Goal: Task Accomplishment & Management: Manage account settings

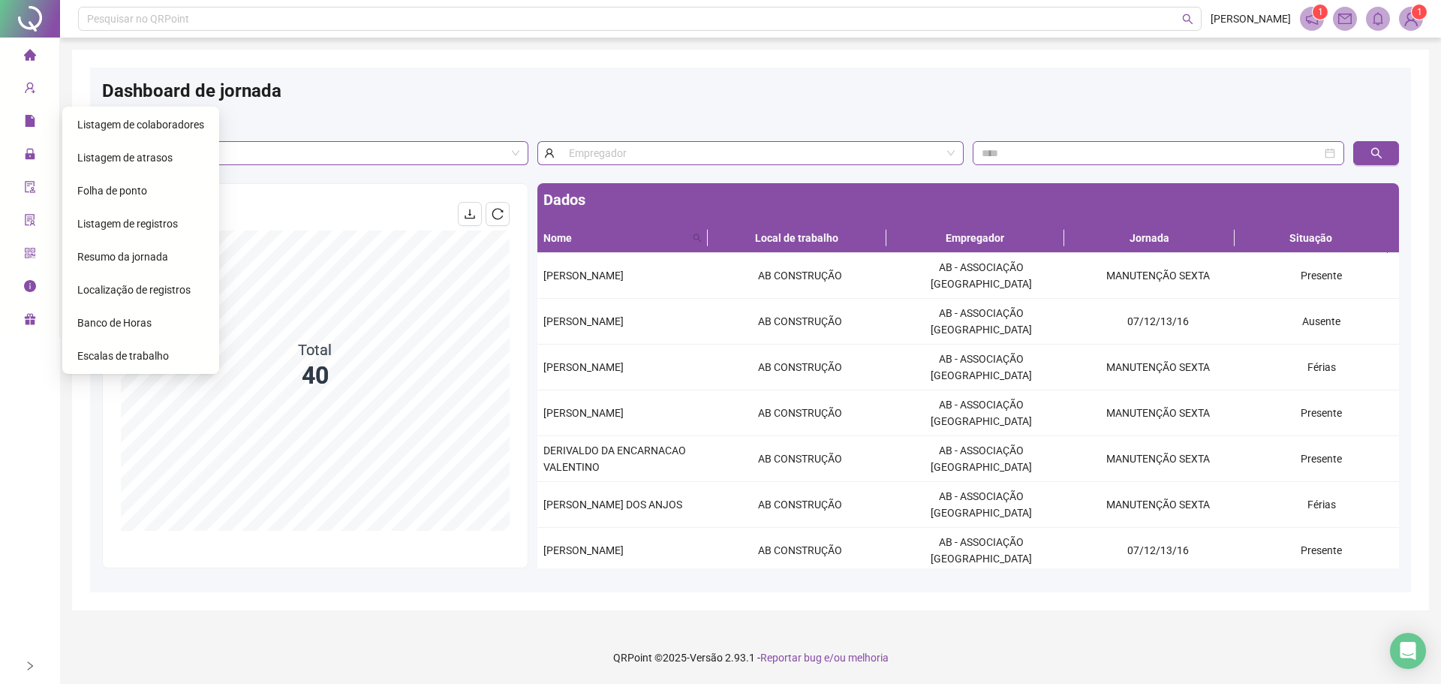
drag, startPoint x: 35, startPoint y: 127, endPoint x: 358, endPoint y: 97, distance: 324.1
click at [371, 97] on div "Dashboard de jornada" at bounding box center [750, 96] width 1297 height 33
click at [100, 190] on span "Folha de ponto" at bounding box center [112, 191] width 70 height 12
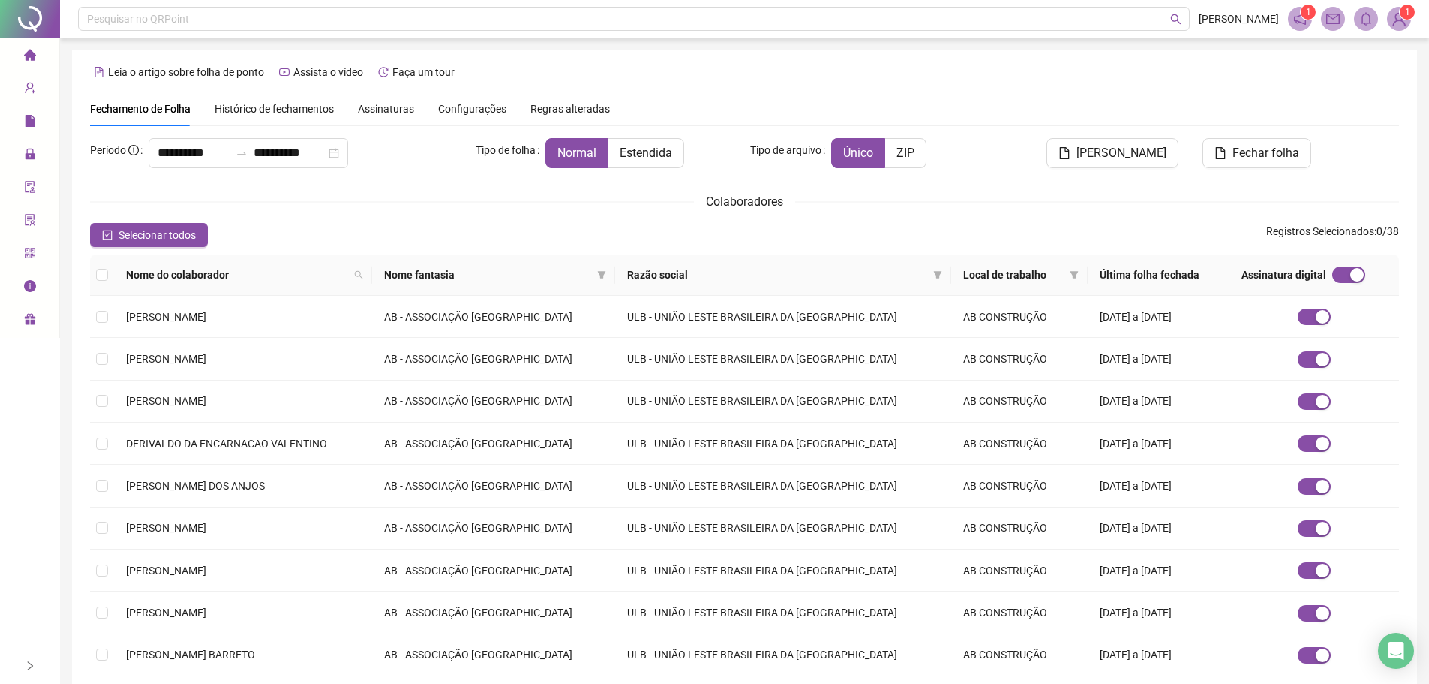
click at [387, 114] on span "Assinaturas" at bounding box center [386, 109] width 56 height 11
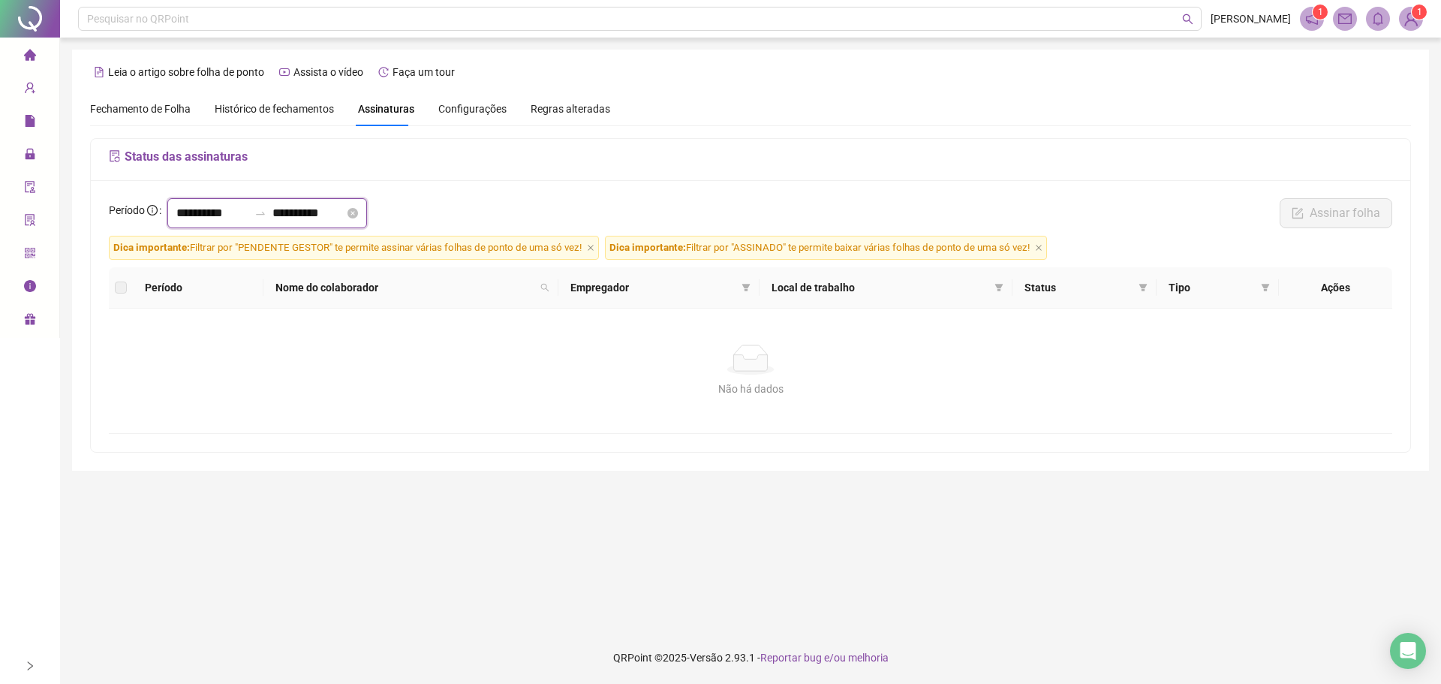
click at [185, 213] on input "**********" at bounding box center [212, 213] width 72 height 18
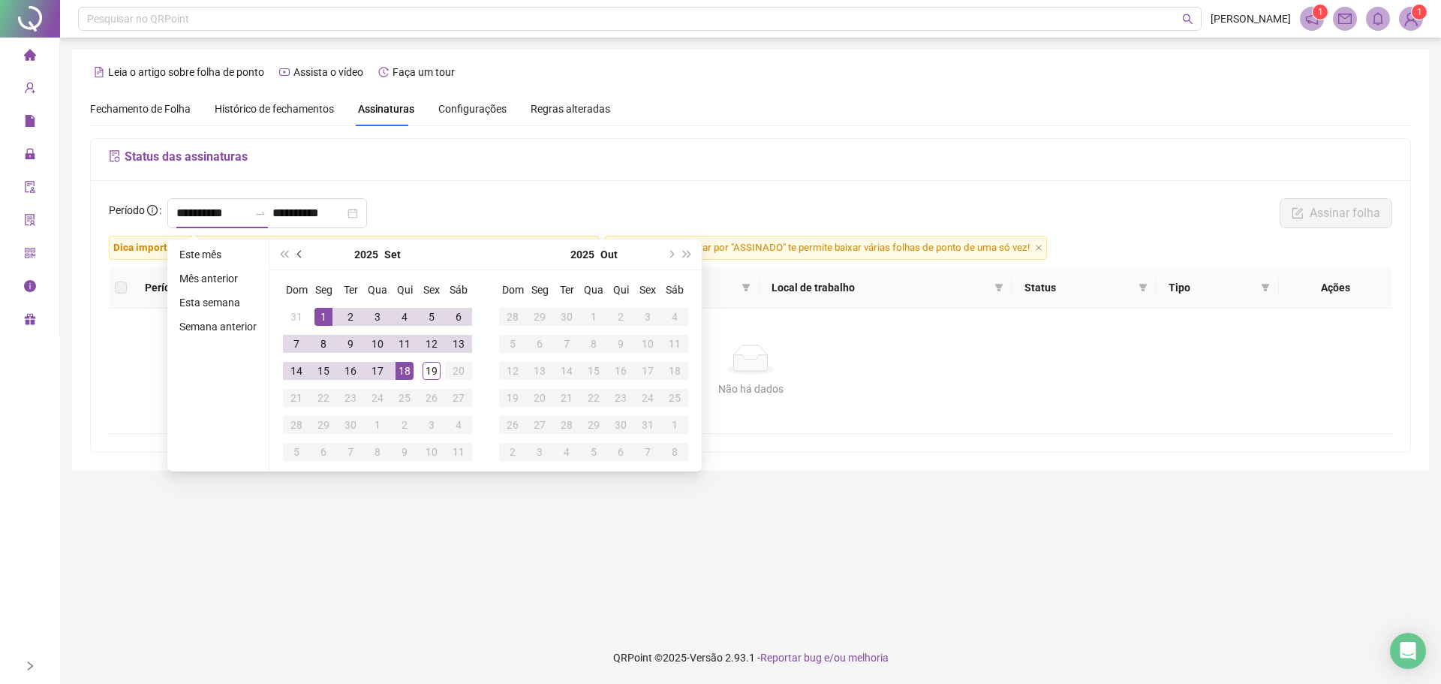
click at [302, 253] on button "prev-year" at bounding box center [300, 254] width 17 height 30
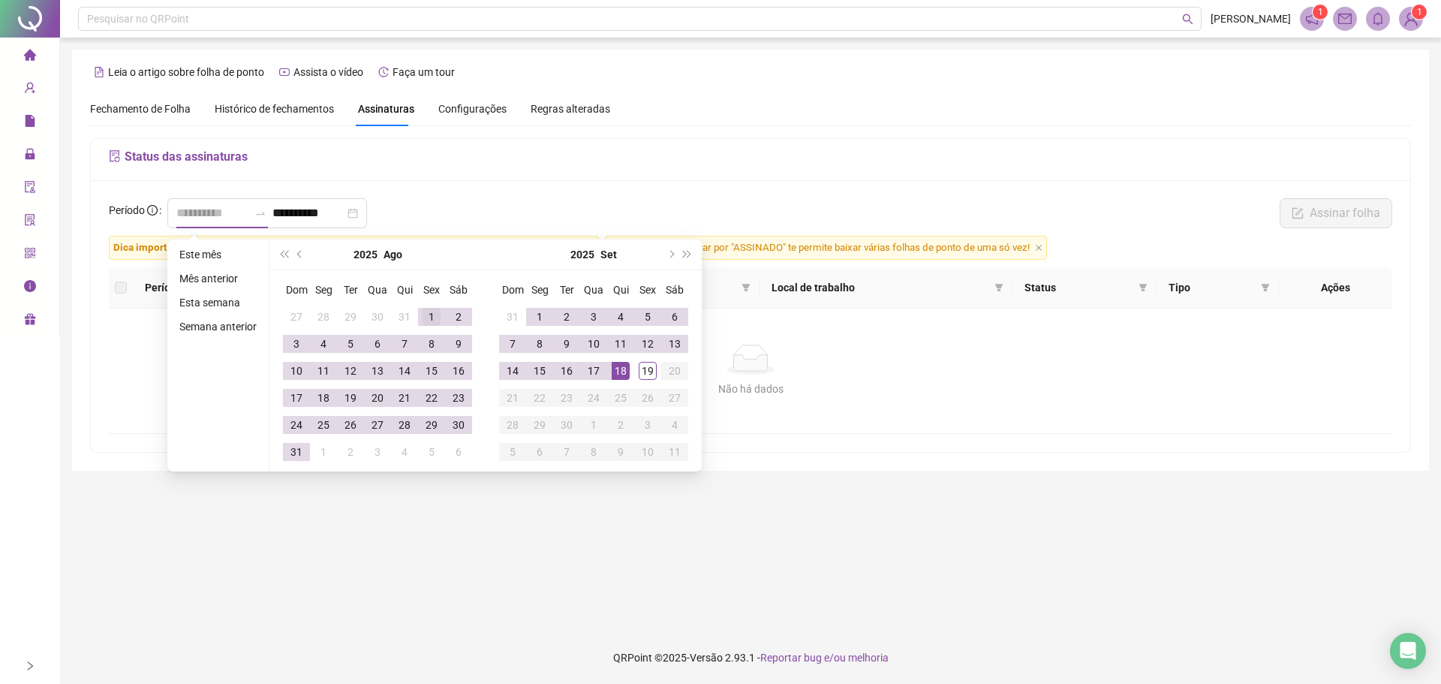
type input "**********"
click at [433, 313] on div "1" at bounding box center [431, 317] width 18 height 18
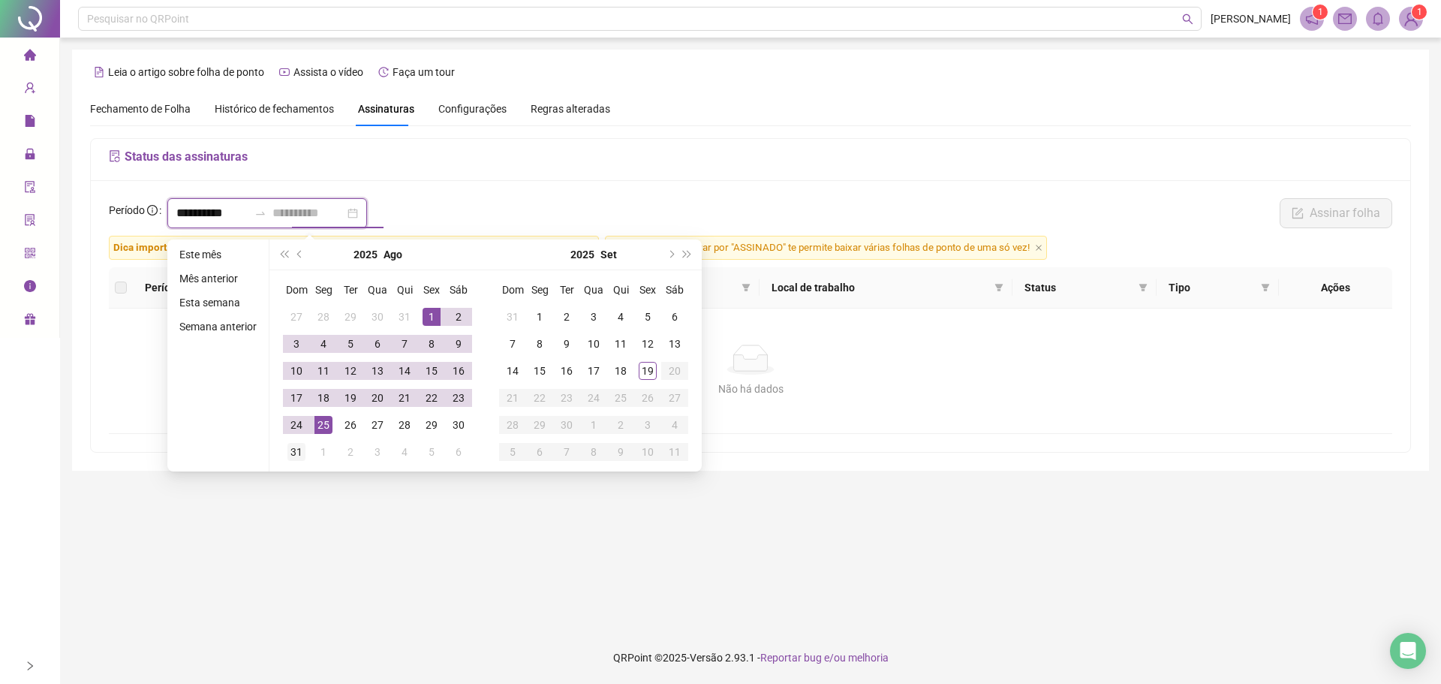
type input "**********"
click at [293, 449] on div "31" at bounding box center [296, 452] width 18 height 18
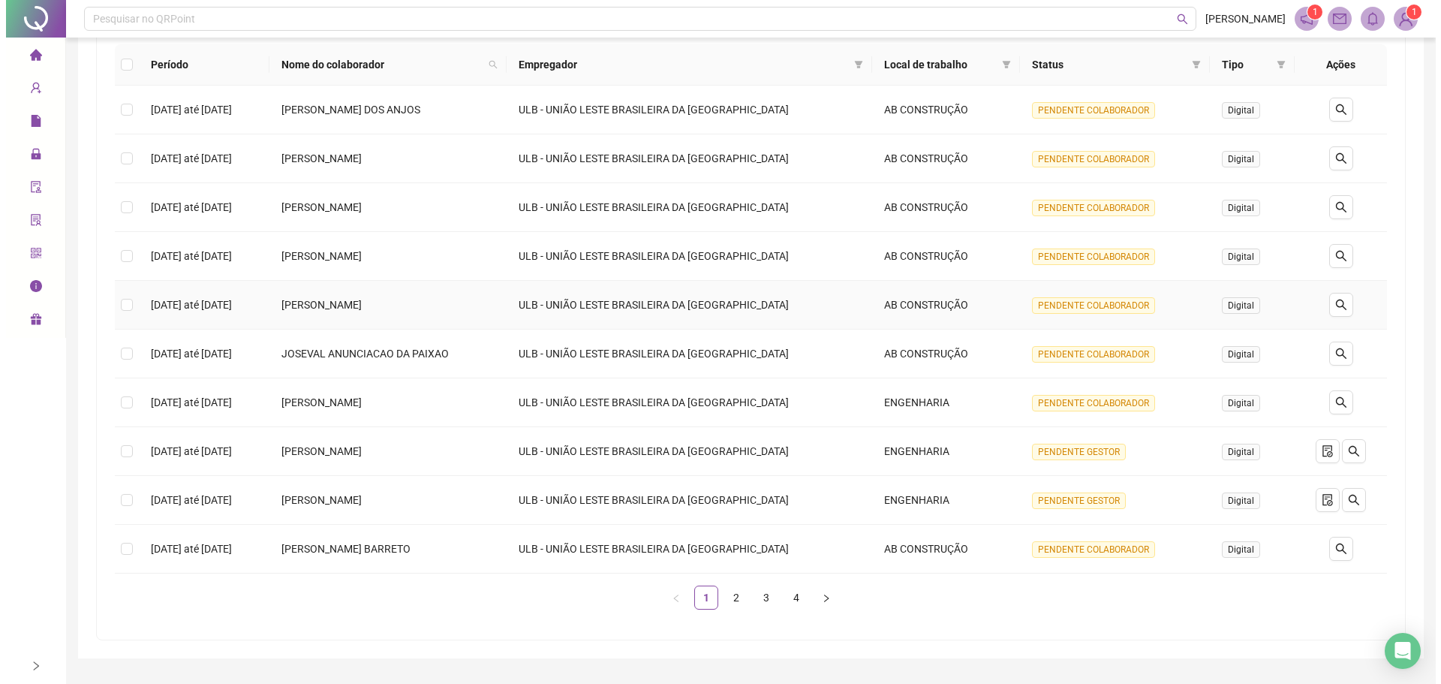
scroll to position [225, 0]
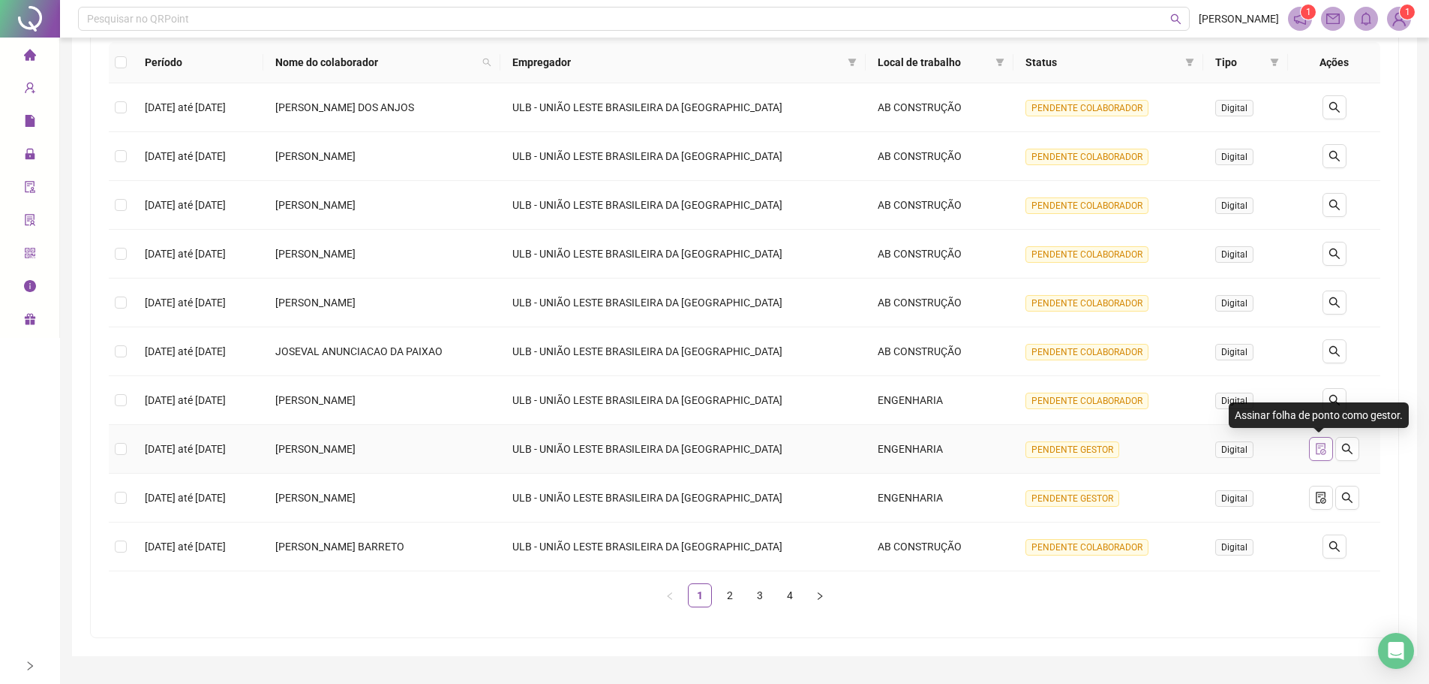
click at [1318, 451] on icon "file-done" at bounding box center [1321, 449] width 12 height 12
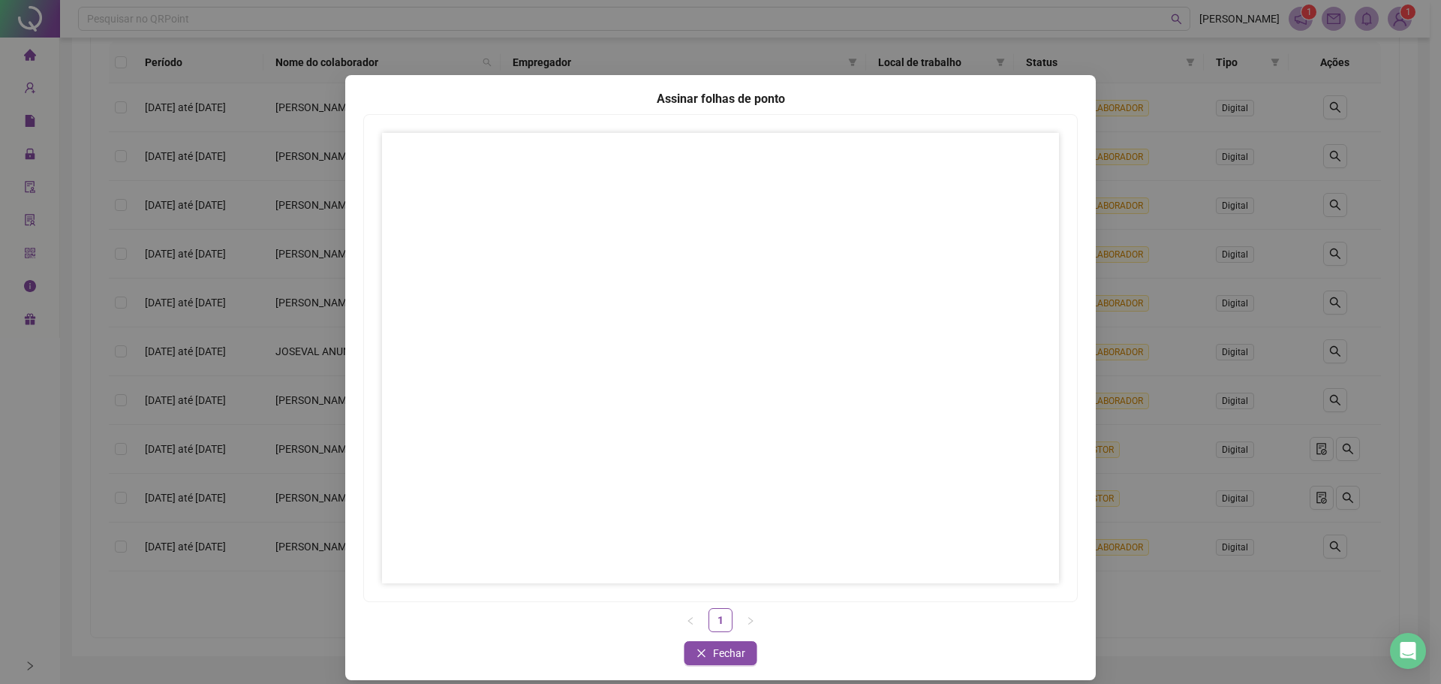
scroll to position [14, 0]
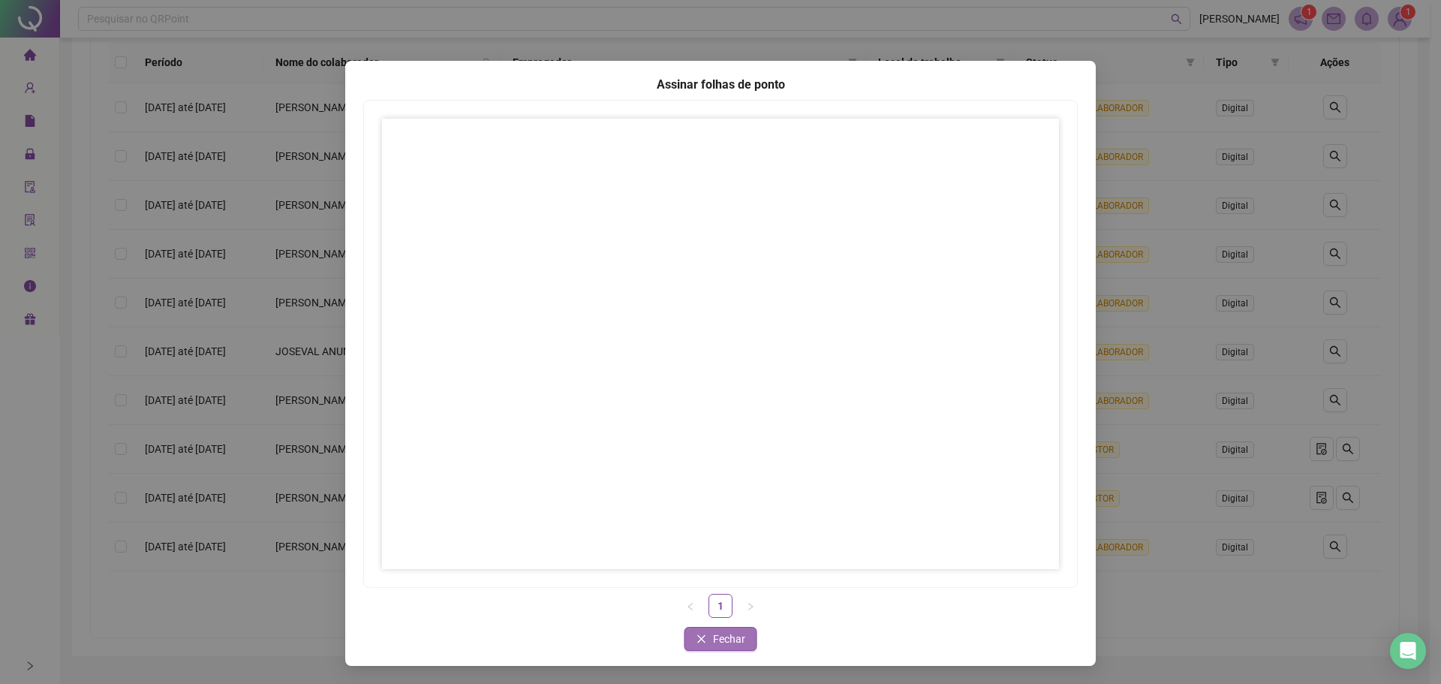
click at [702, 628] on button "Fechar" at bounding box center [720, 639] width 73 height 24
click at [713, 639] on span "Fechar" at bounding box center [729, 638] width 32 height 17
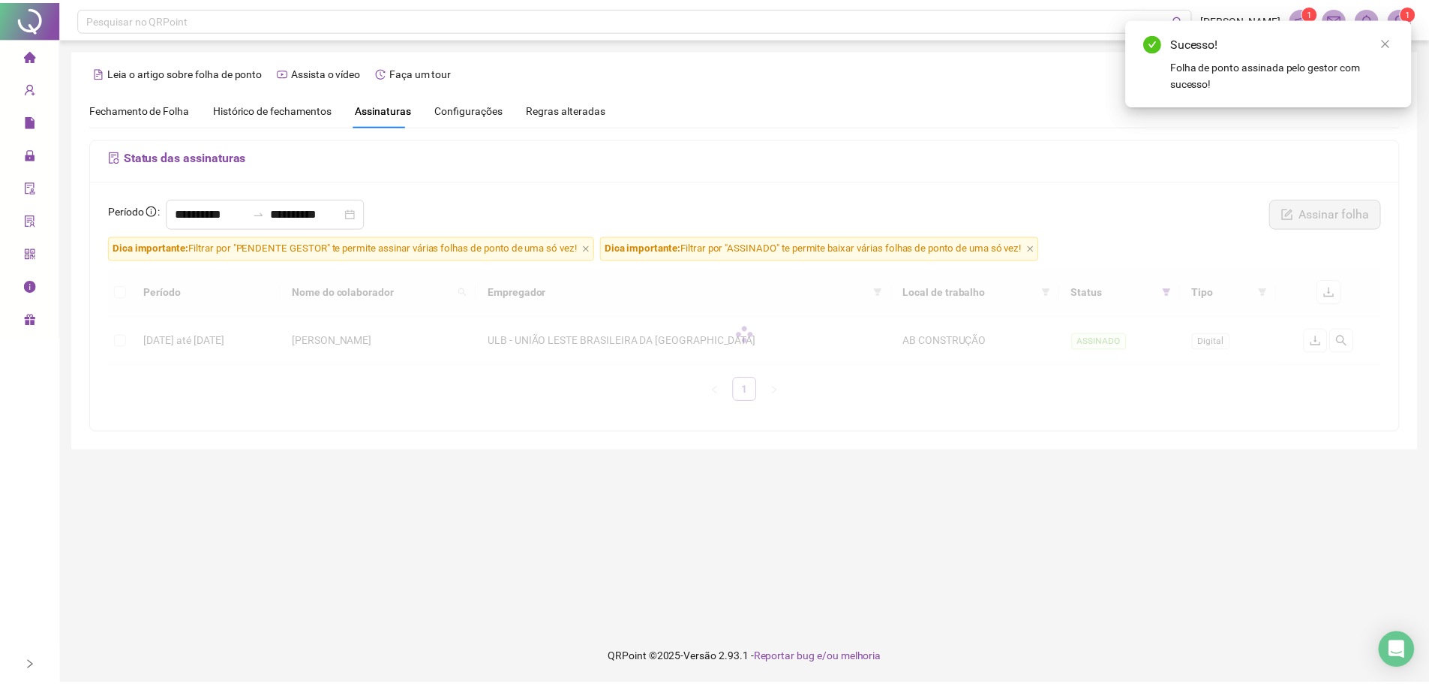
scroll to position [0, 0]
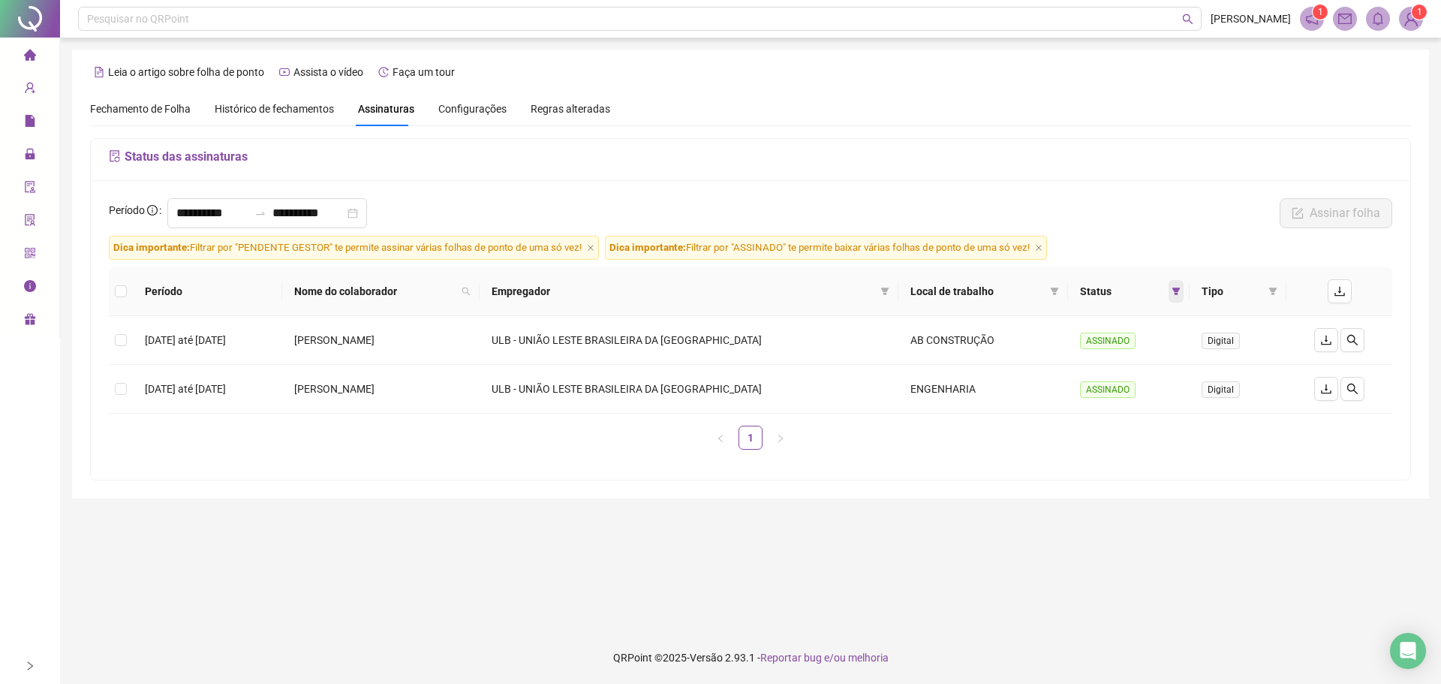
click at [1171, 289] on icon "filter" at bounding box center [1175, 291] width 9 height 9
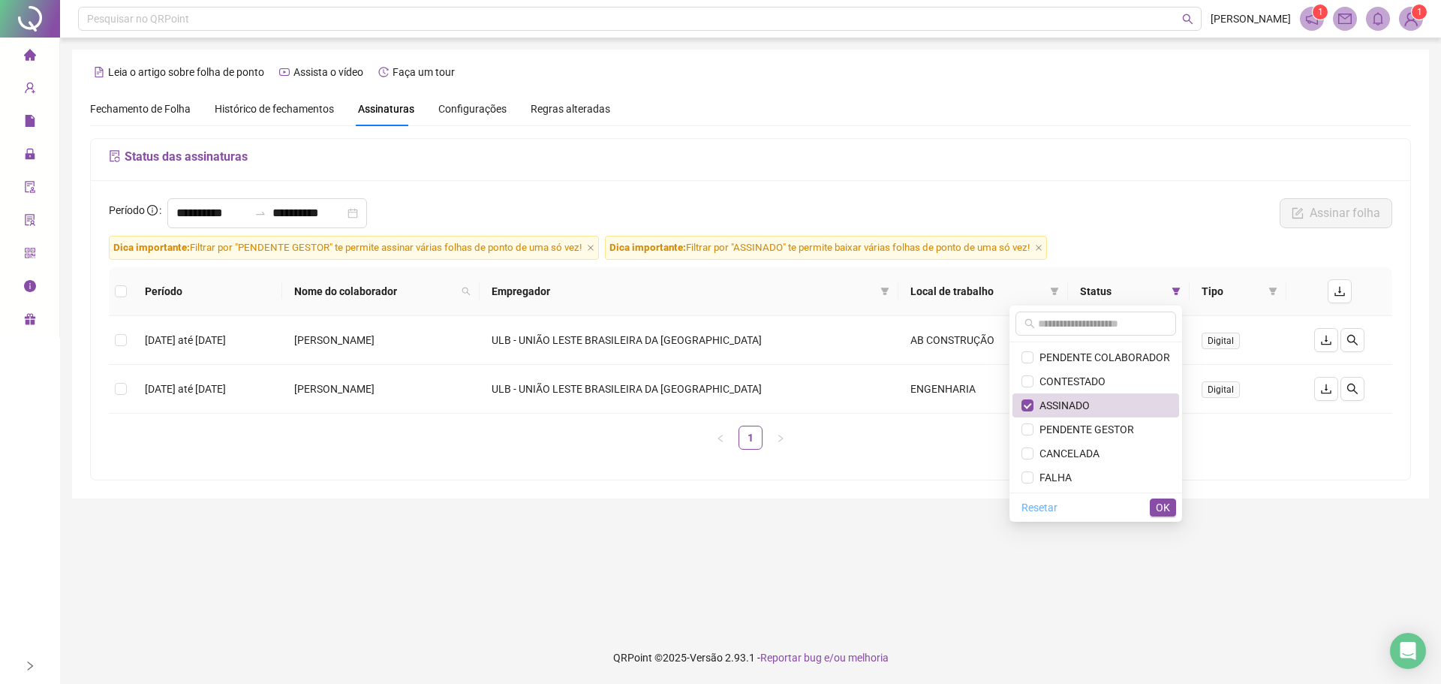
click at [1045, 504] on span "Resetar" at bounding box center [1039, 507] width 36 height 17
click at [1159, 508] on span "OK" at bounding box center [1163, 507] width 14 height 17
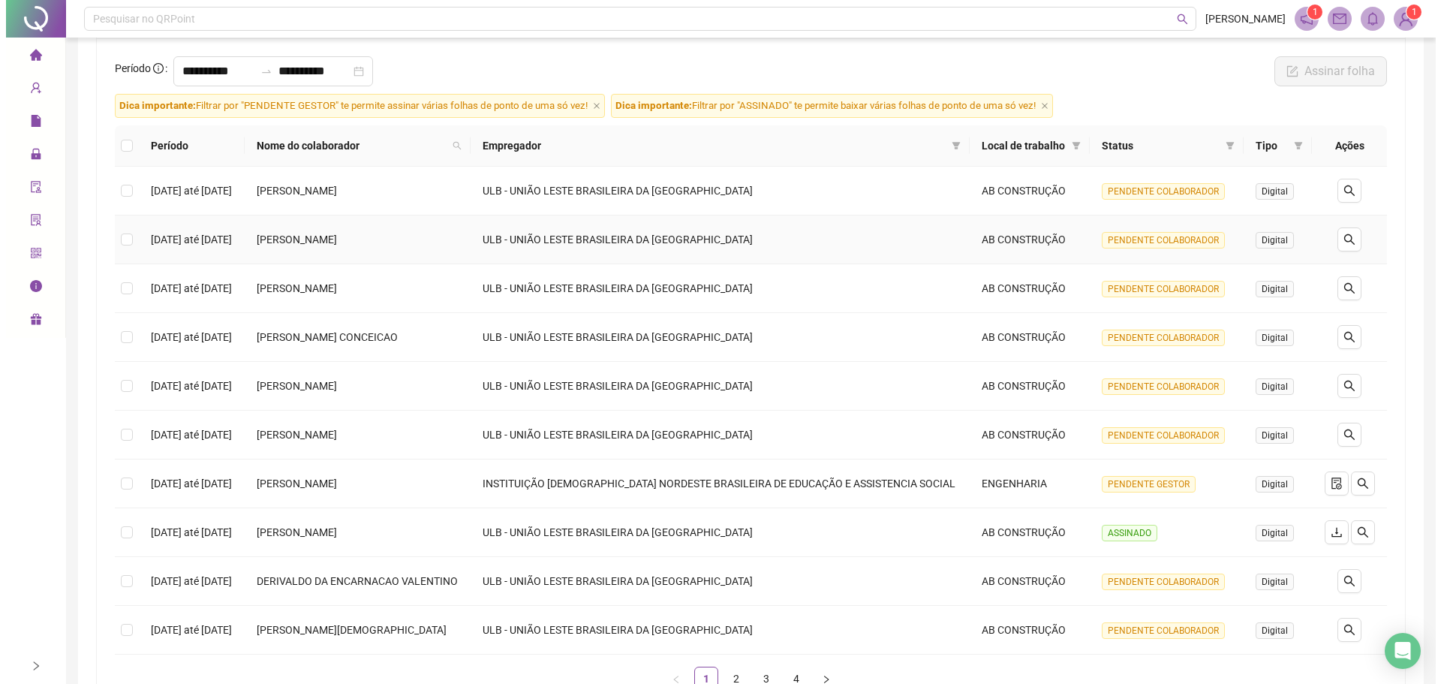
scroll to position [150, 0]
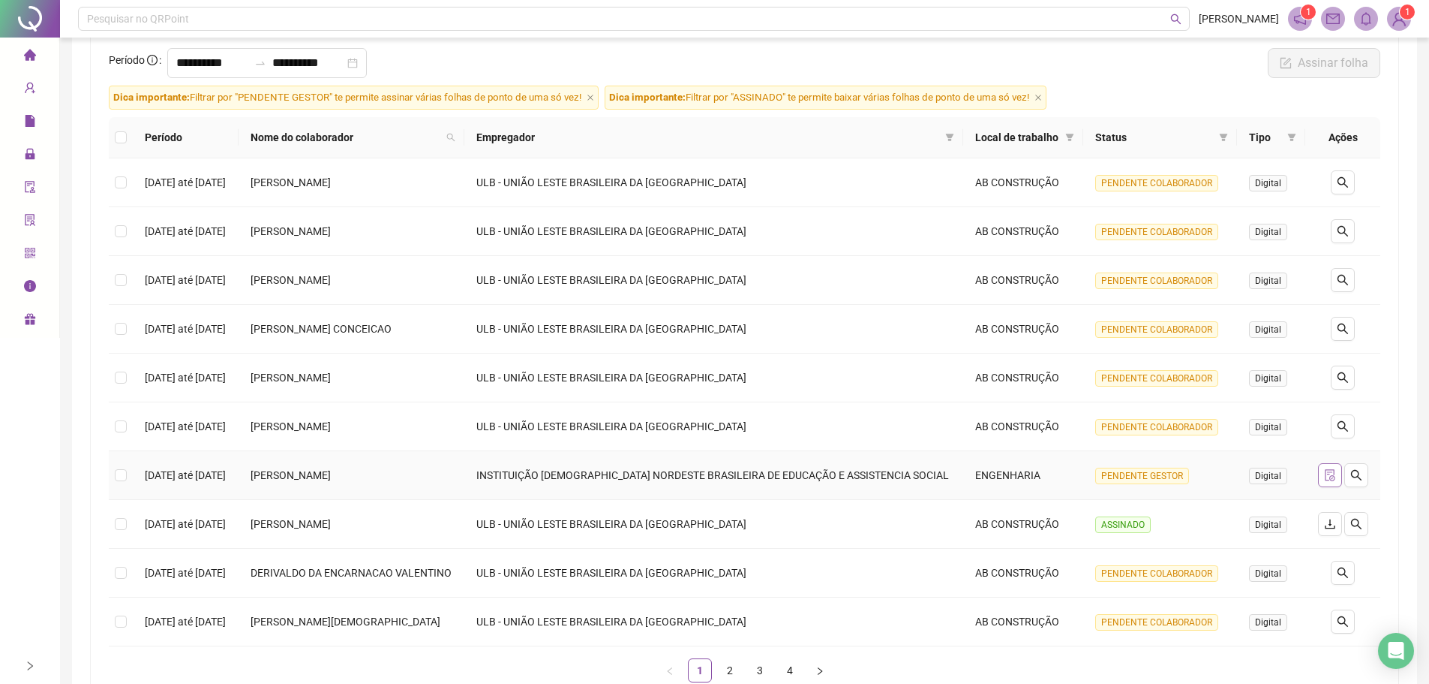
click at [1326, 473] on icon "file-done" at bounding box center [1330, 475] width 12 height 12
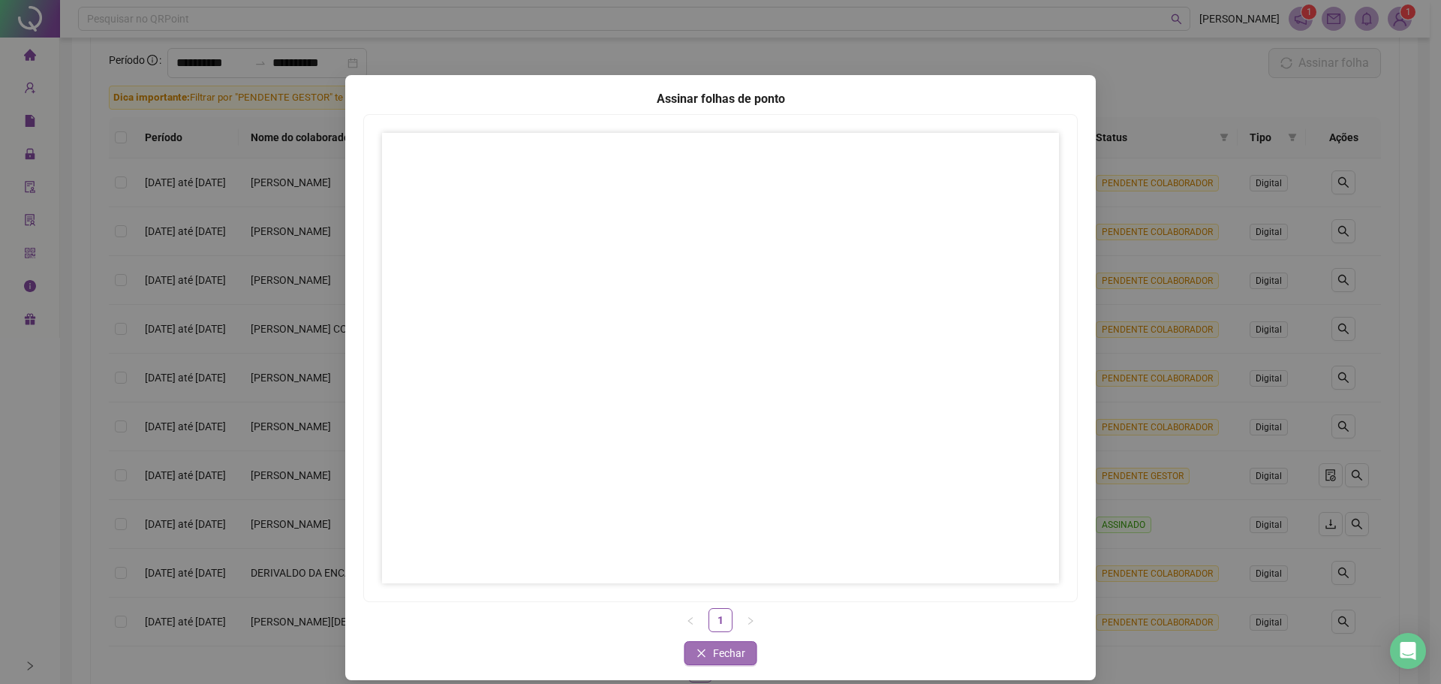
click at [728, 656] on span "Fechar" at bounding box center [729, 653] width 32 height 17
click at [713, 654] on span "Fechar" at bounding box center [729, 653] width 32 height 17
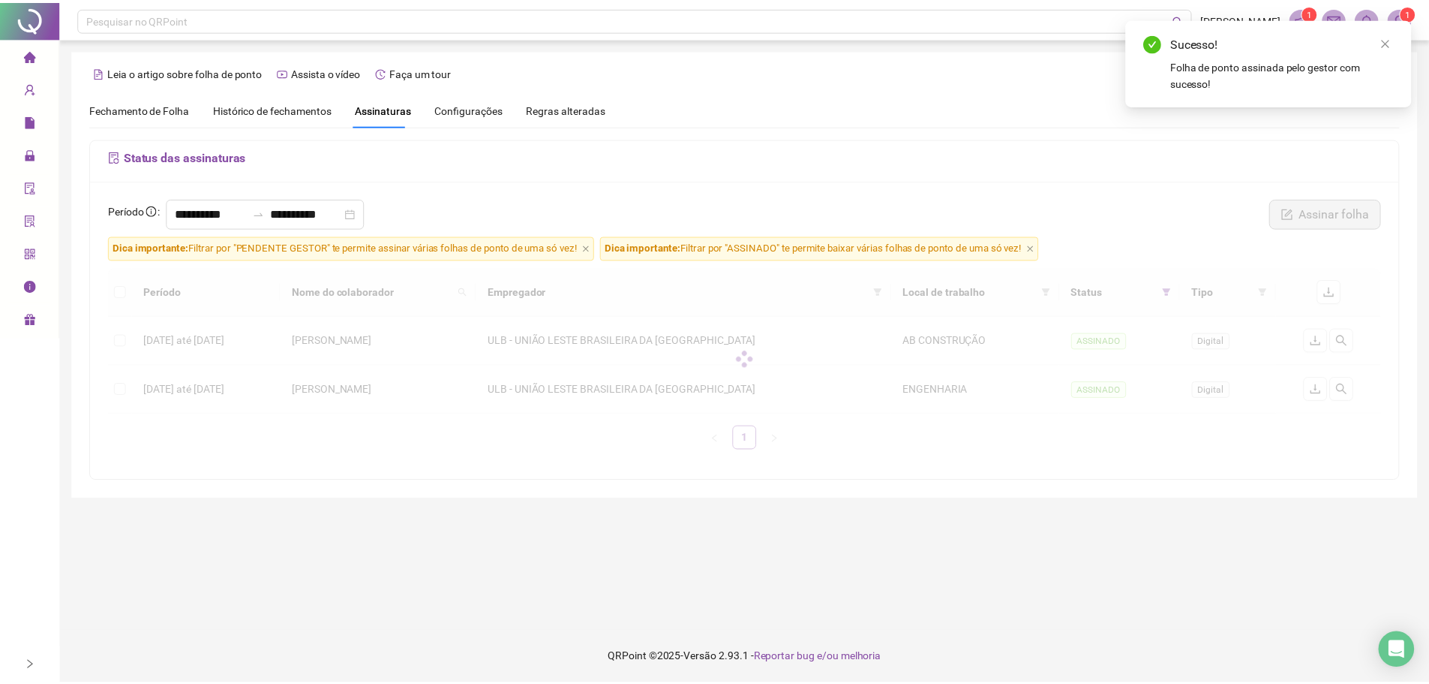
scroll to position [0, 0]
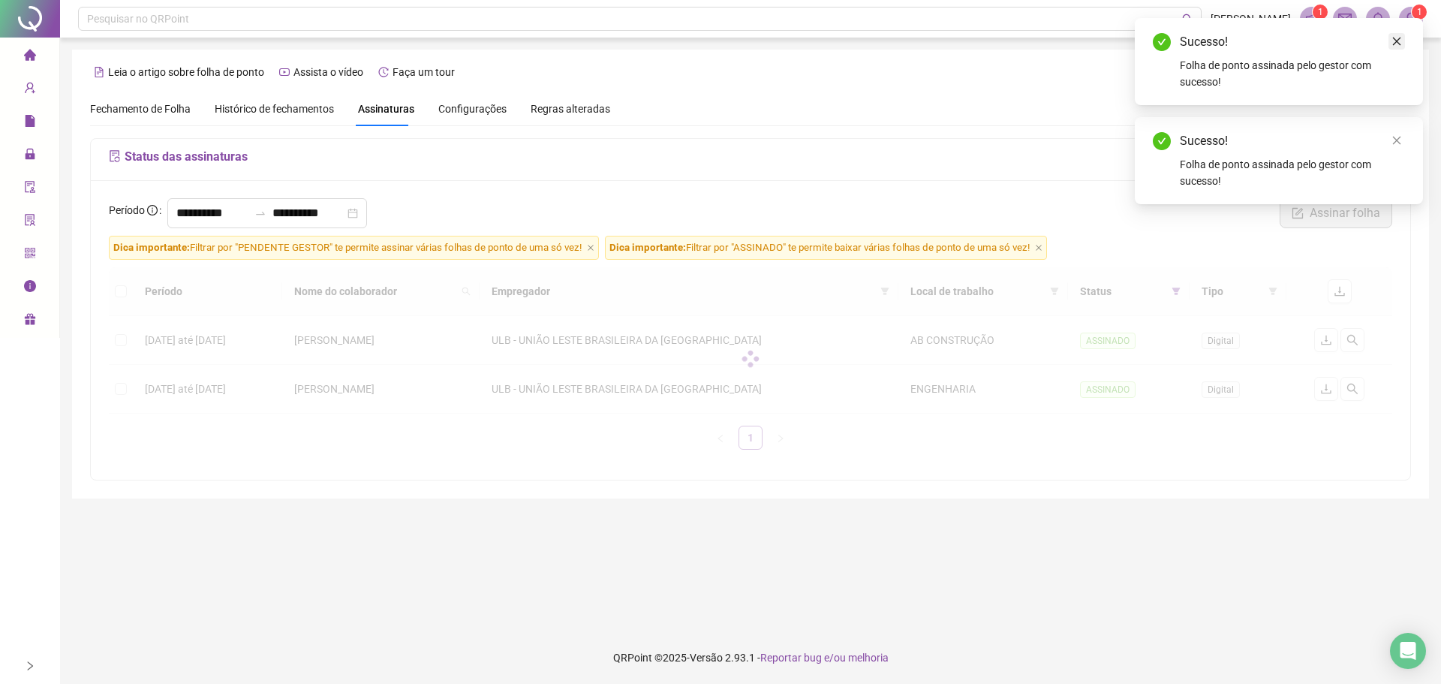
click at [1394, 38] on icon "close" at bounding box center [1396, 41] width 11 height 11
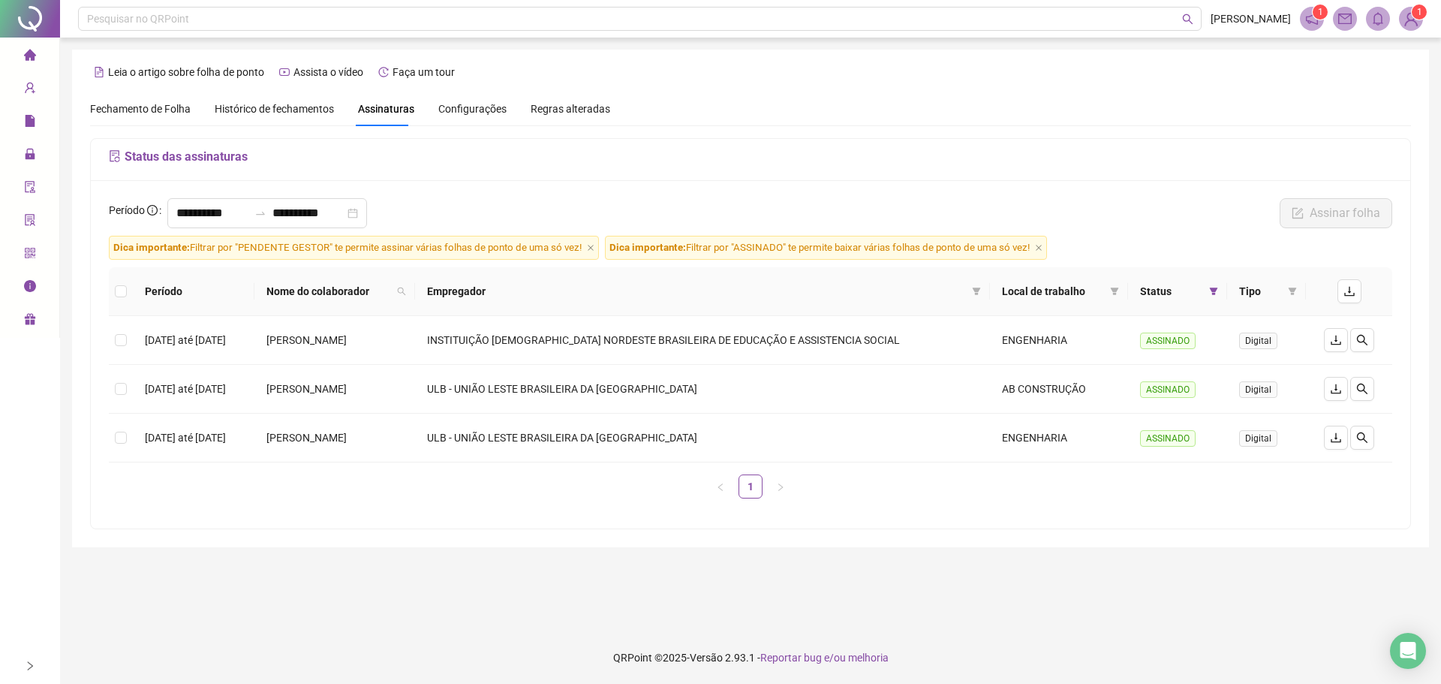
click at [1227, 287] on th "Status" at bounding box center [1177, 291] width 99 height 49
click at [1218, 287] on icon "filter" at bounding box center [1213, 291] width 9 height 9
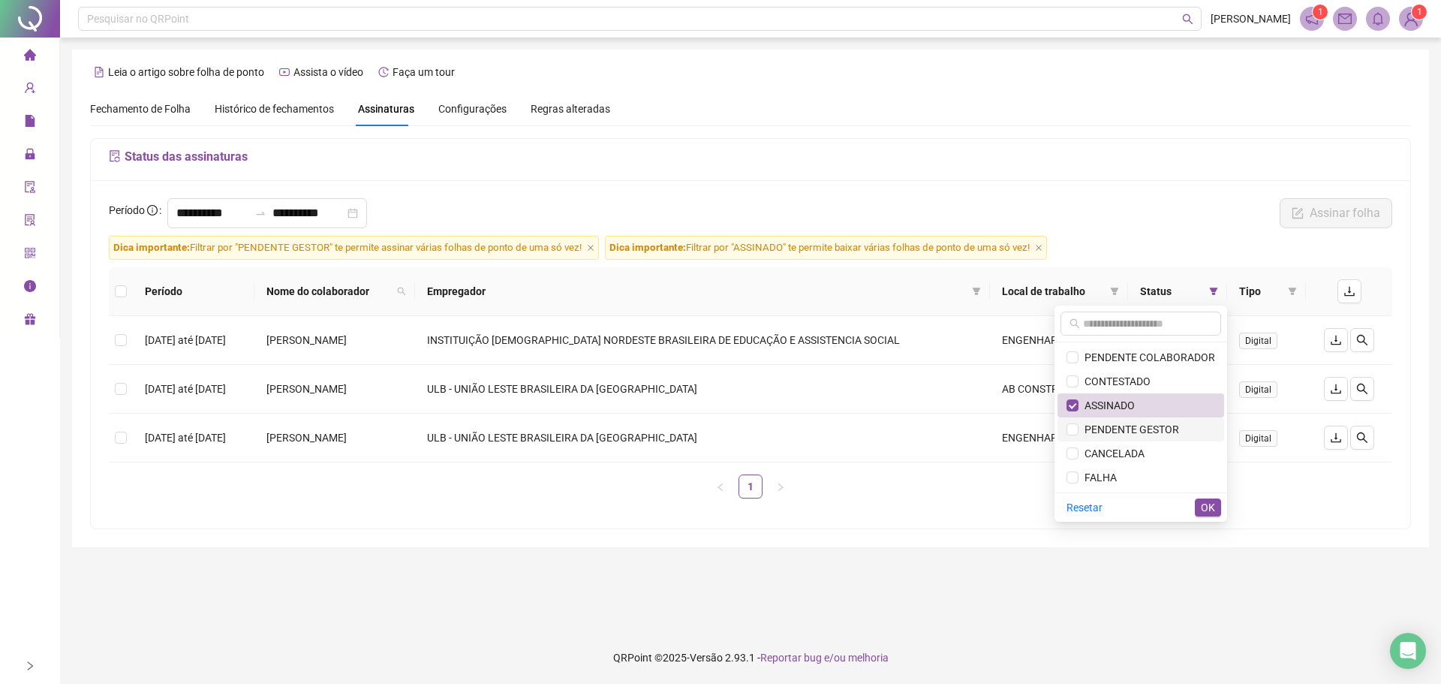
click at [1123, 428] on span "PENDENTE GESTOR" at bounding box center [1128, 429] width 101 height 12
click at [1207, 508] on span "OK" at bounding box center [1208, 507] width 14 height 17
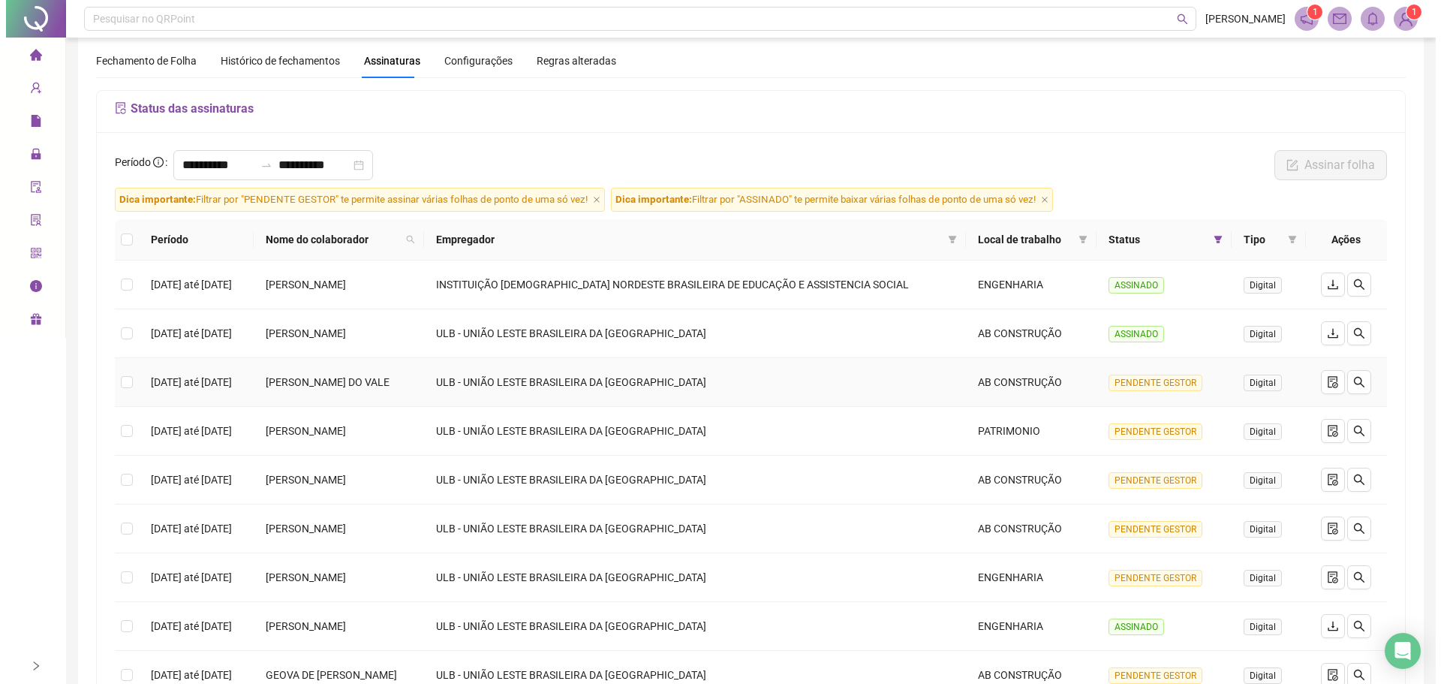
scroll to position [75, 0]
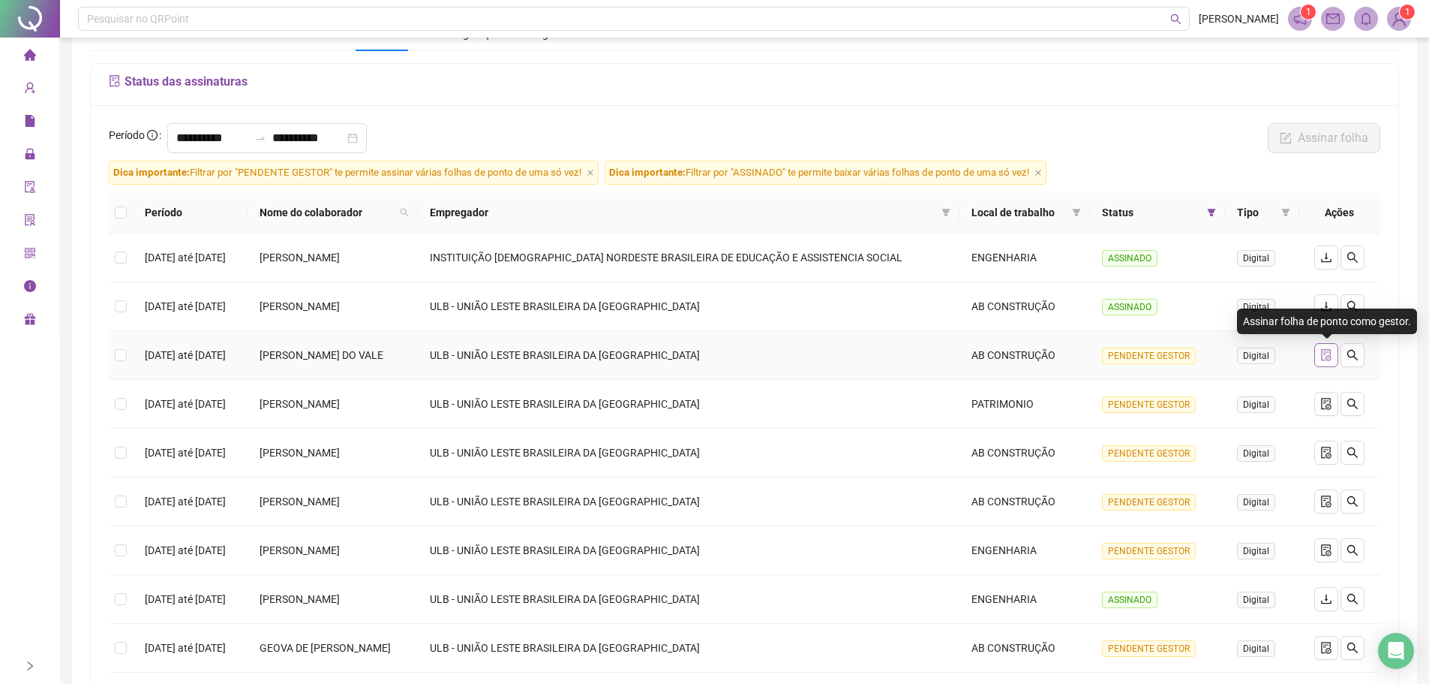
click at [1326, 359] on icon "file-done" at bounding box center [1327, 355] width 12 height 12
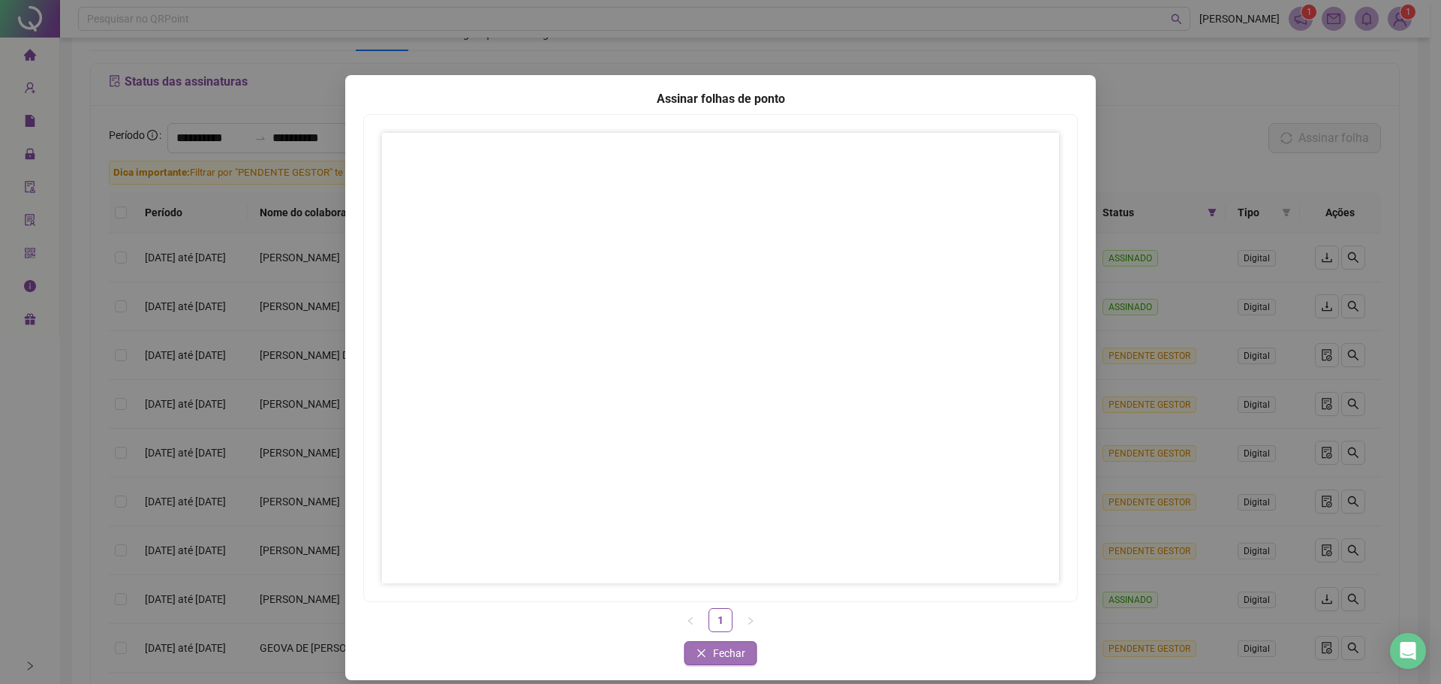
click at [719, 651] on span "Fechar" at bounding box center [729, 653] width 32 height 17
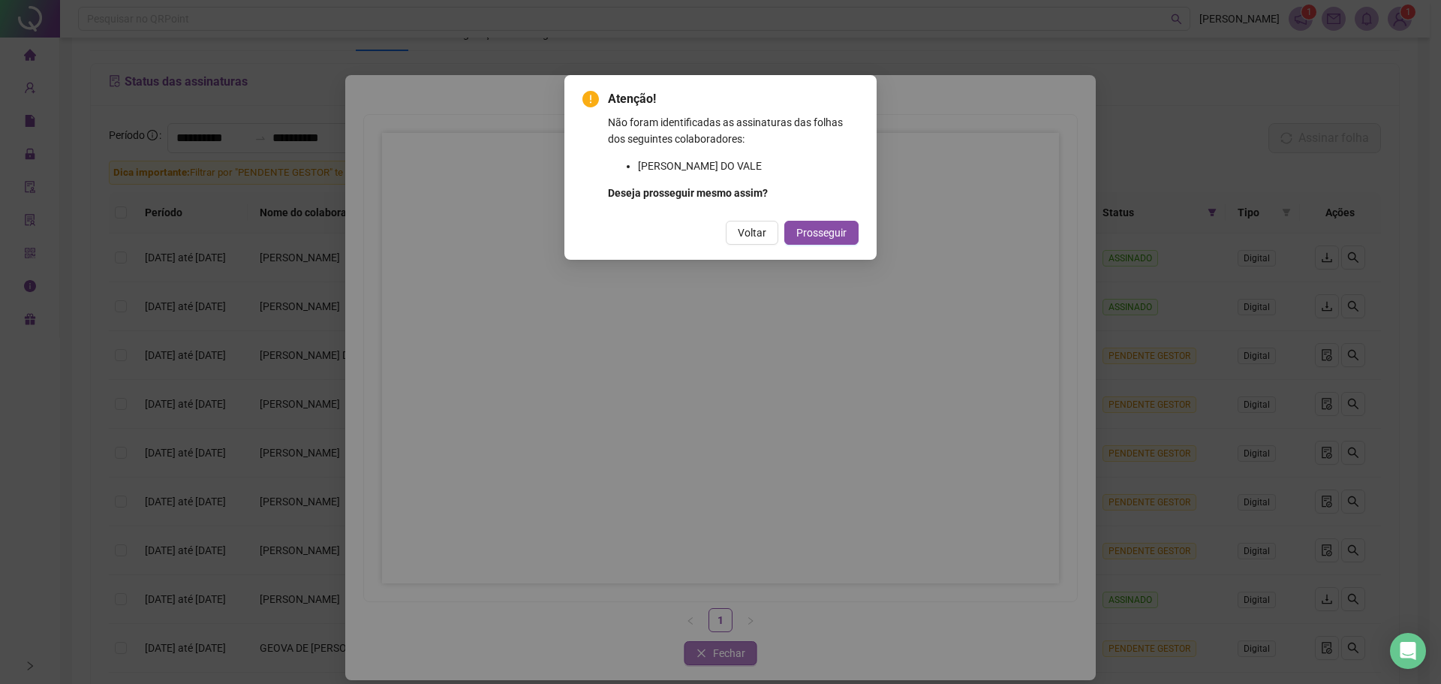
click at [723, 656] on div "Atenção! Não foram identificadas as assinaturas das folhas dos seguintes colabo…" at bounding box center [720, 342] width 1441 height 684
click at [755, 240] on span "Voltar" at bounding box center [752, 232] width 29 height 17
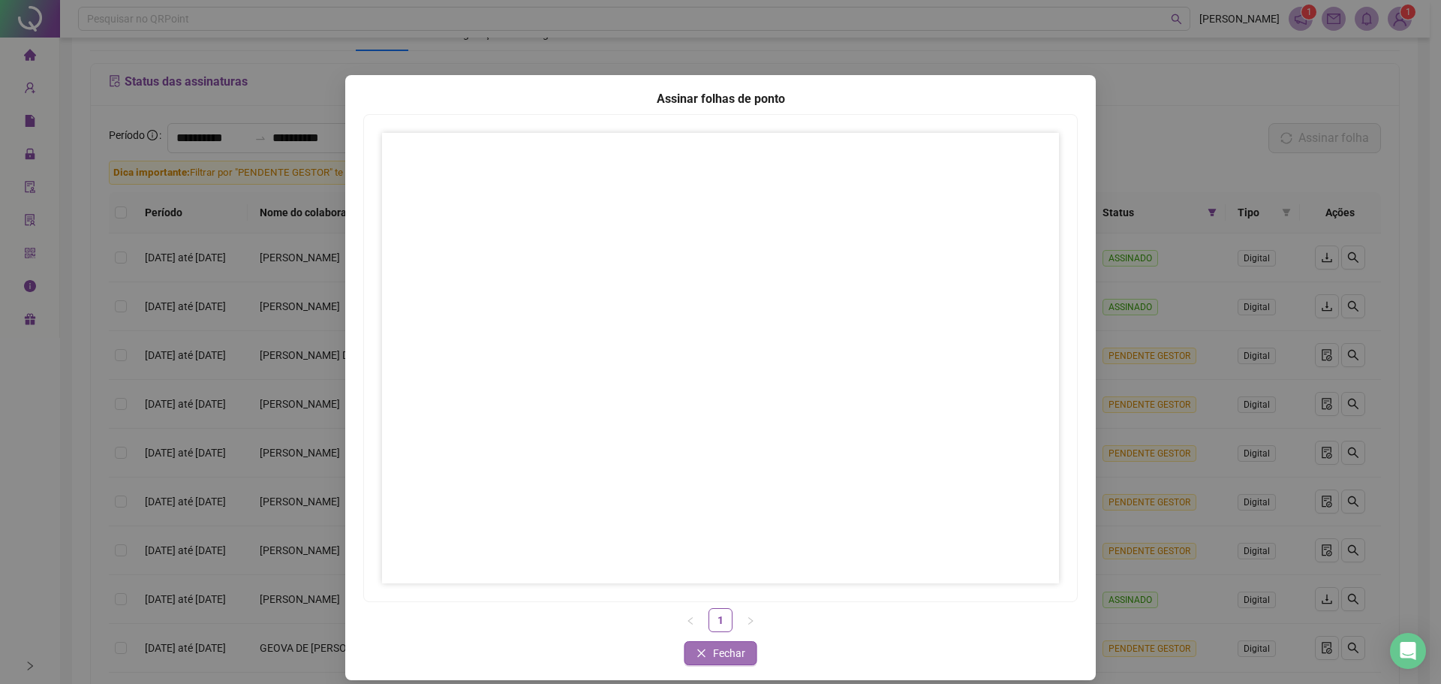
click at [717, 651] on span "Fechar" at bounding box center [729, 653] width 32 height 17
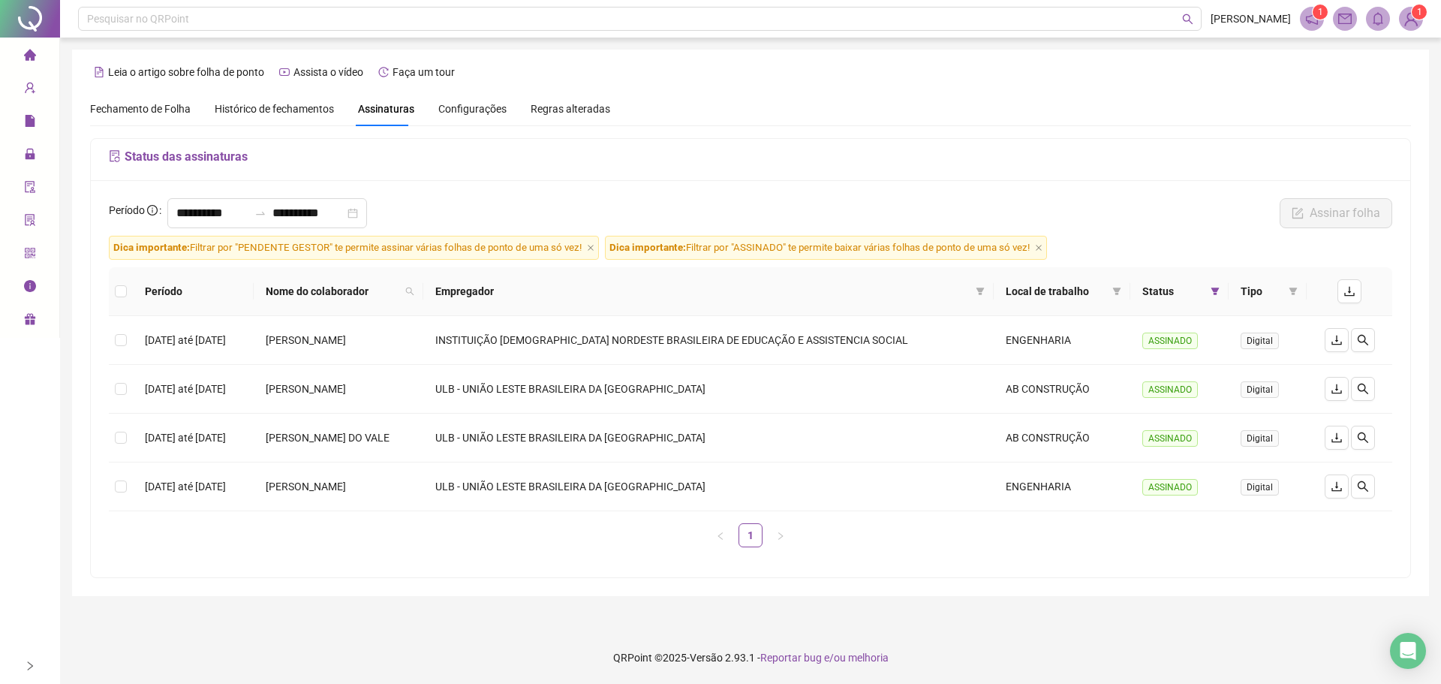
click at [1220, 296] on span at bounding box center [1214, 291] width 15 height 23
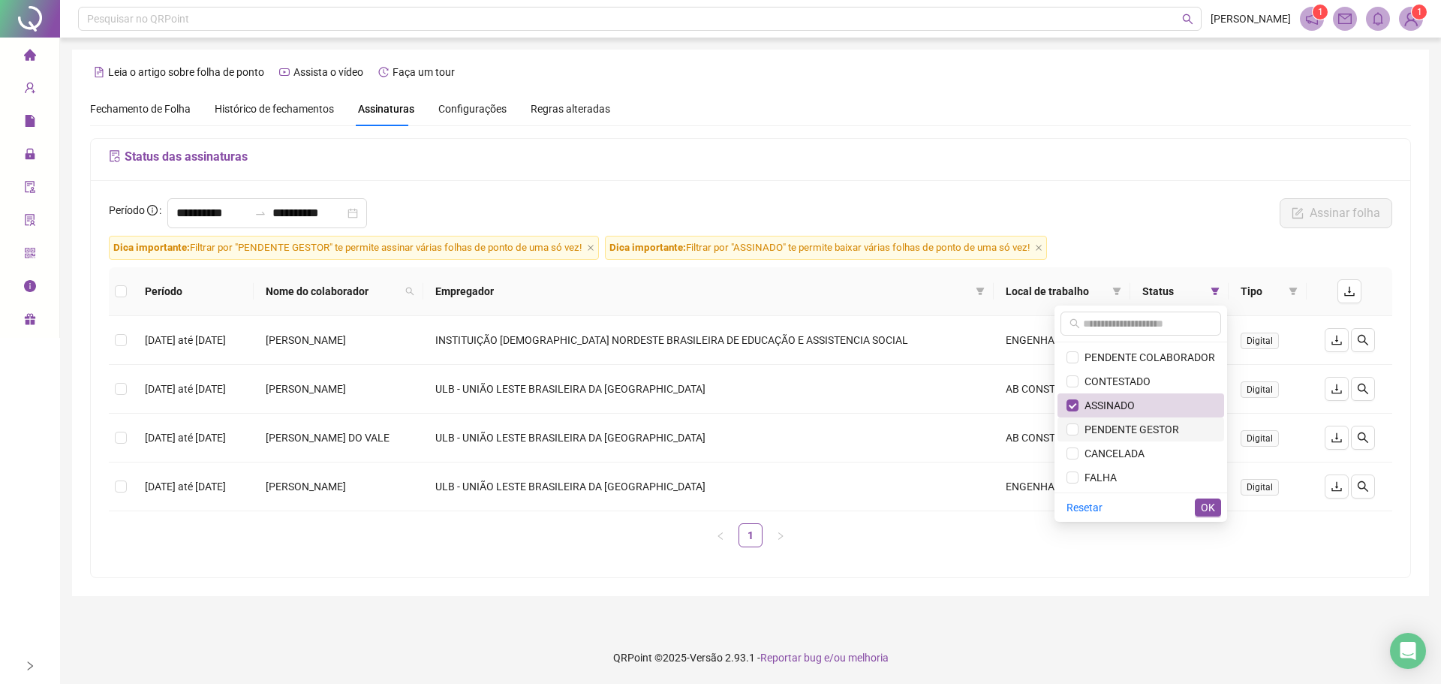
click at [1112, 431] on span "PENDENTE GESTOR" at bounding box center [1128, 429] width 101 height 12
click at [1108, 401] on span "ASSINADO" at bounding box center [1106, 405] width 56 height 12
click at [1205, 504] on span "OK" at bounding box center [1208, 507] width 14 height 17
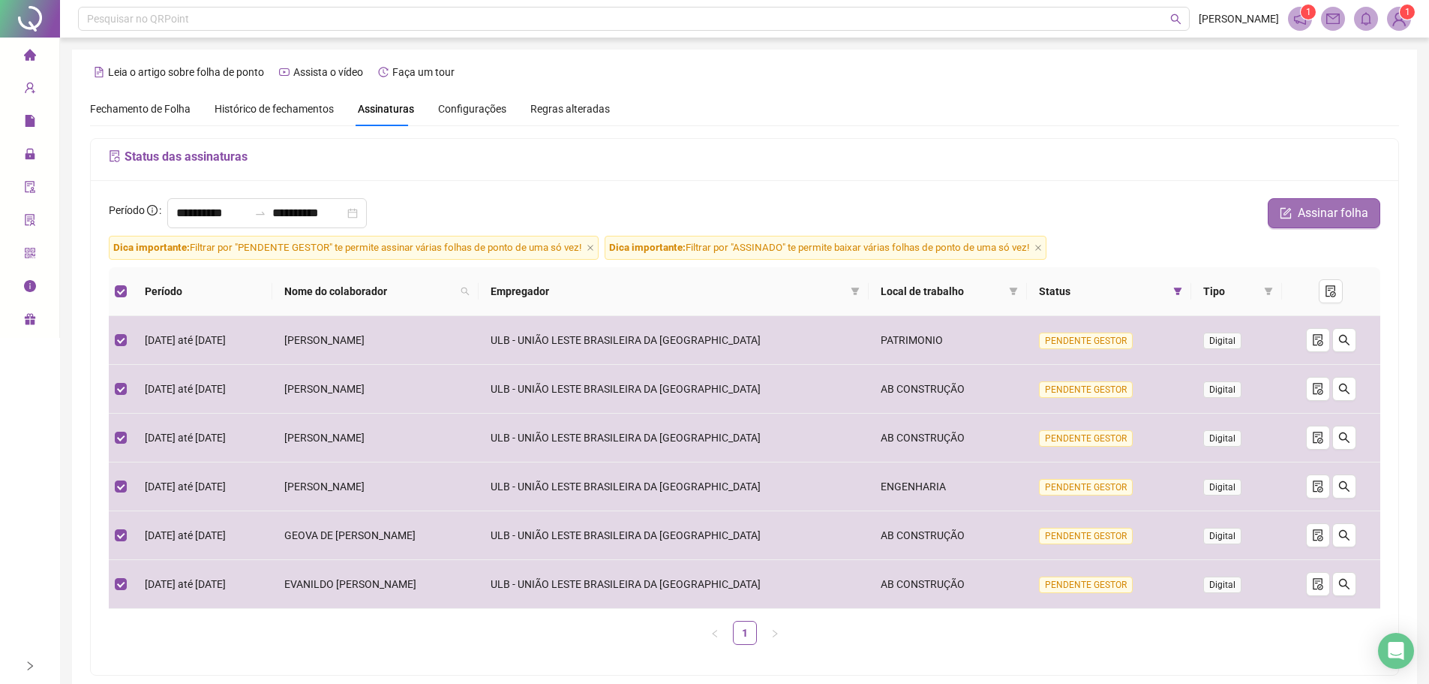
click at [1312, 201] on button "Assinar folha" at bounding box center [1324, 213] width 113 height 30
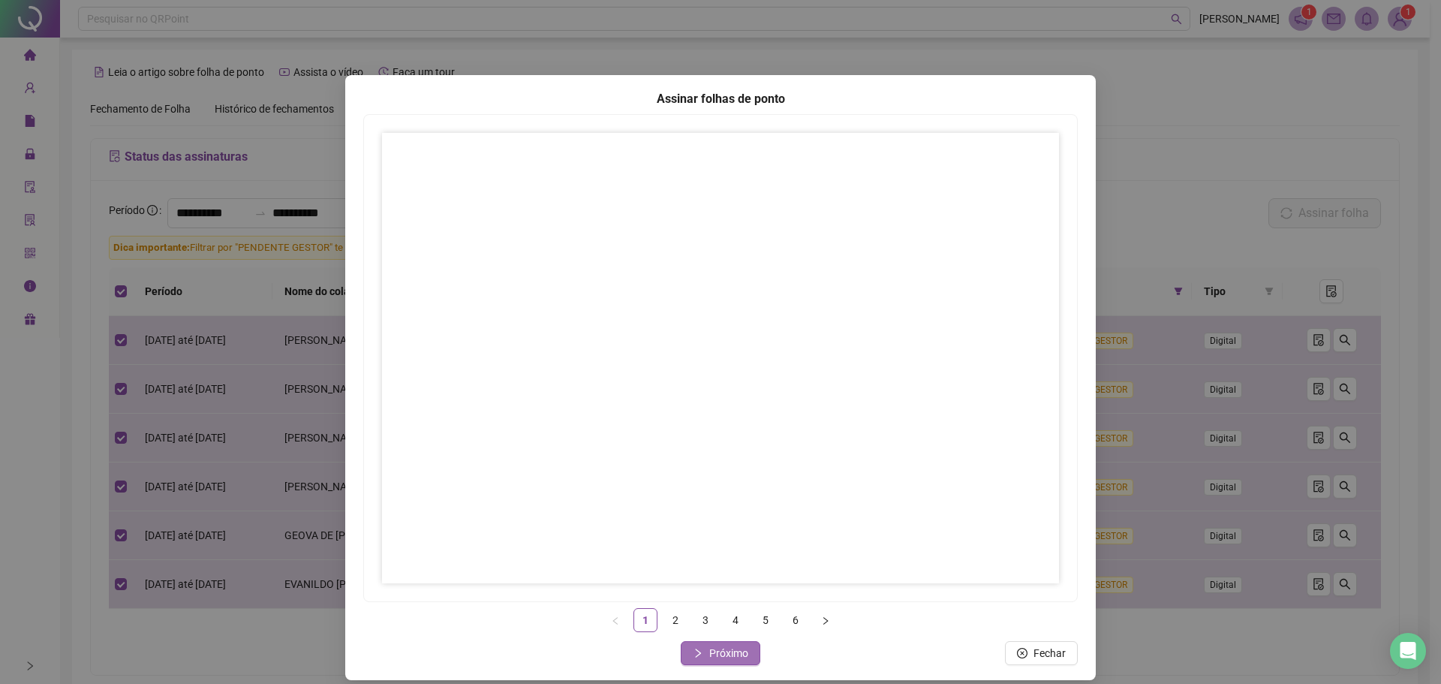
click at [712, 645] on span "Próximo" at bounding box center [728, 653] width 39 height 17
click at [726, 652] on span "Próximo" at bounding box center [728, 653] width 39 height 17
click at [729, 646] on span "Próximo" at bounding box center [728, 653] width 39 height 17
click at [727, 657] on span "Próximo" at bounding box center [728, 653] width 39 height 17
click at [733, 648] on span "Próximo" at bounding box center [728, 653] width 39 height 17
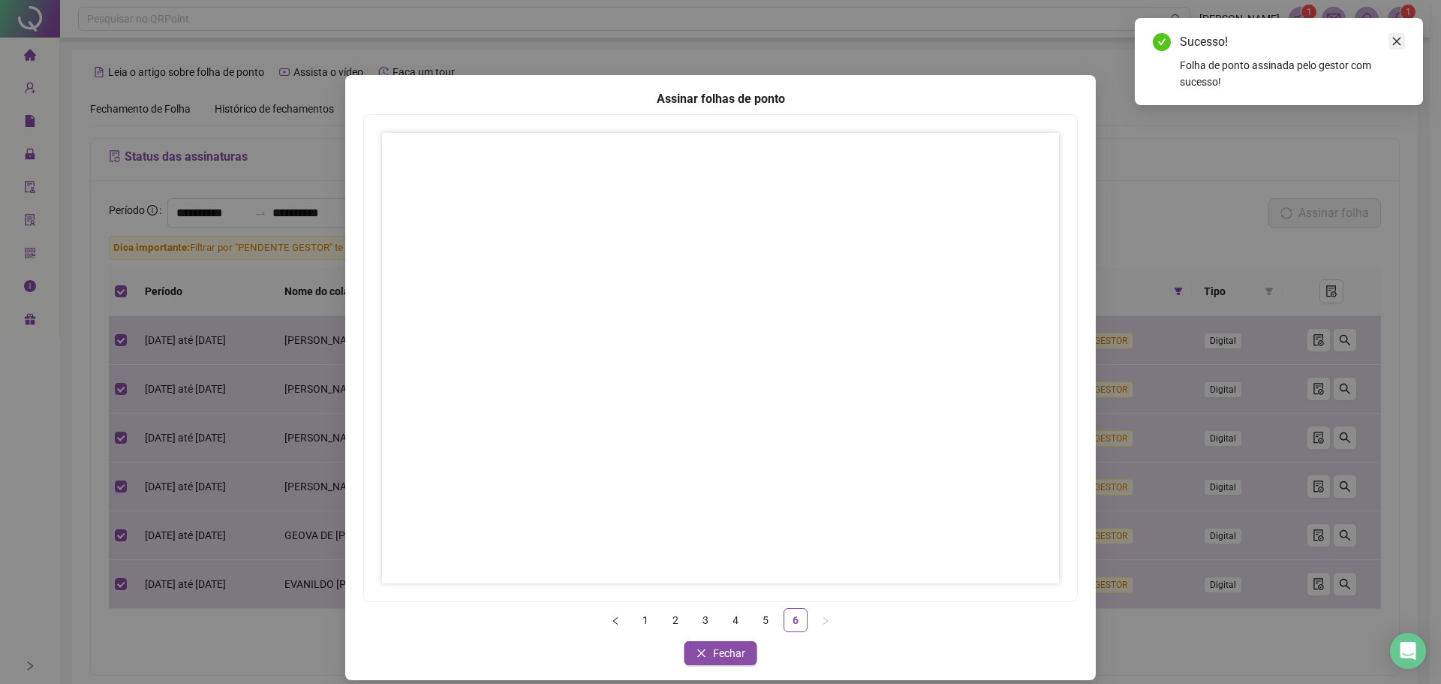
click at [1400, 39] on icon "close" at bounding box center [1396, 41] width 11 height 11
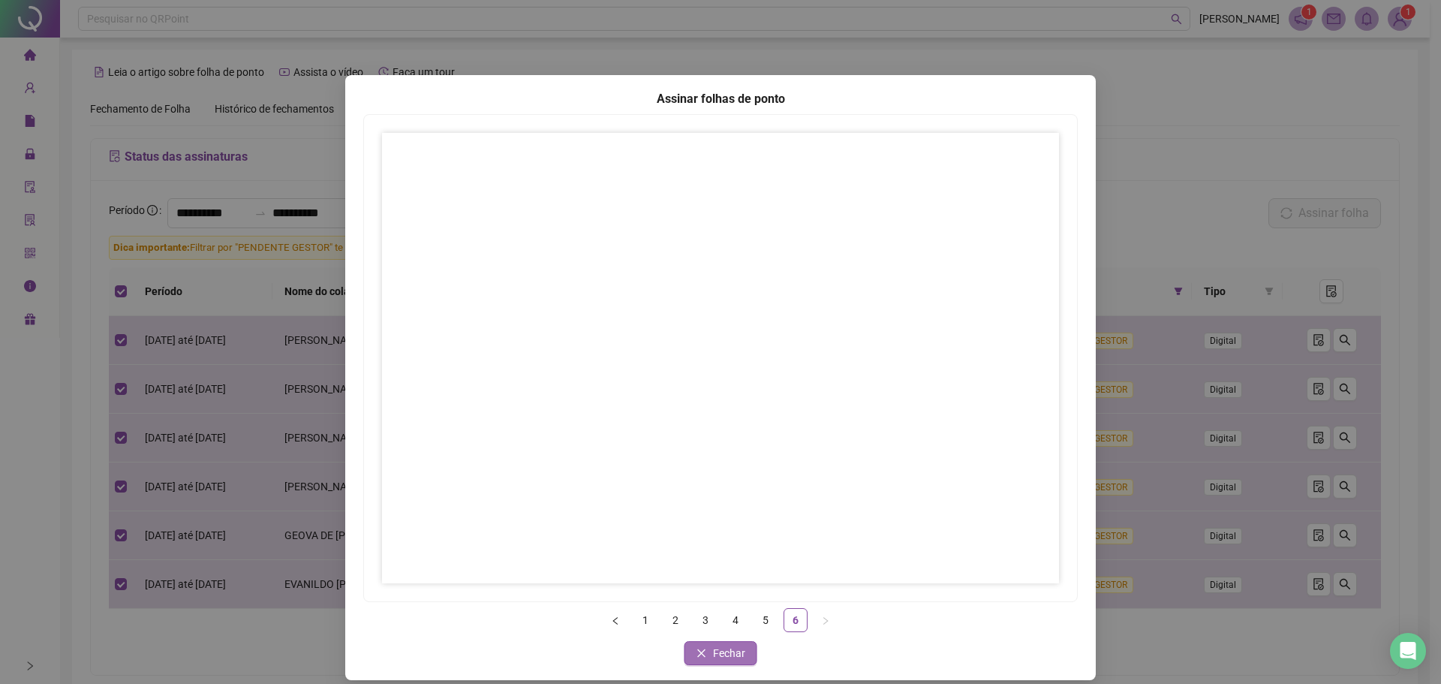
click at [705, 654] on button "Fechar" at bounding box center [720, 653] width 73 height 24
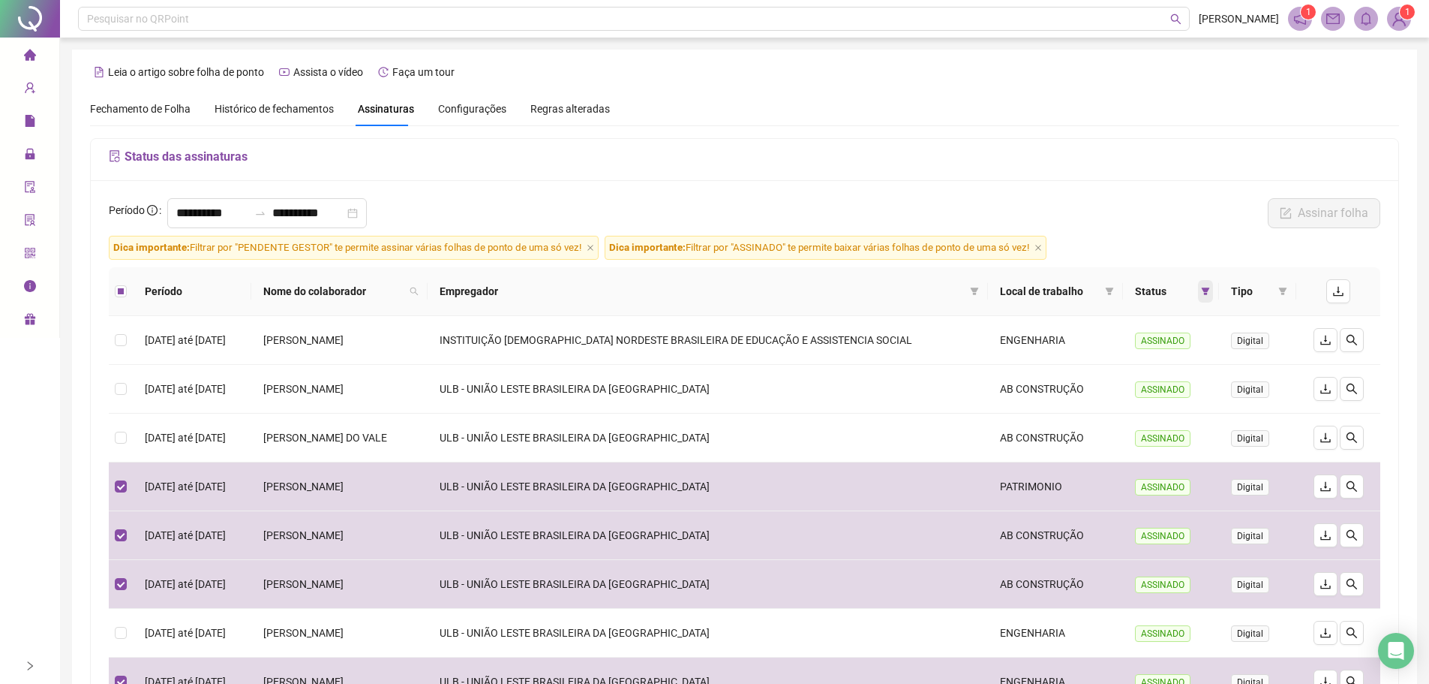
click at [1210, 287] on icon "filter" at bounding box center [1205, 291] width 9 height 9
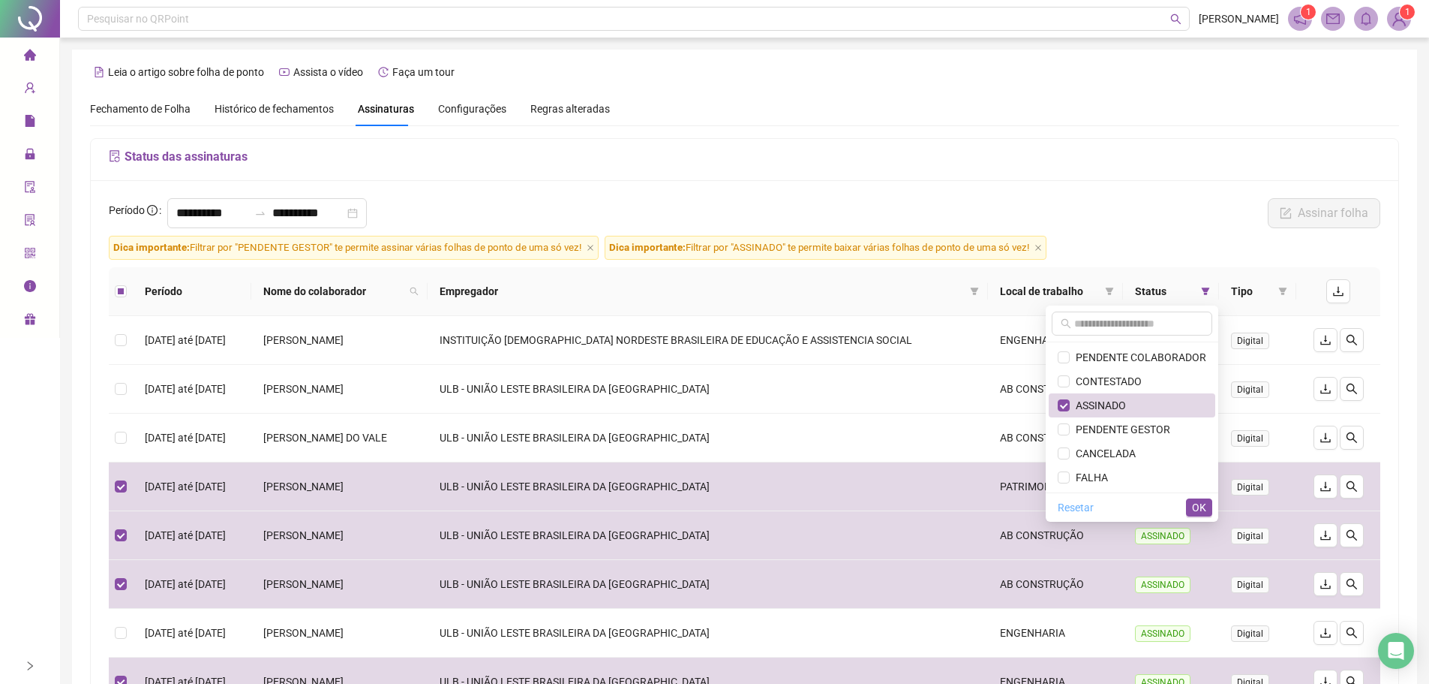
click at [1072, 505] on span "Resetar" at bounding box center [1076, 507] width 36 height 17
click at [1196, 505] on span "OK" at bounding box center [1199, 507] width 14 height 17
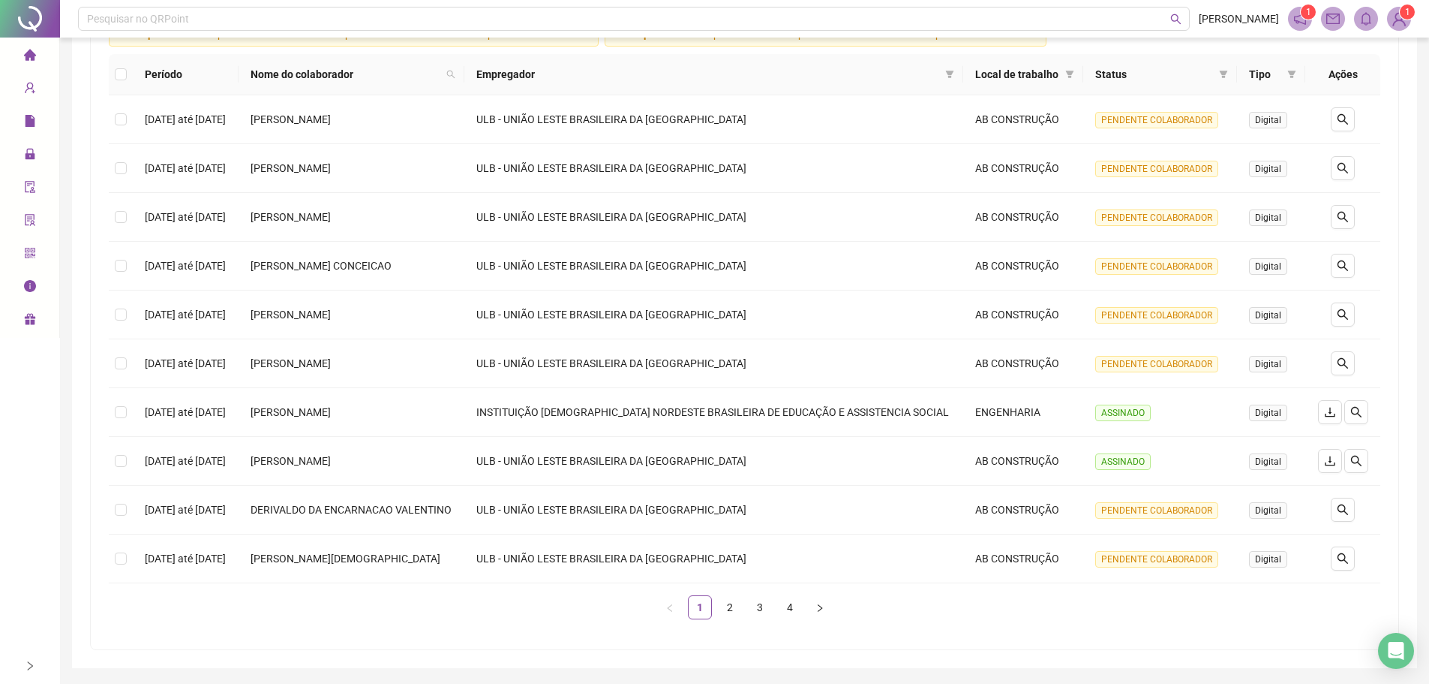
scroll to position [187, 0]
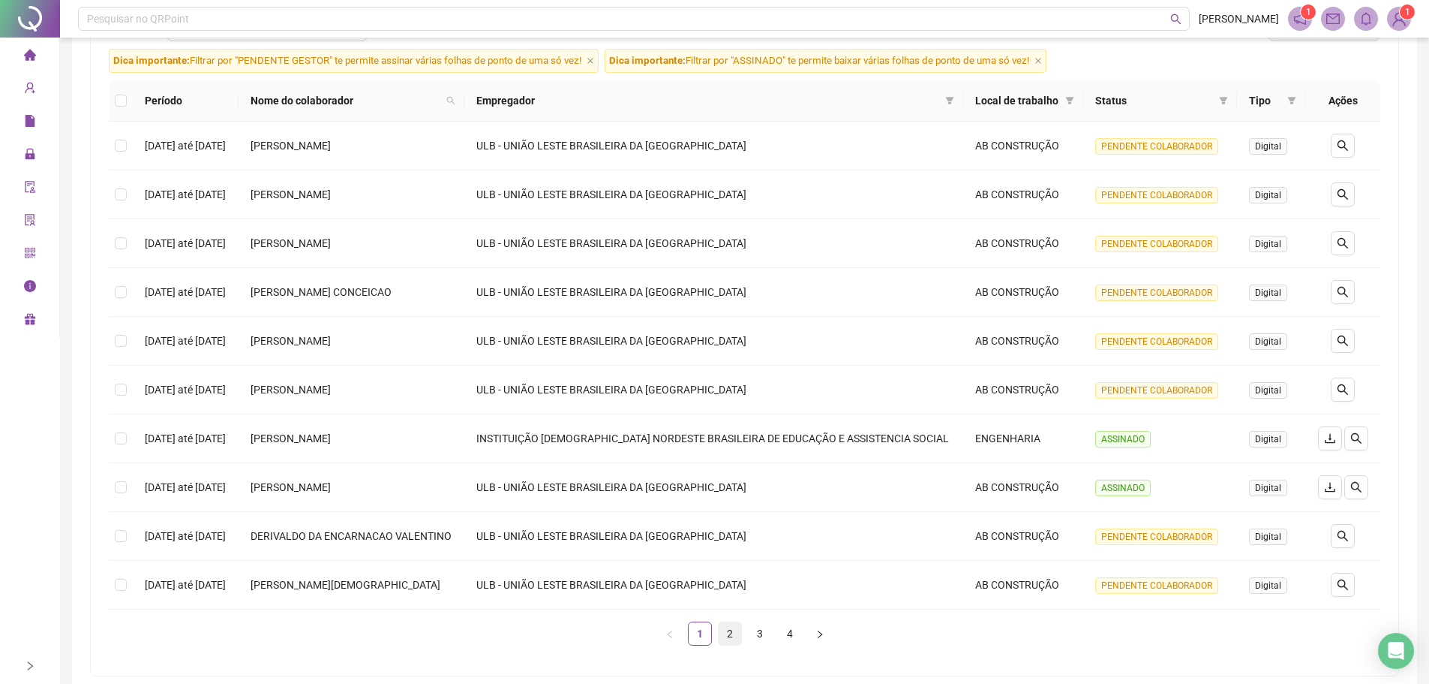
click at [724, 637] on link "2" at bounding box center [730, 633] width 23 height 23
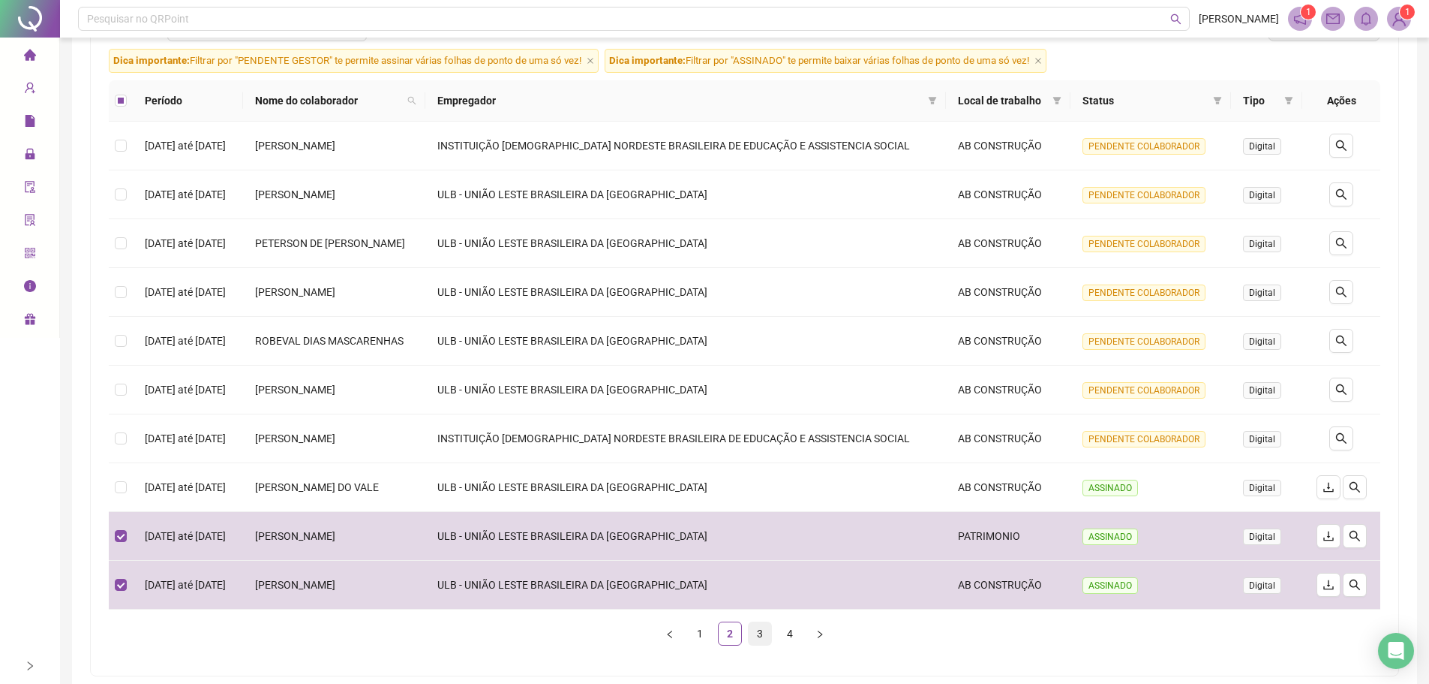
click at [759, 639] on link "3" at bounding box center [760, 633] width 23 height 23
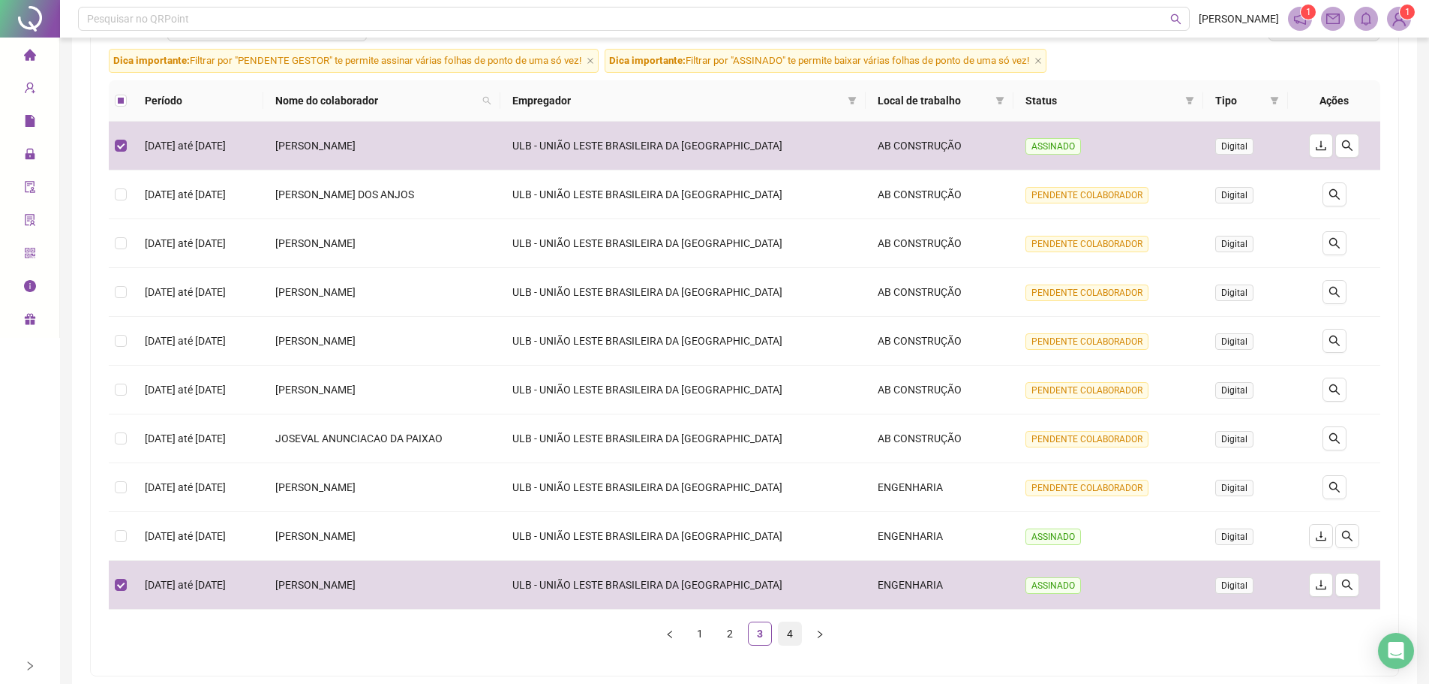
click at [793, 633] on link "4" at bounding box center [790, 633] width 23 height 23
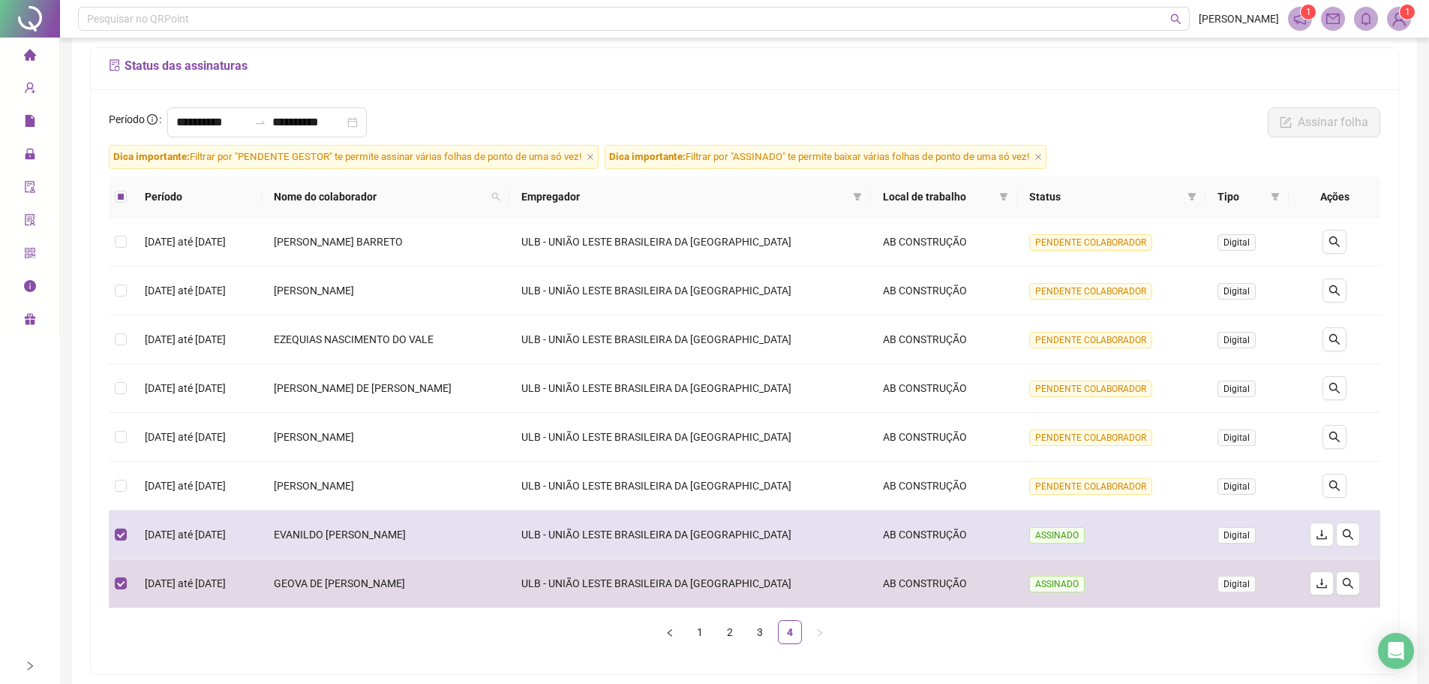
scroll to position [0, 0]
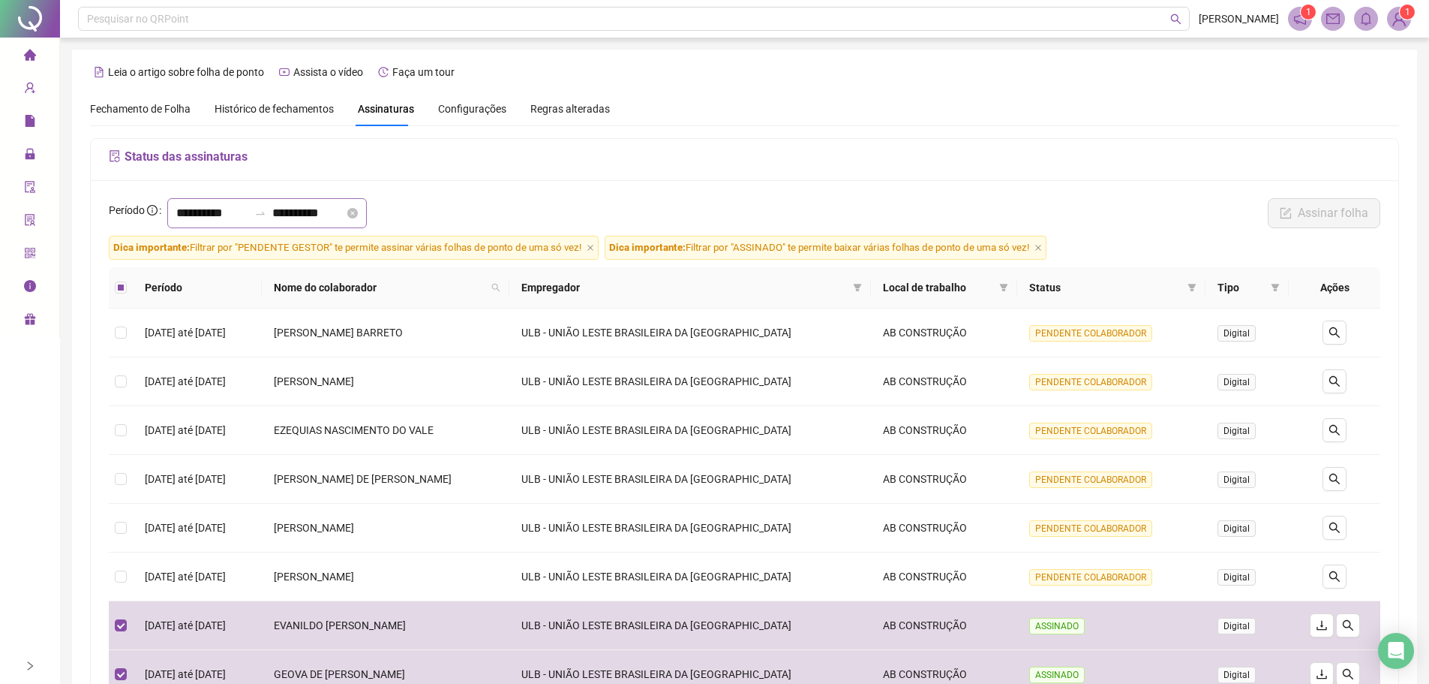
click at [176, 213] on div "**********" at bounding box center [267, 213] width 200 height 30
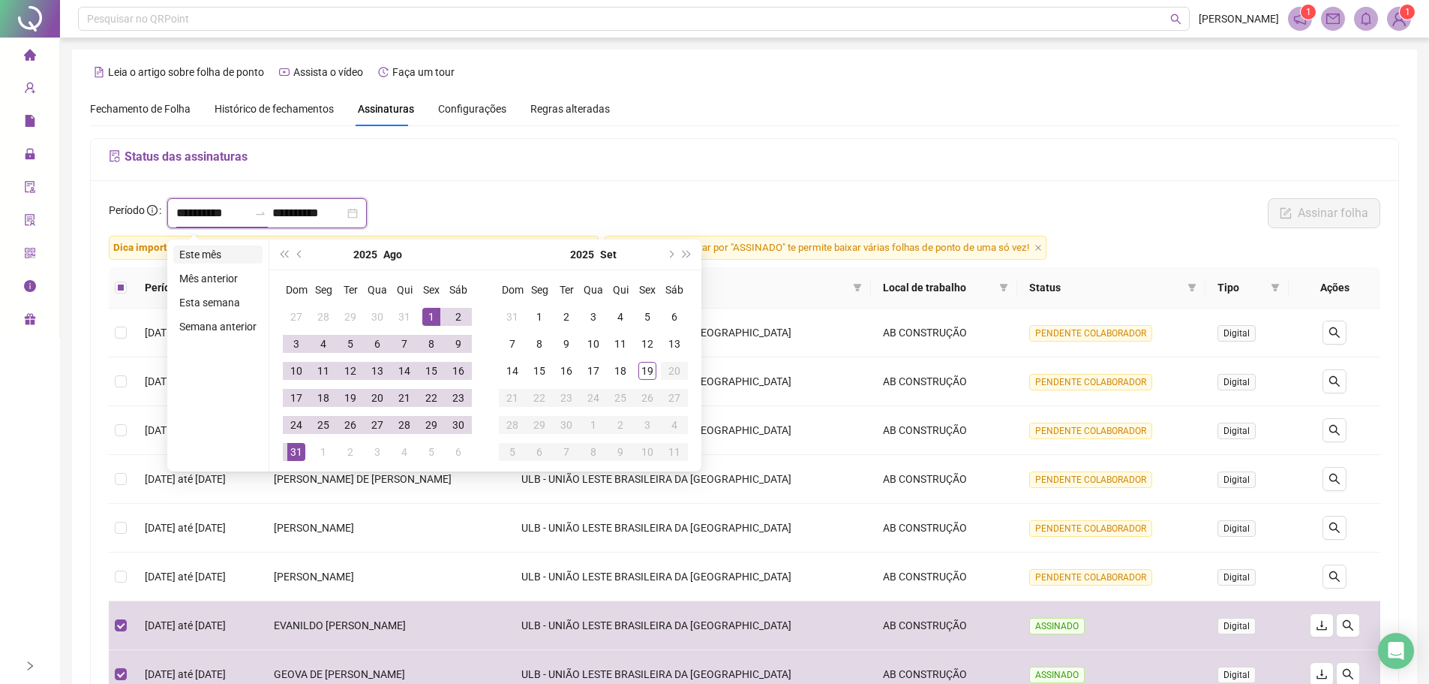
type input "**********"
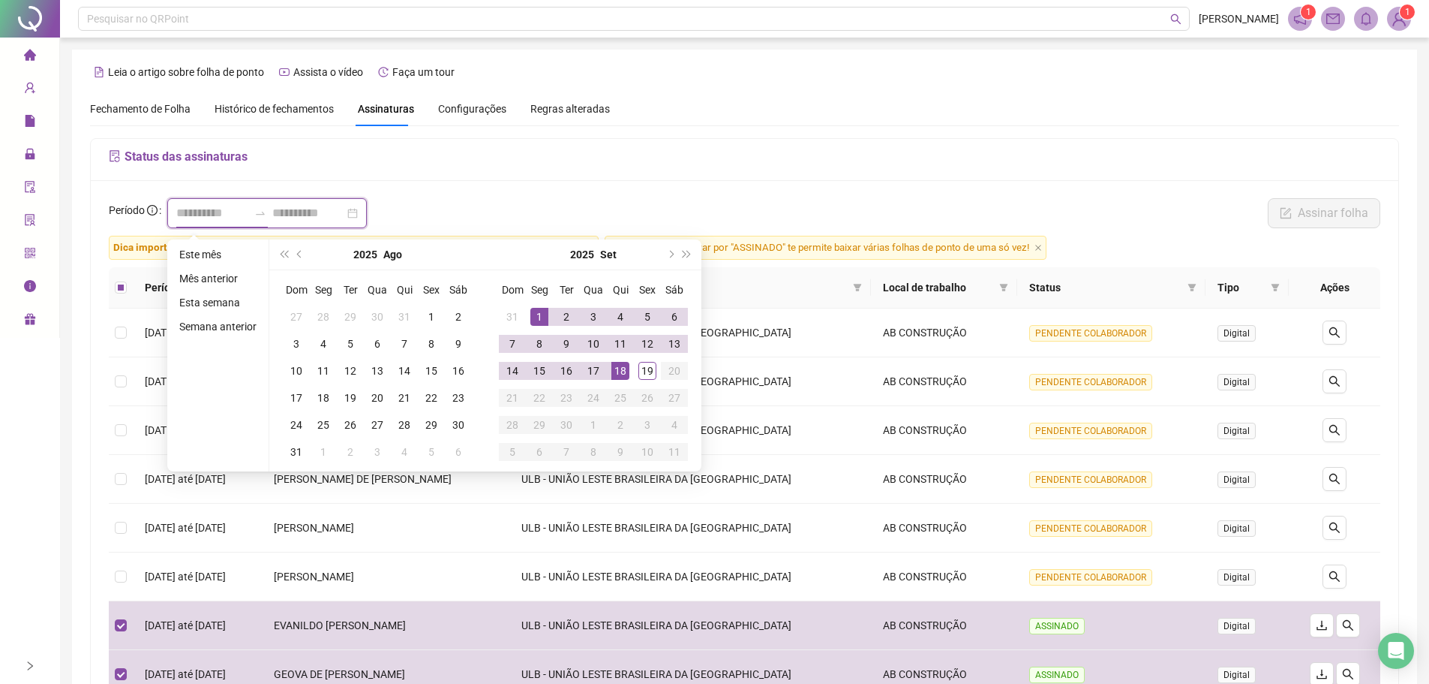
type input "**********"
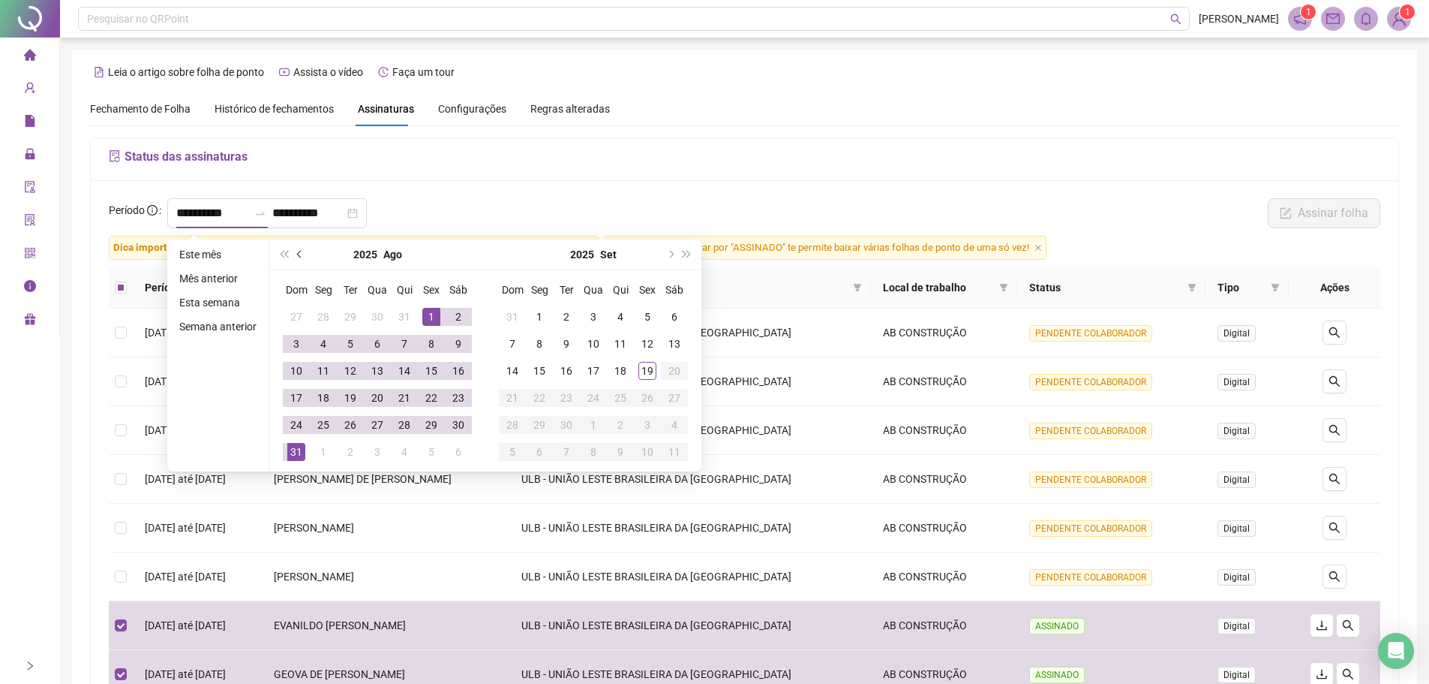
click at [301, 259] on button "prev-year" at bounding box center [300, 254] width 17 height 30
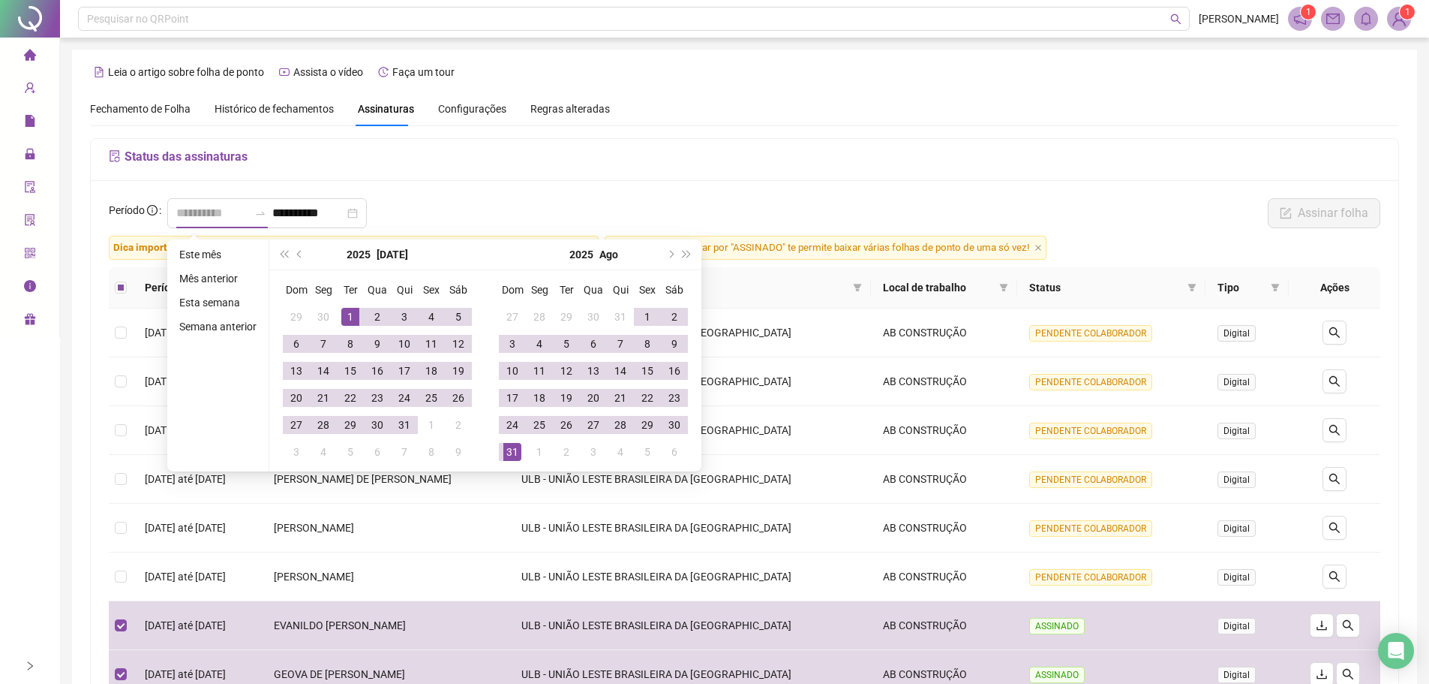
type input "**********"
click at [353, 317] on div "1" at bounding box center [350, 317] width 18 height 18
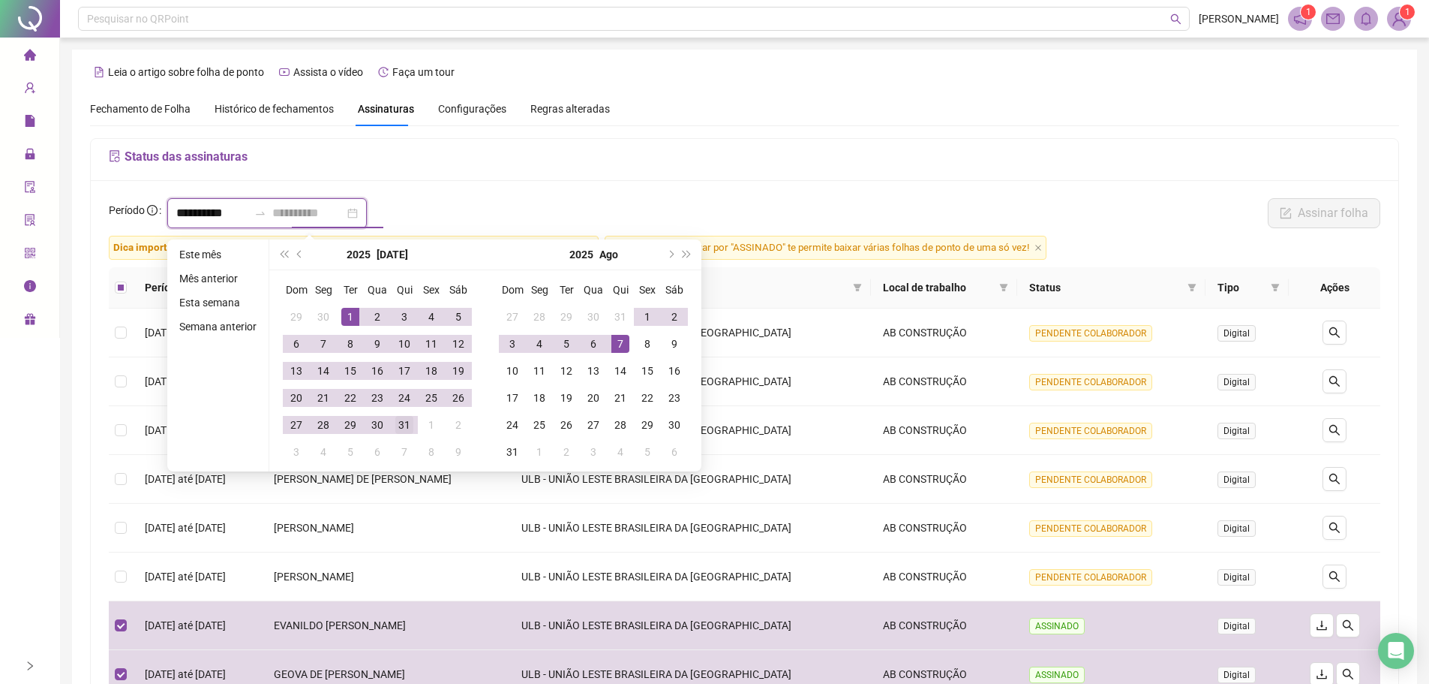
type input "**********"
click at [401, 424] on div "31" at bounding box center [404, 425] width 18 height 18
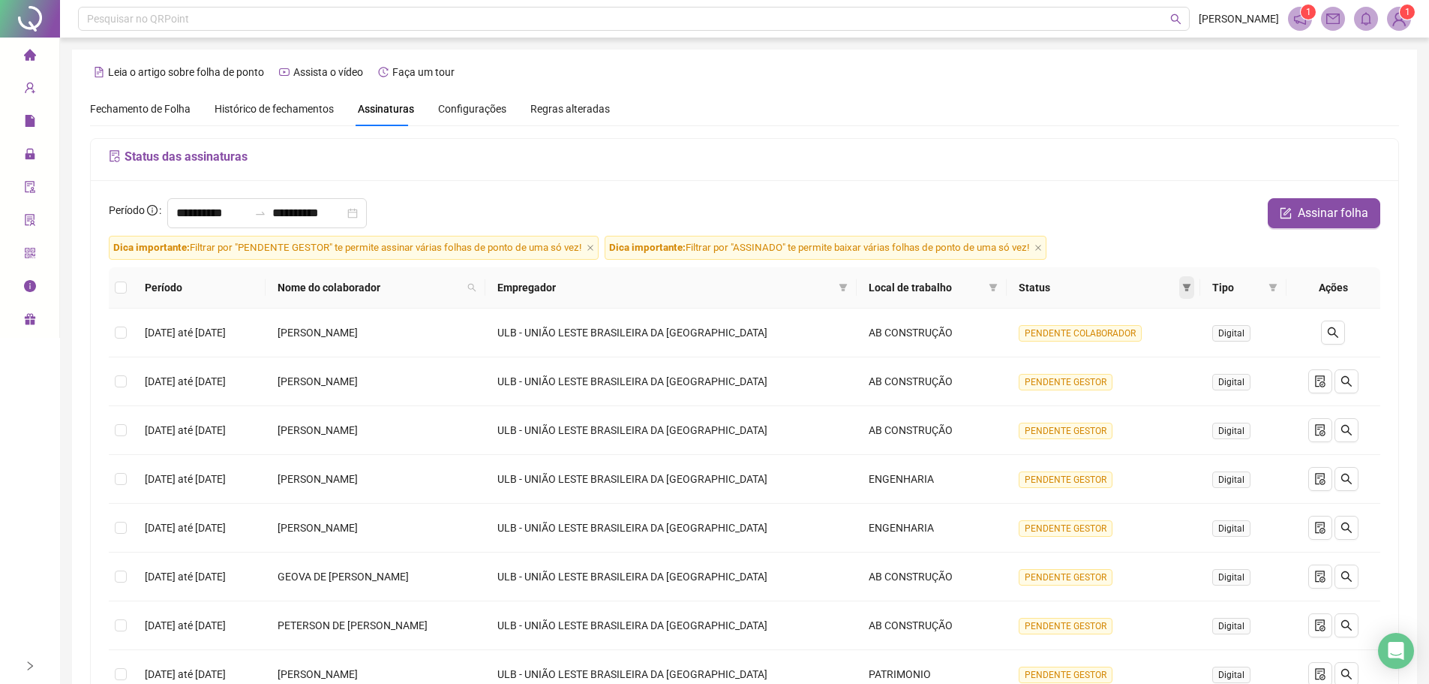
click at [1190, 290] on icon "filter" at bounding box center [1187, 287] width 9 height 9
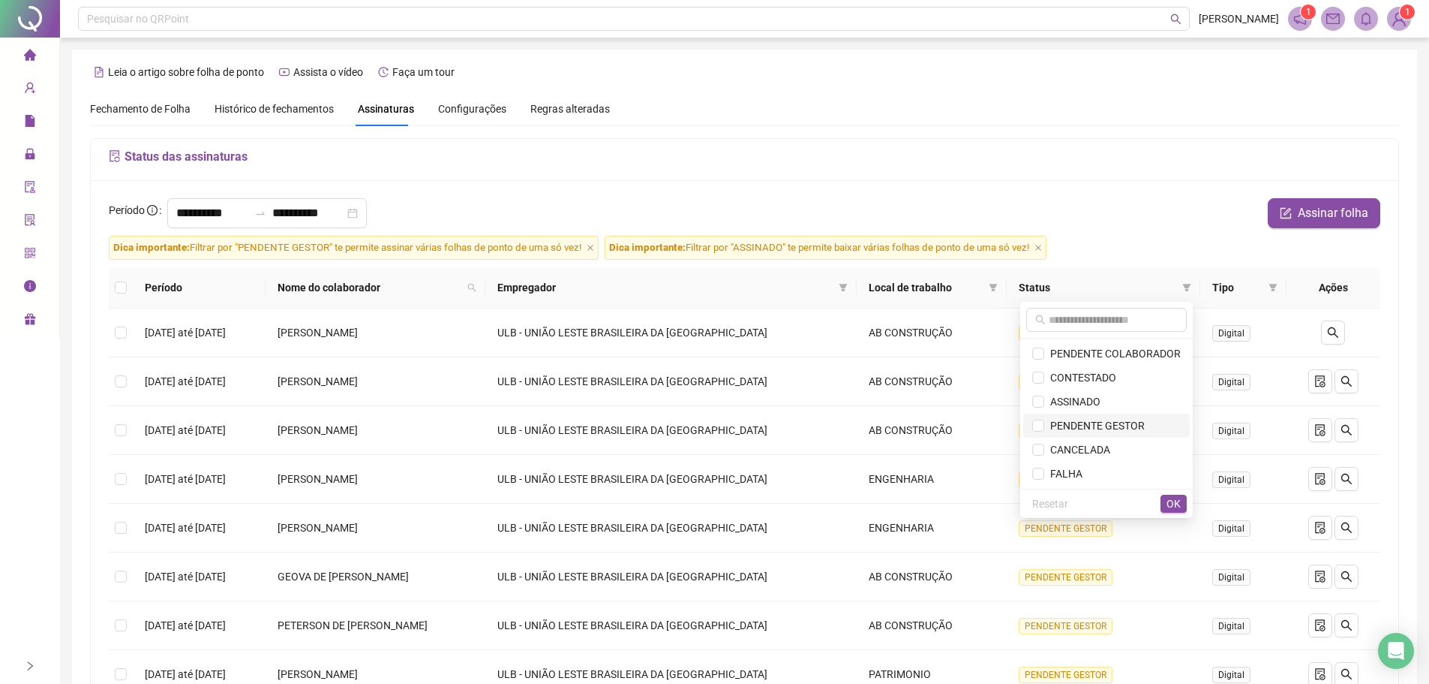
click at [1099, 419] on span "PENDENTE GESTOR" at bounding box center [1095, 425] width 101 height 12
click at [1171, 504] on span "OK" at bounding box center [1174, 503] width 14 height 17
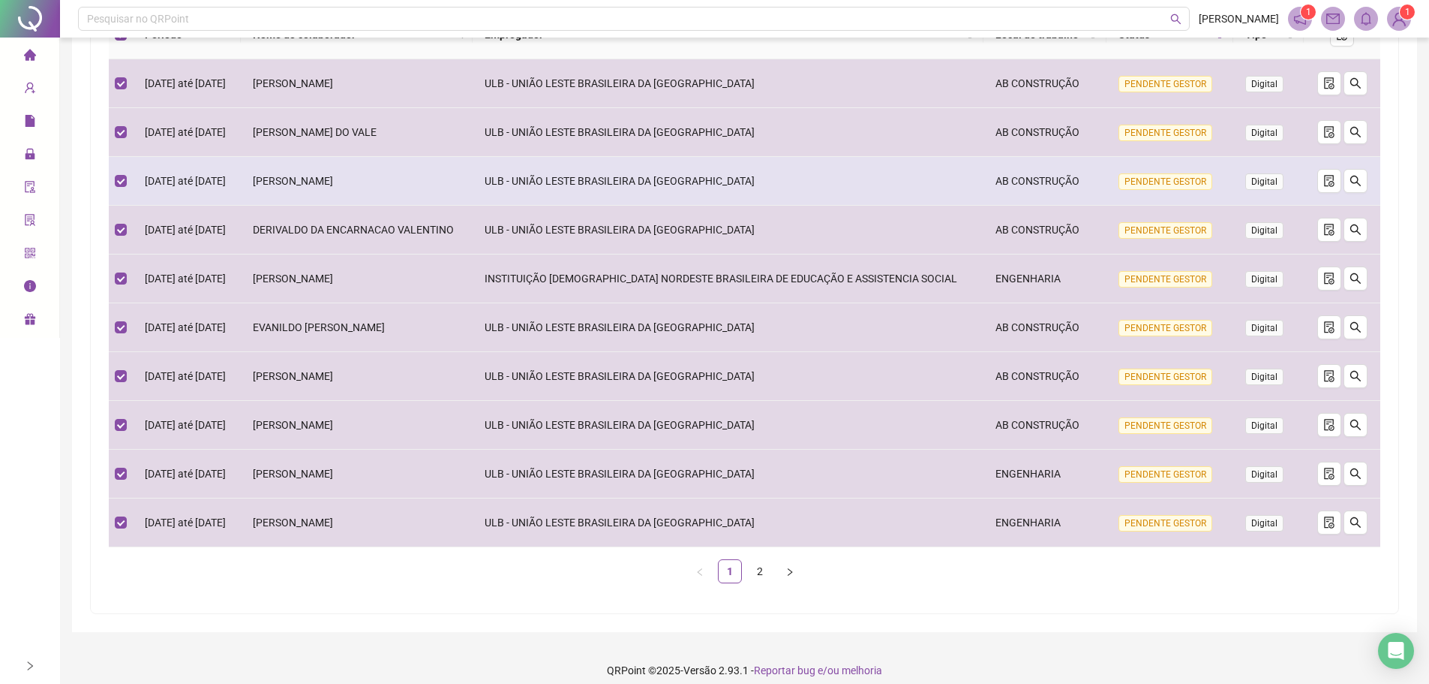
scroll to position [269, 0]
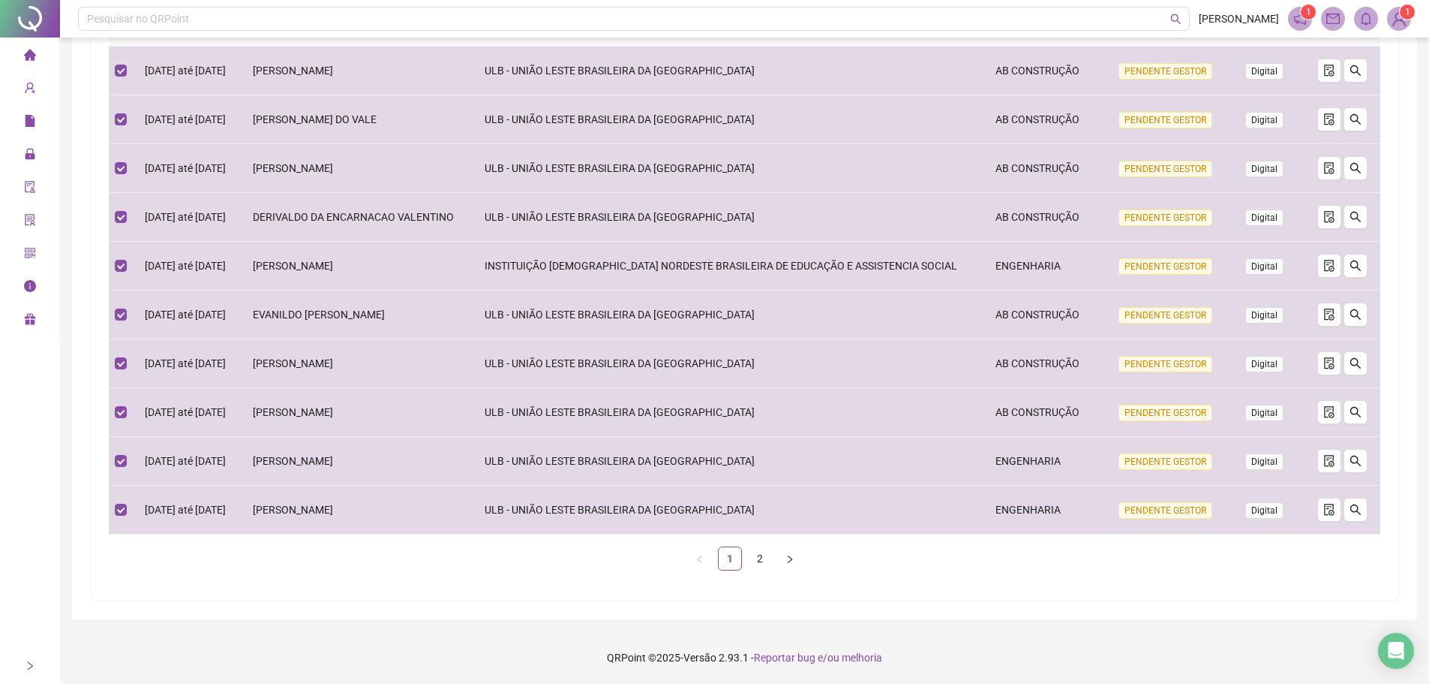
click at [762, 563] on link "2" at bounding box center [760, 558] width 23 height 23
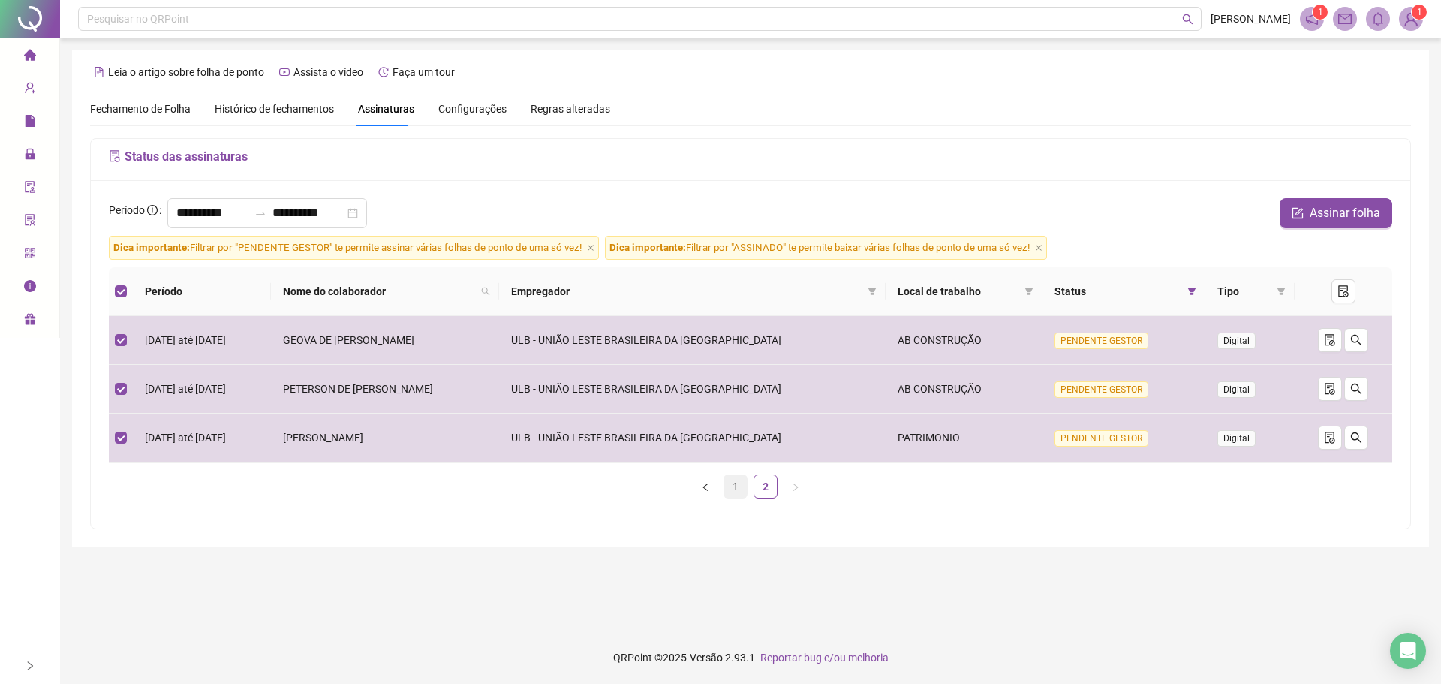
click at [741, 485] on link "1" at bounding box center [735, 486] width 23 height 23
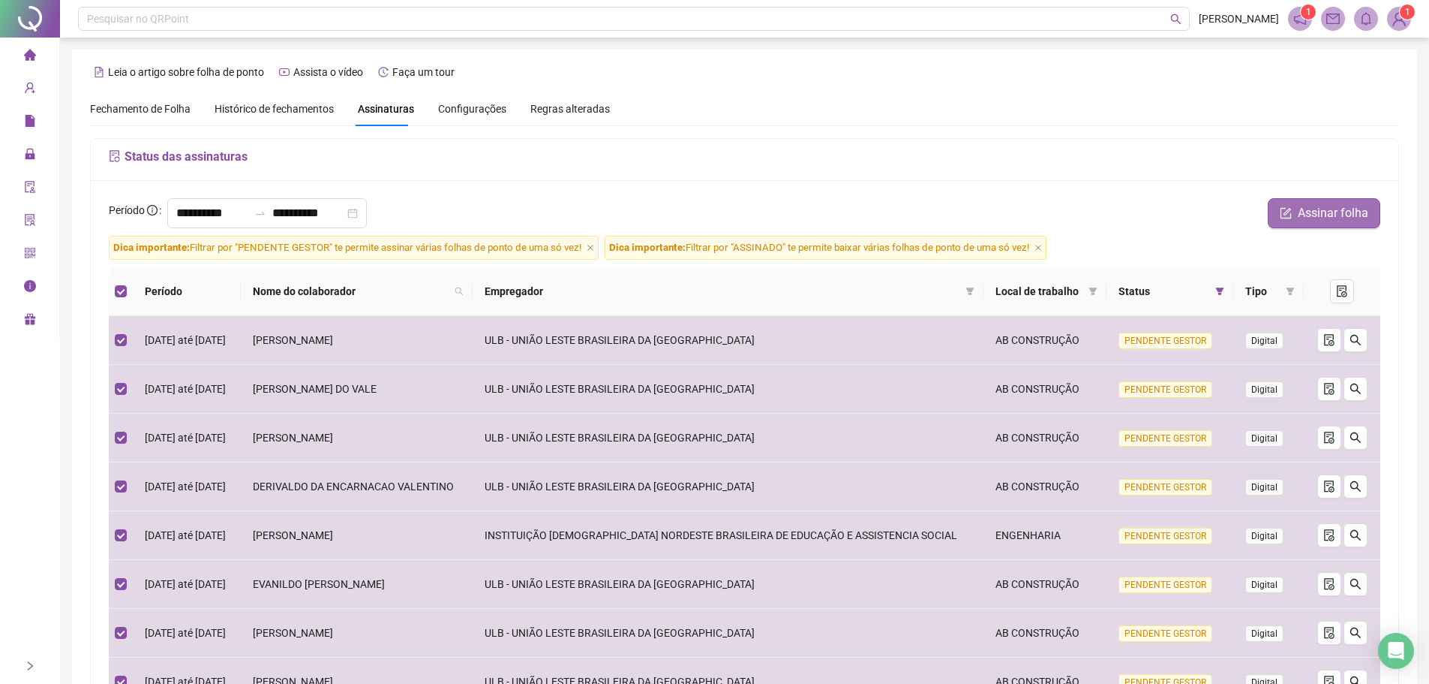
click at [1298, 218] on button "Assinar folha" at bounding box center [1324, 213] width 113 height 30
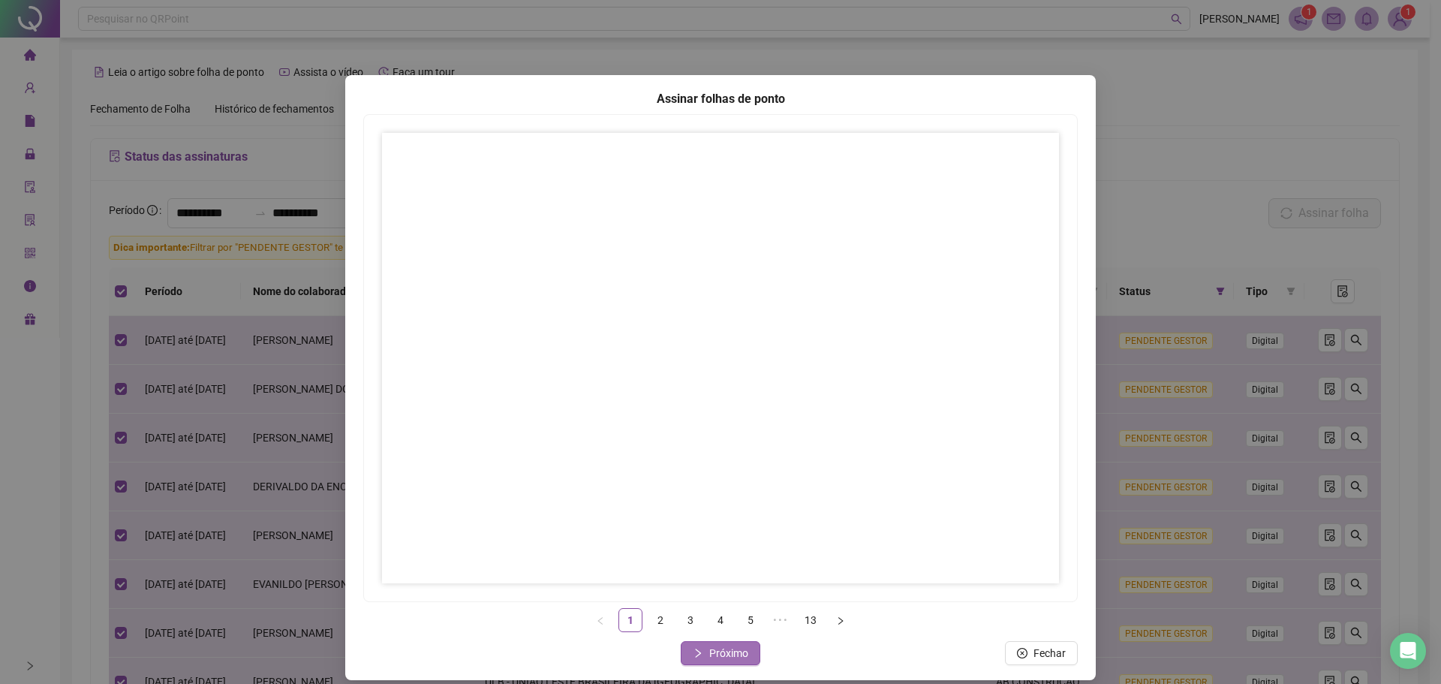
click at [695, 645] on button "Próximo" at bounding box center [721, 653] width 80 height 24
click at [727, 654] on span "Próximo" at bounding box center [728, 653] width 39 height 17
click at [693, 658] on button "Próximo" at bounding box center [721, 653] width 80 height 24
click at [702, 654] on button "Próximo" at bounding box center [721, 653] width 80 height 24
click at [729, 650] on span "Próximo" at bounding box center [728, 653] width 39 height 17
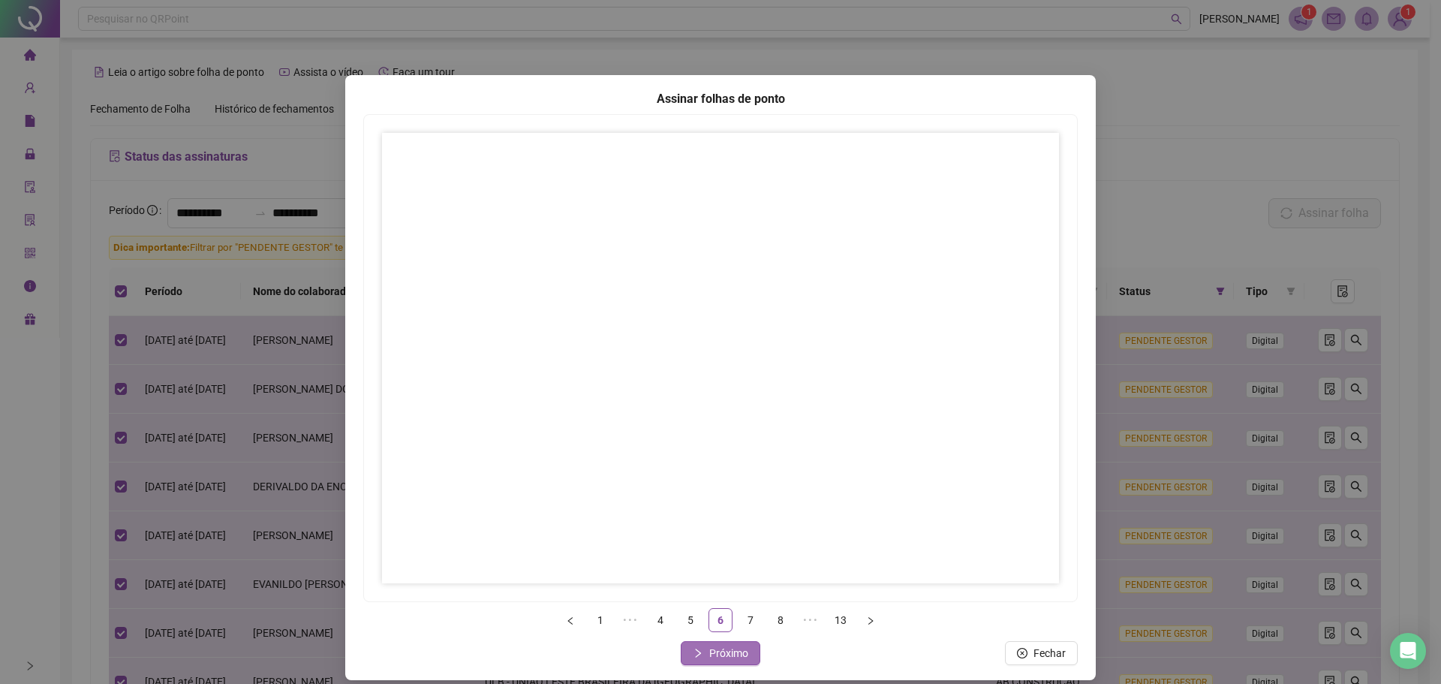
click at [719, 653] on span "Próximo" at bounding box center [728, 653] width 39 height 17
click at [712, 657] on span "Próximo" at bounding box center [728, 653] width 39 height 17
click at [715, 659] on span "Próximo" at bounding box center [728, 653] width 39 height 17
click at [725, 651] on span "Próximo" at bounding box center [728, 653] width 39 height 17
click at [695, 654] on icon "right" at bounding box center [698, 653] width 11 height 11
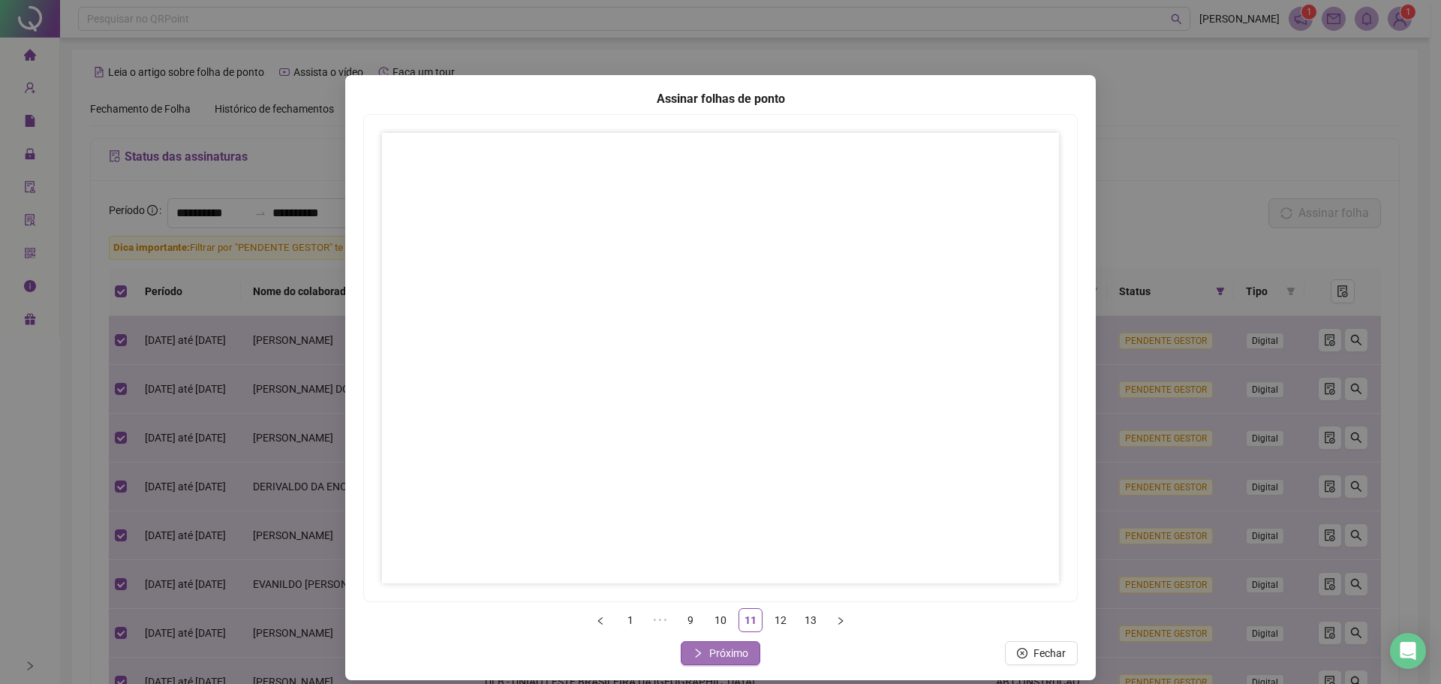
click at [715, 651] on span "Próximo" at bounding box center [728, 653] width 39 height 17
click at [712, 652] on span "Próximo" at bounding box center [728, 653] width 39 height 17
click at [696, 647] on button "Fechar" at bounding box center [720, 653] width 73 height 24
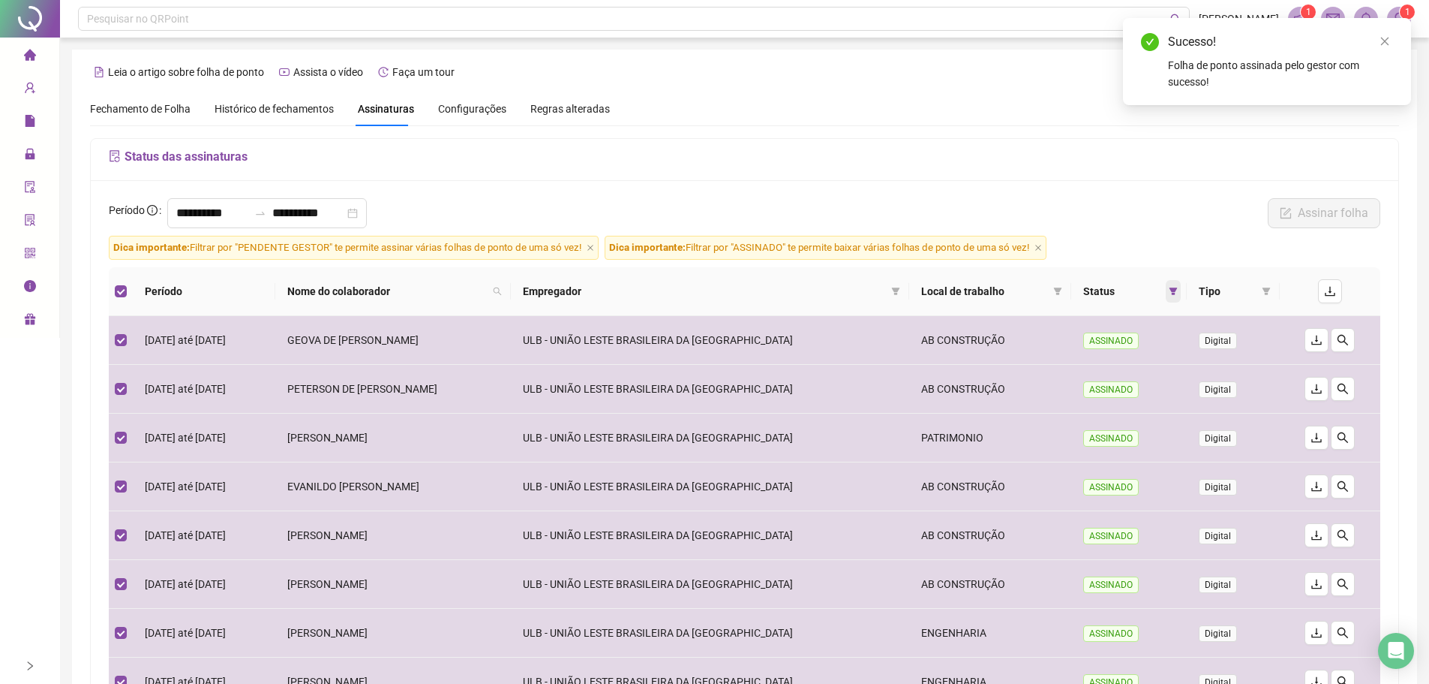
click at [1174, 285] on span at bounding box center [1173, 291] width 15 height 23
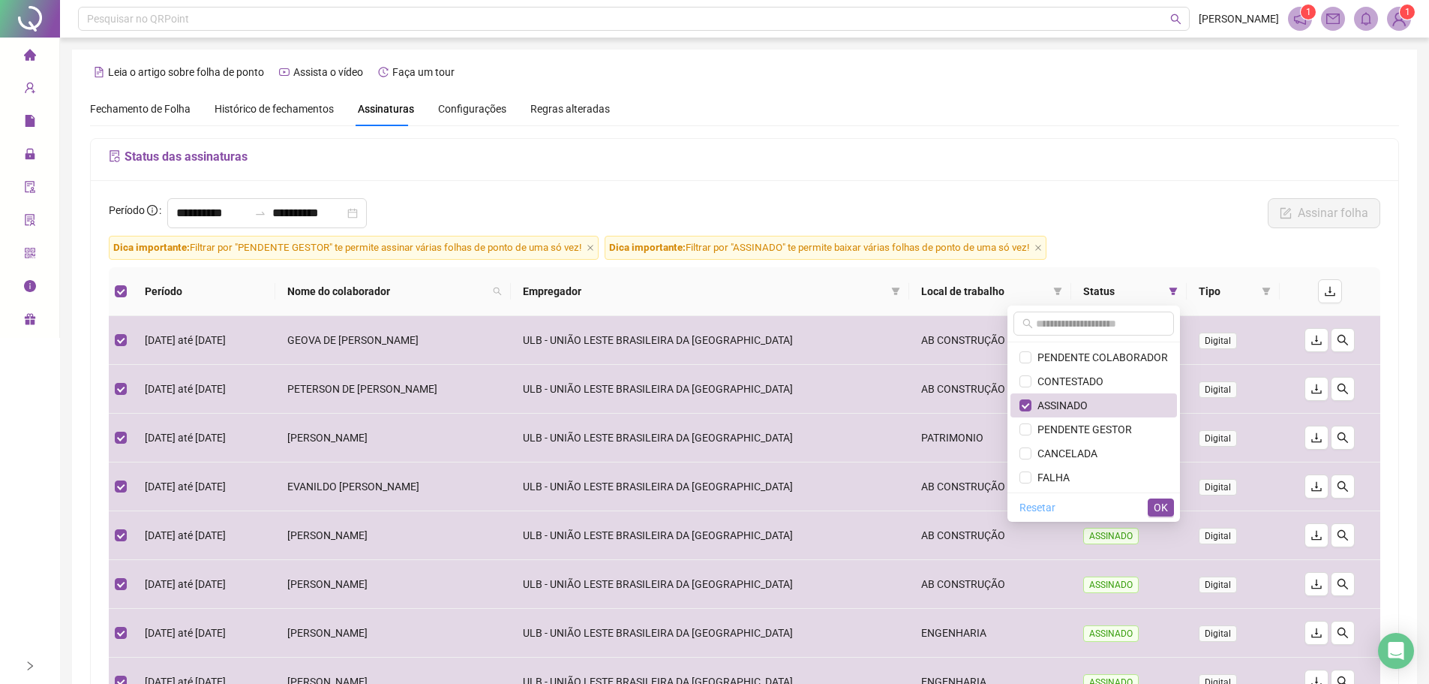
click at [1032, 509] on span "Resetar" at bounding box center [1038, 507] width 36 height 17
click at [1160, 507] on span "OK" at bounding box center [1161, 507] width 14 height 17
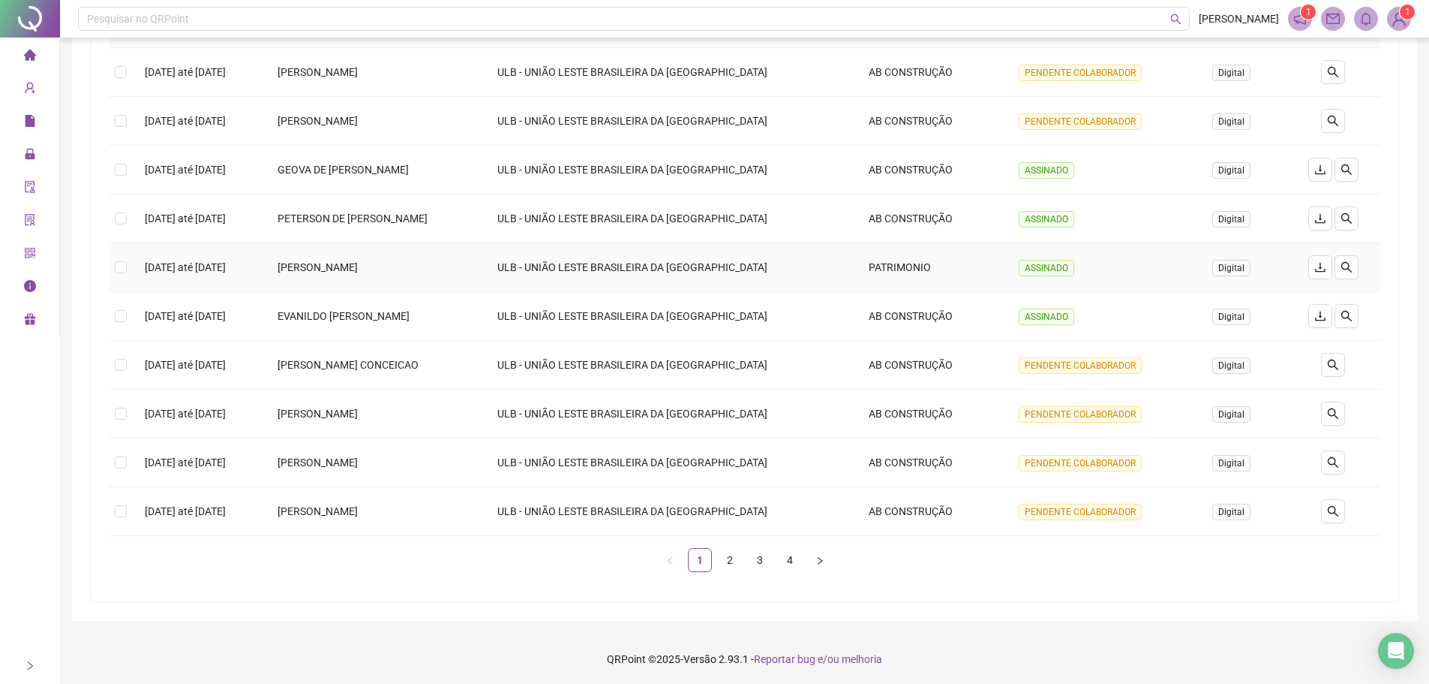
scroll to position [262, 0]
click at [726, 566] on link "2" at bounding box center [730, 558] width 23 height 23
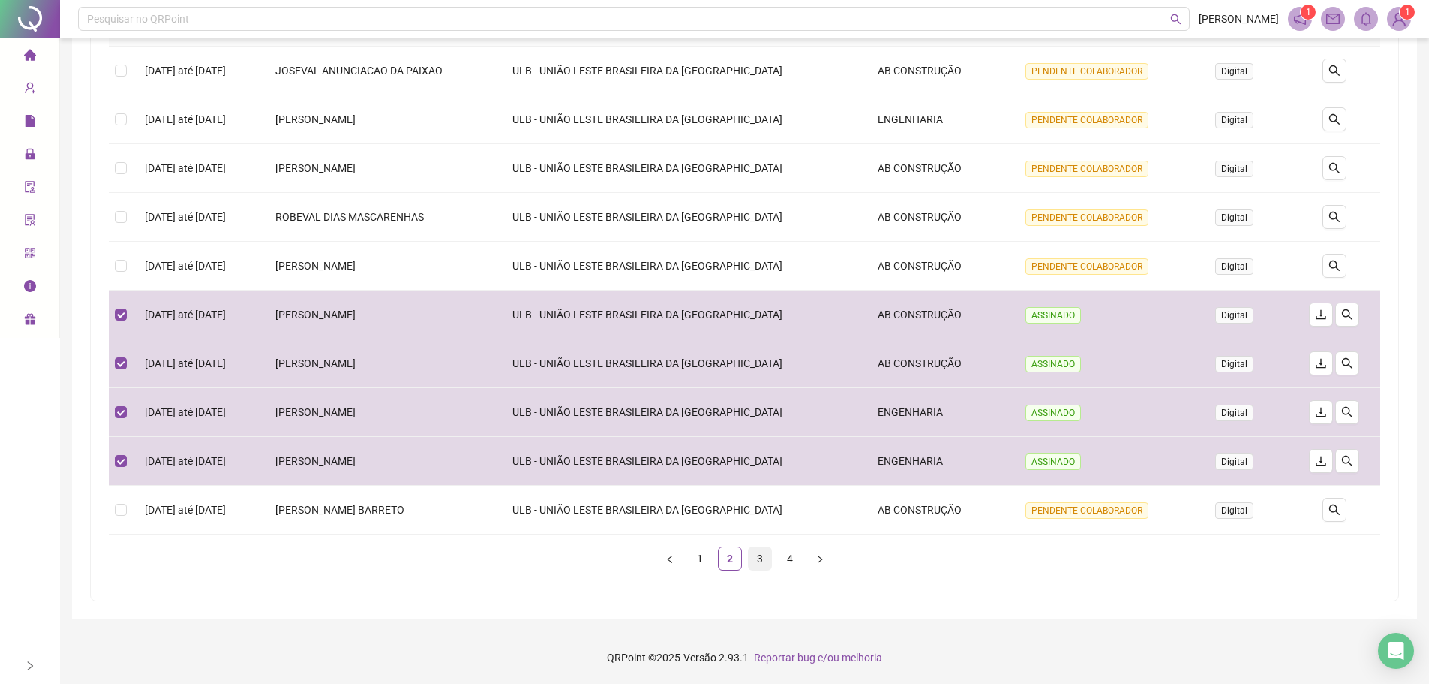
click at [760, 561] on link "3" at bounding box center [760, 558] width 23 height 23
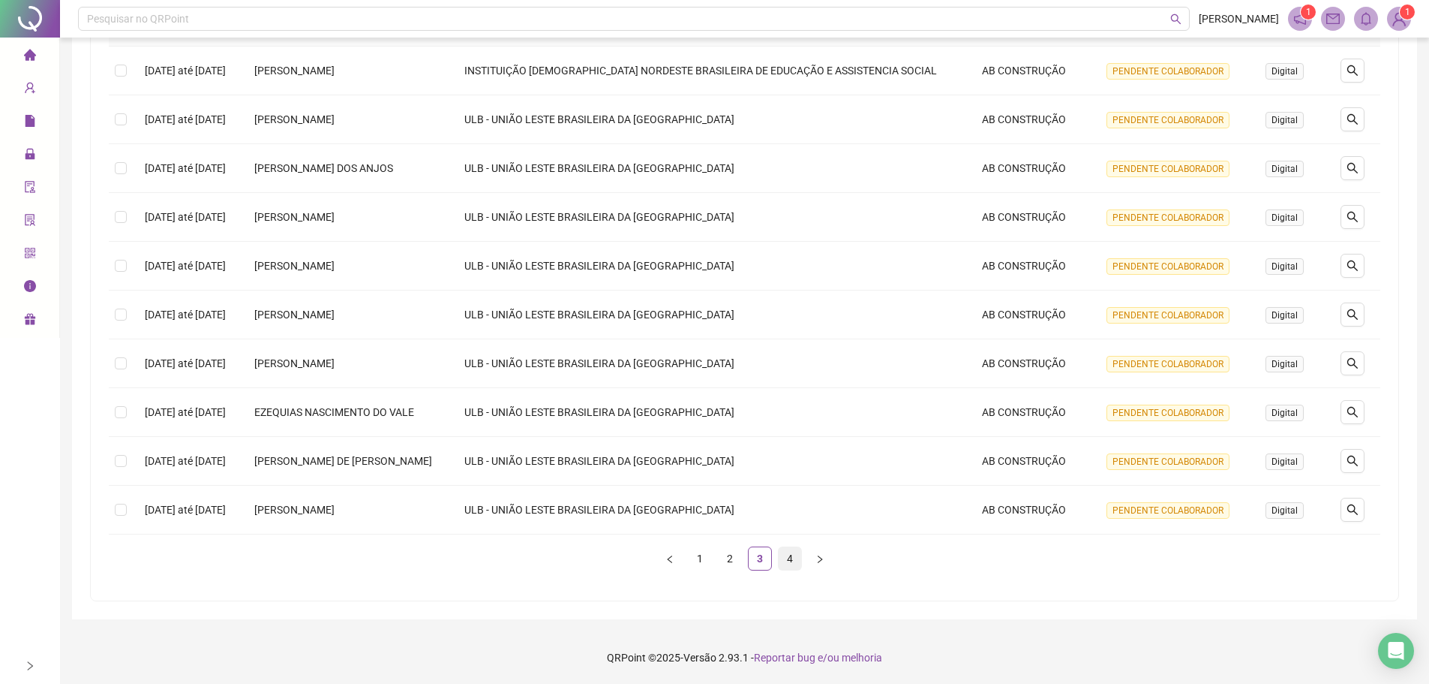
click at [786, 562] on link "4" at bounding box center [790, 558] width 23 height 23
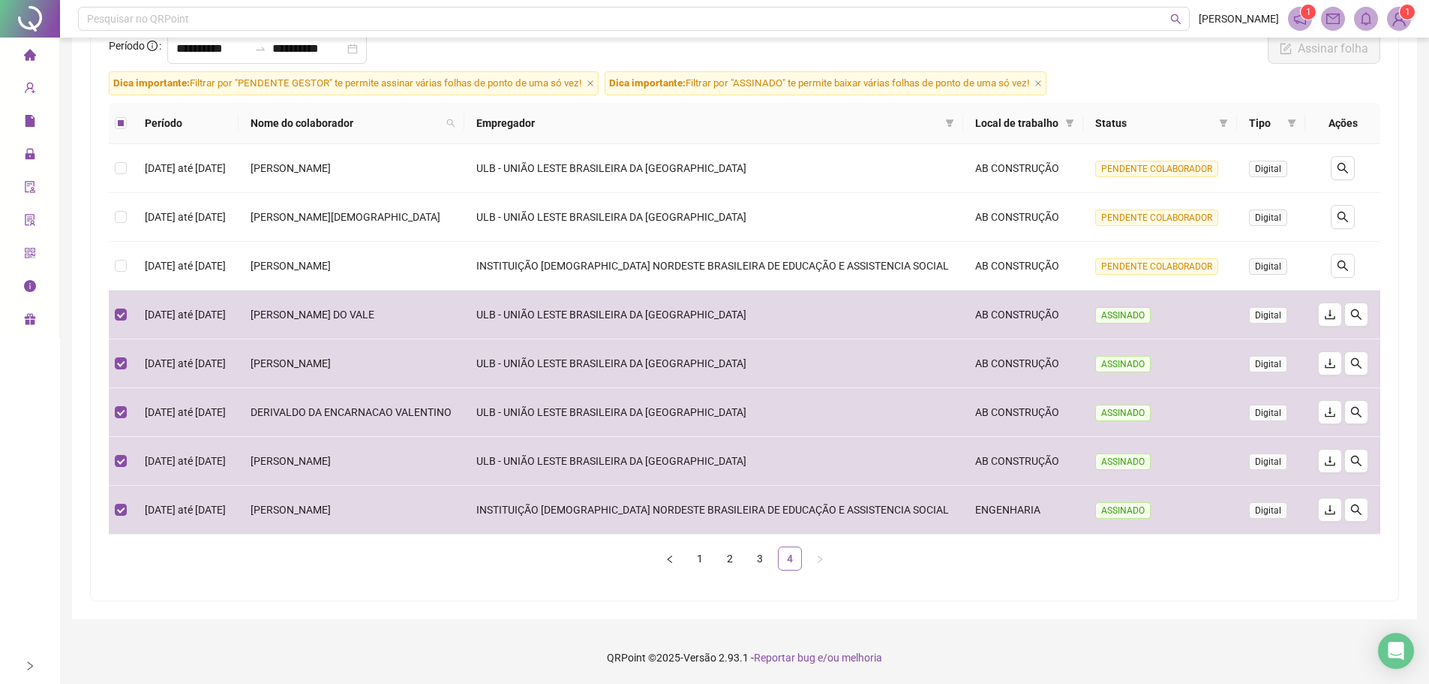
scroll to position [0, 0]
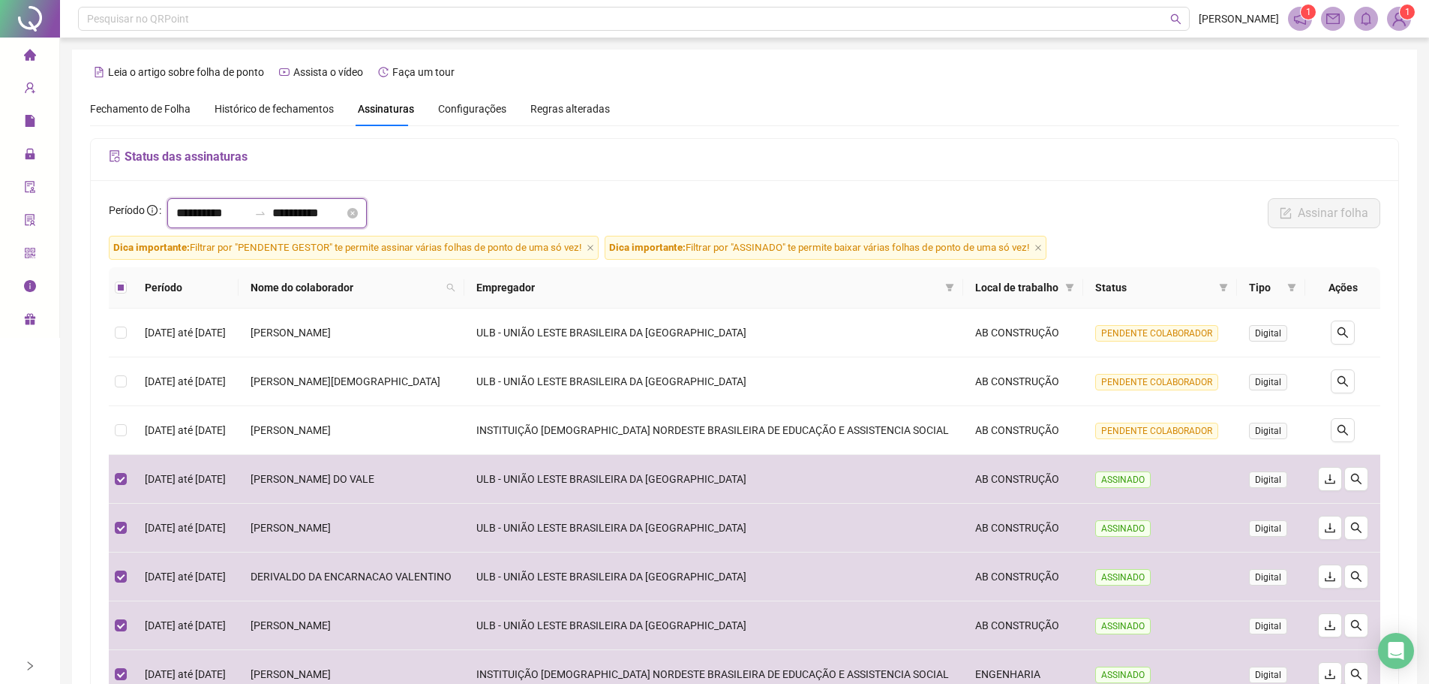
click at [176, 215] on input "**********" at bounding box center [212, 213] width 72 height 18
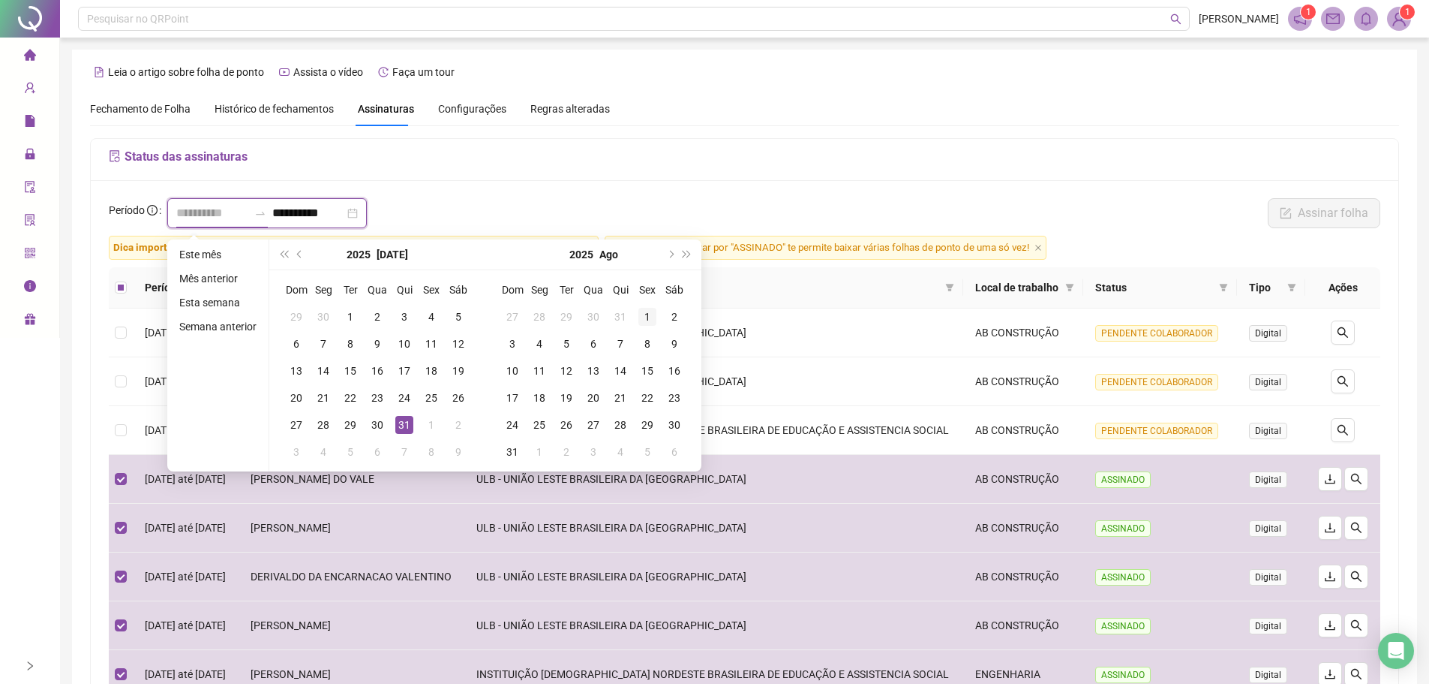
type input "**********"
click at [645, 316] on div "1" at bounding box center [648, 317] width 18 height 18
type input "**********"
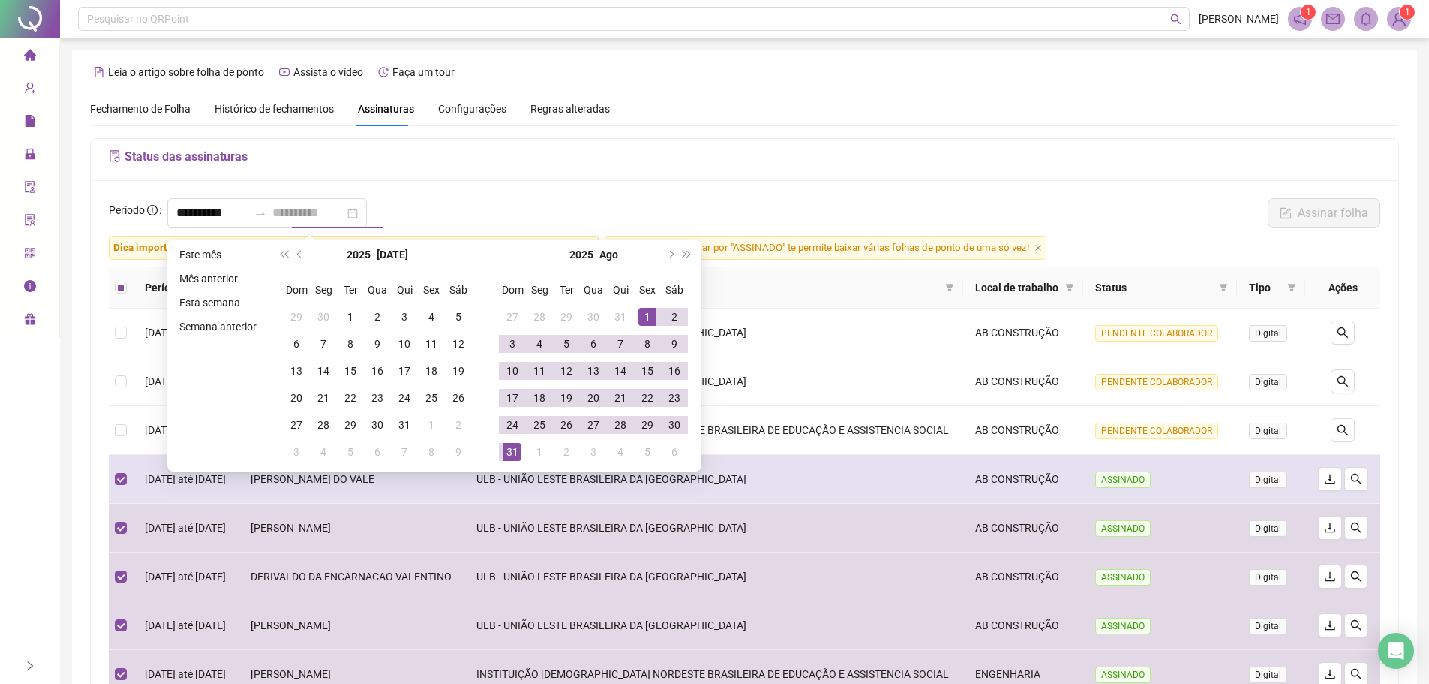
click at [507, 455] on div "31" at bounding box center [513, 452] width 18 height 18
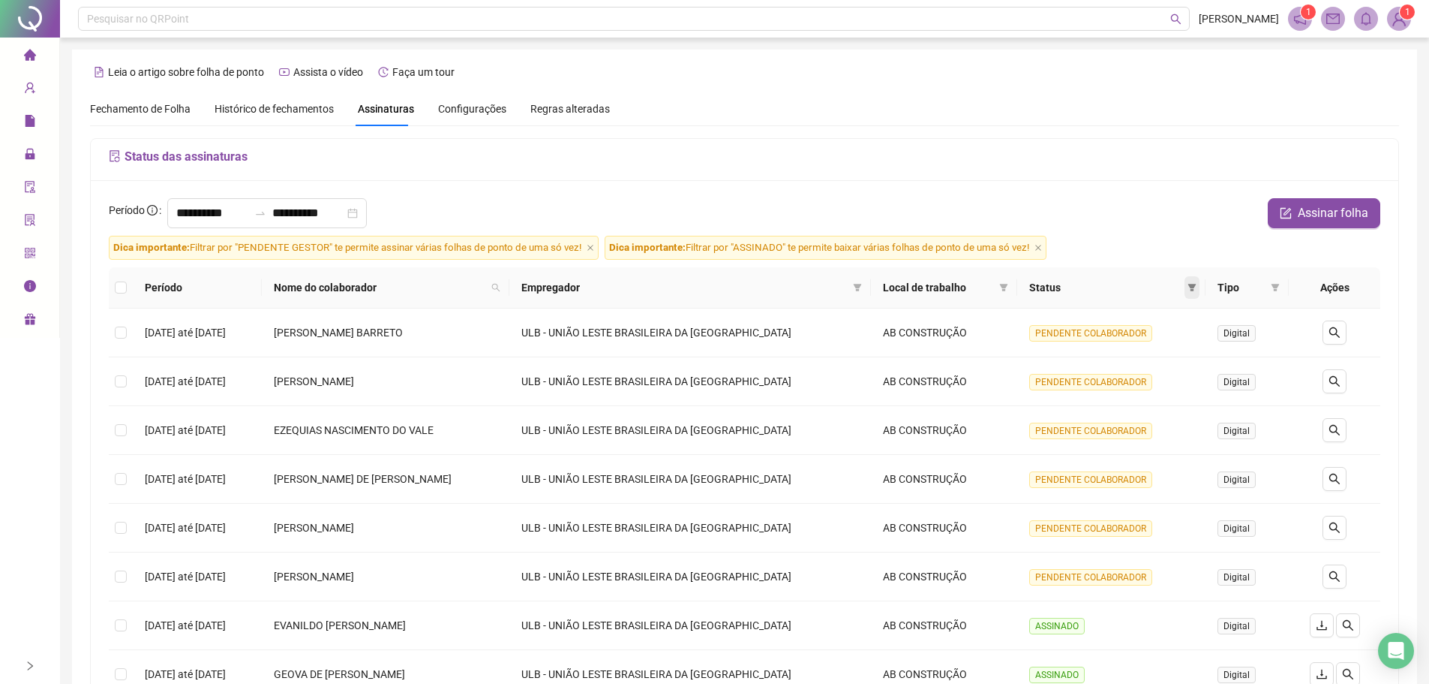
click at [1193, 278] on span at bounding box center [1192, 287] width 15 height 23
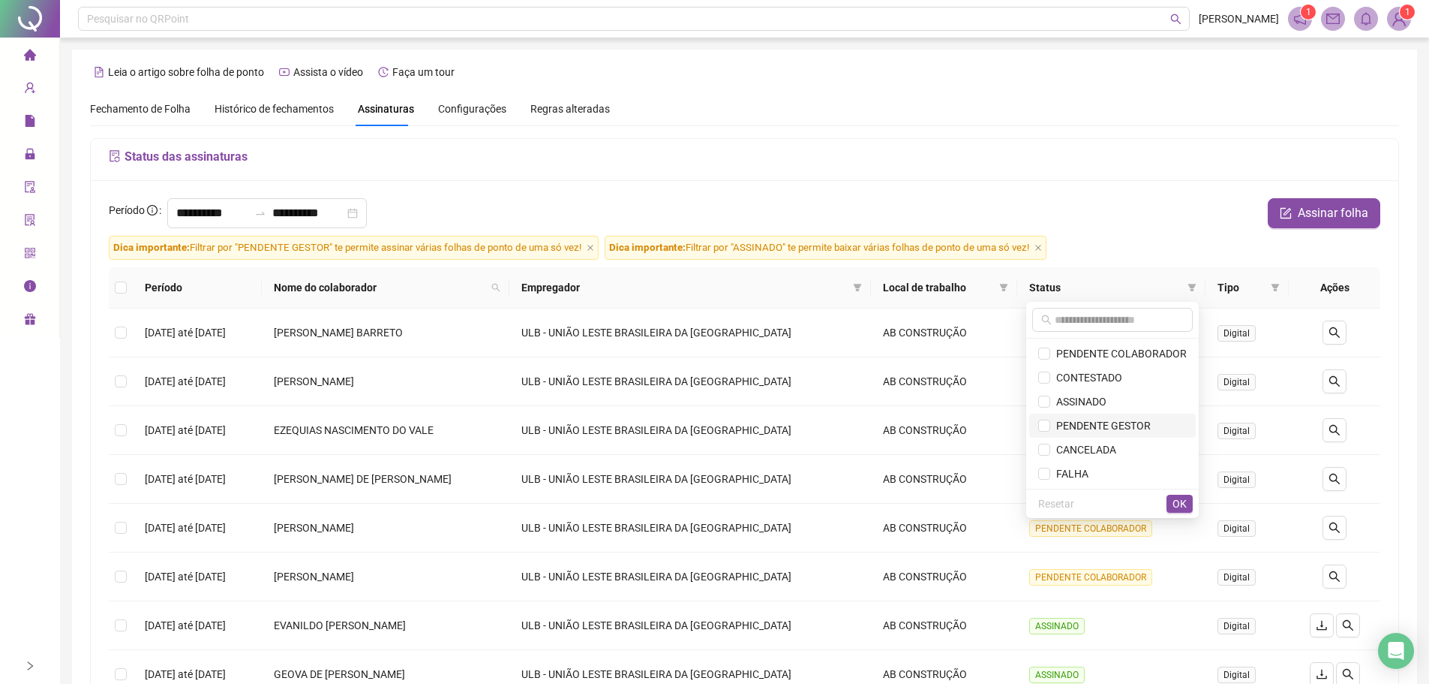
click at [1100, 430] on span "PENDENTE GESTOR" at bounding box center [1101, 425] width 101 height 12
click at [1182, 502] on span "OK" at bounding box center [1180, 503] width 14 height 17
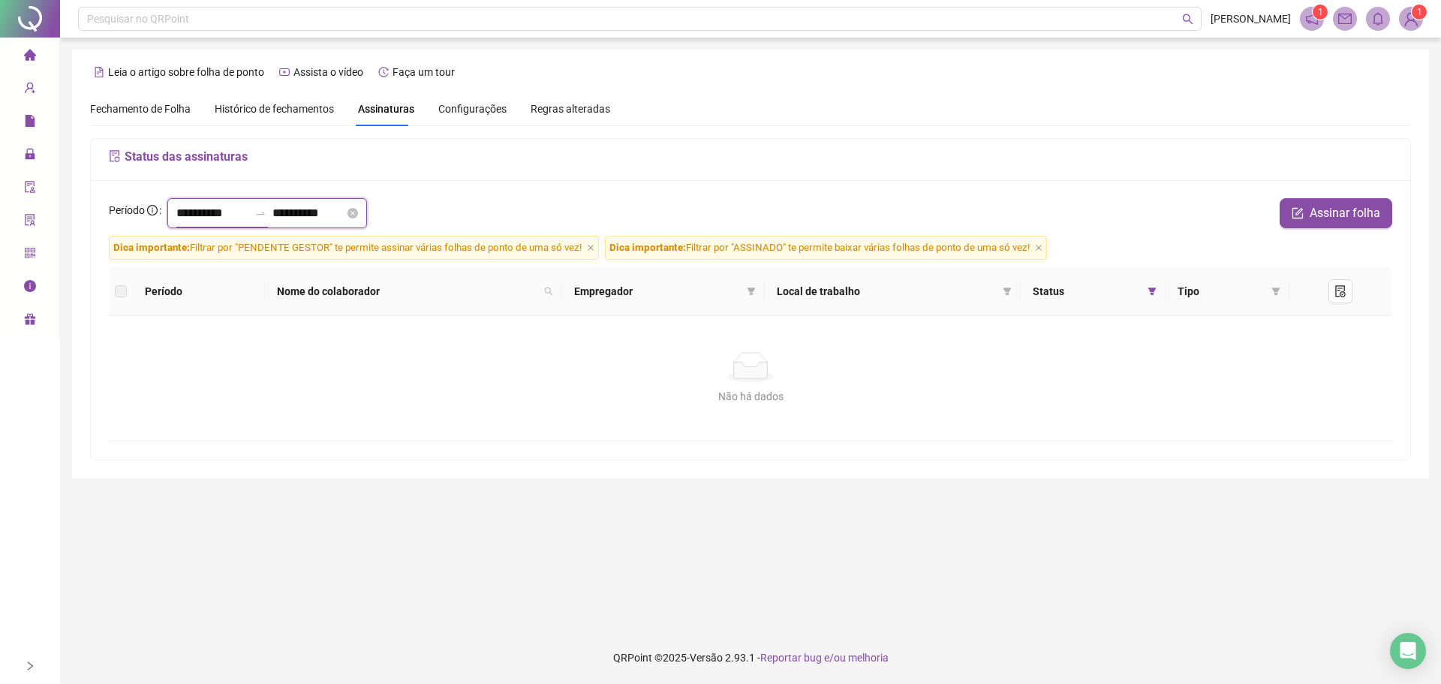
click at [182, 215] on input "**********" at bounding box center [212, 213] width 72 height 18
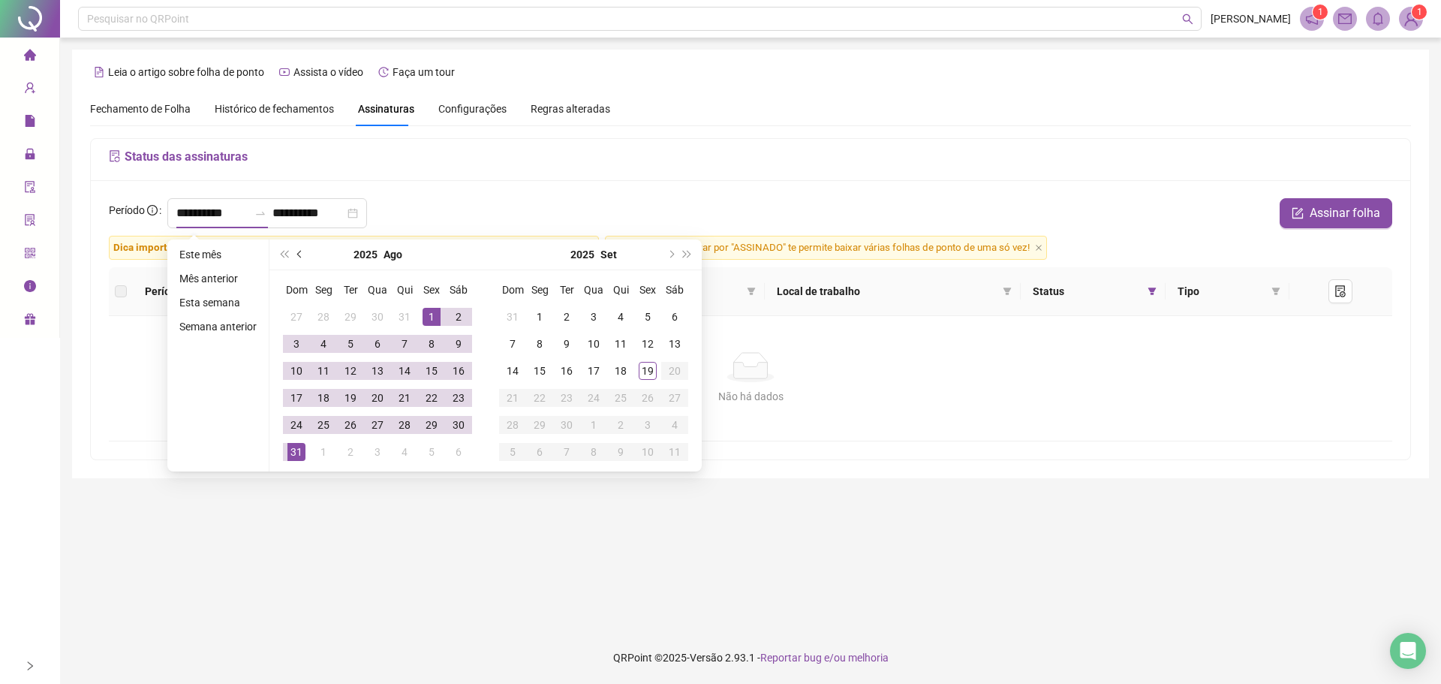
click at [302, 254] on button "prev-year" at bounding box center [300, 254] width 17 height 30
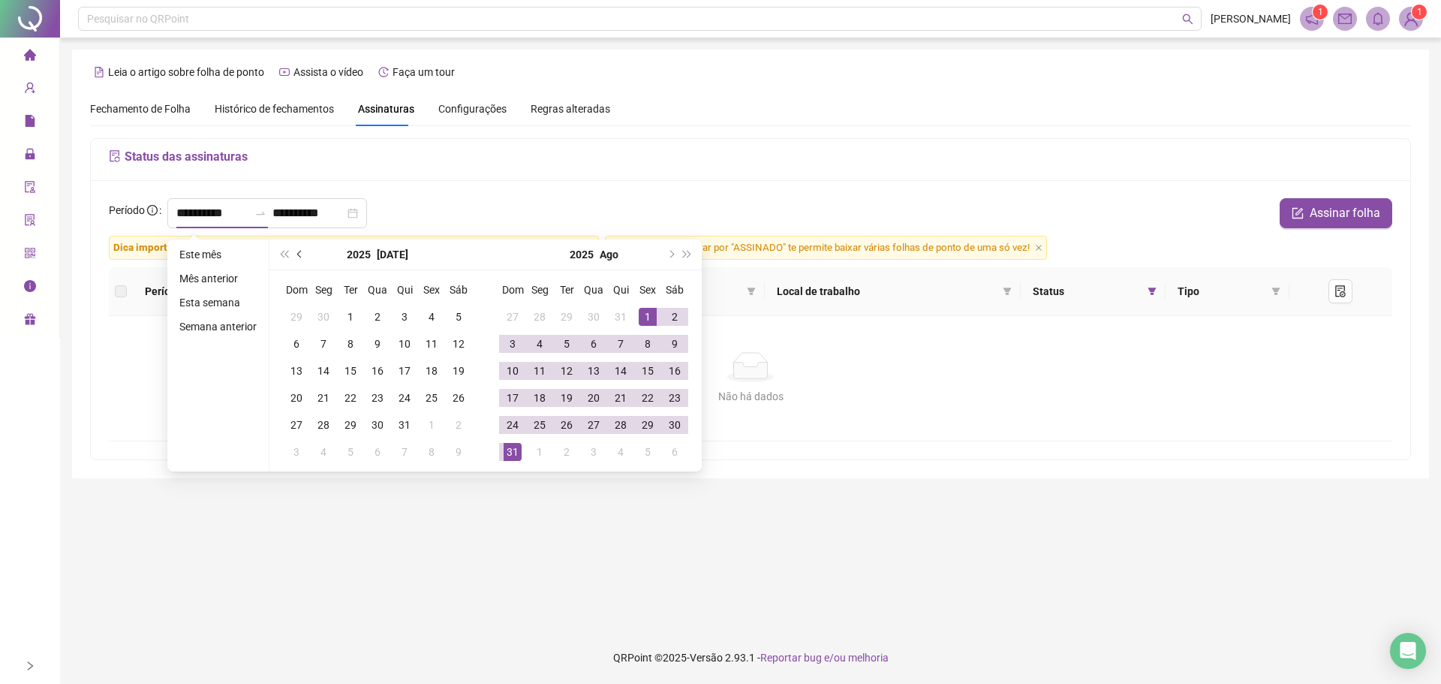
click at [302, 254] on button "prev-year" at bounding box center [300, 254] width 17 height 30
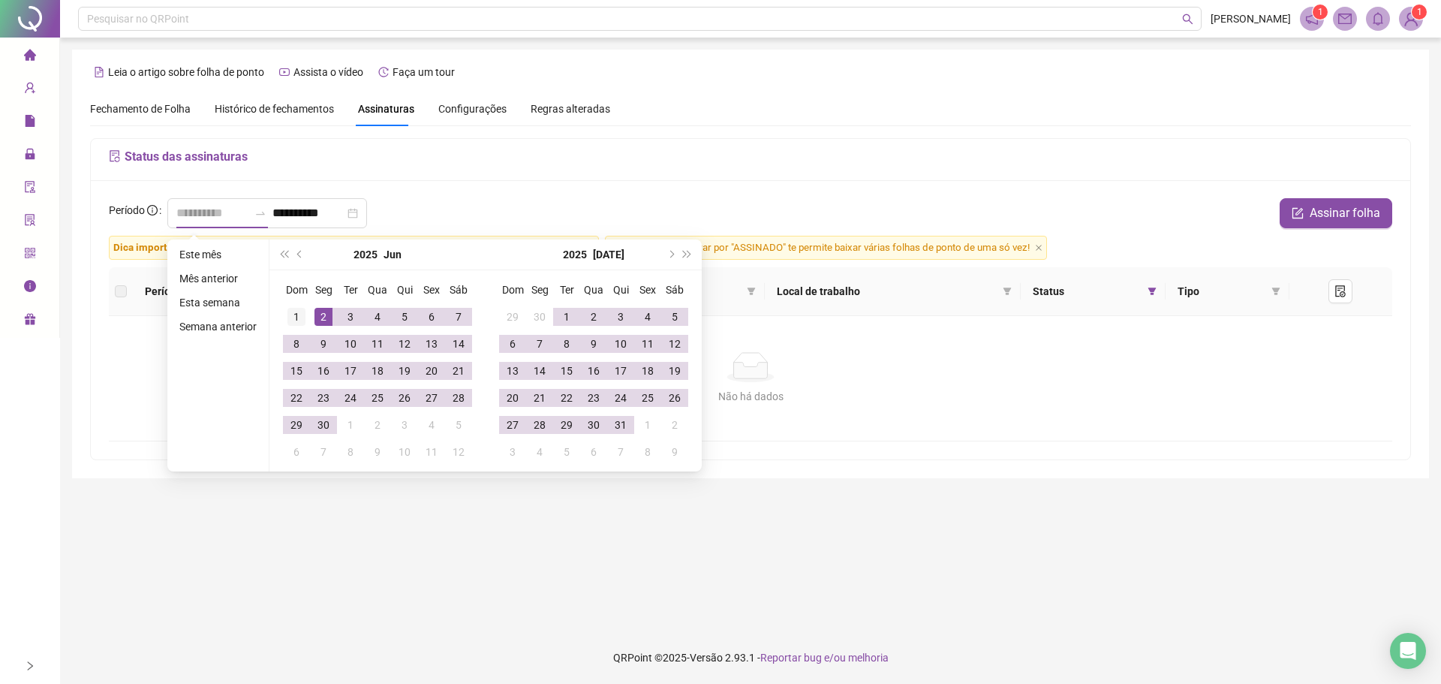
type input "**********"
click at [298, 316] on div "1" at bounding box center [296, 317] width 18 height 18
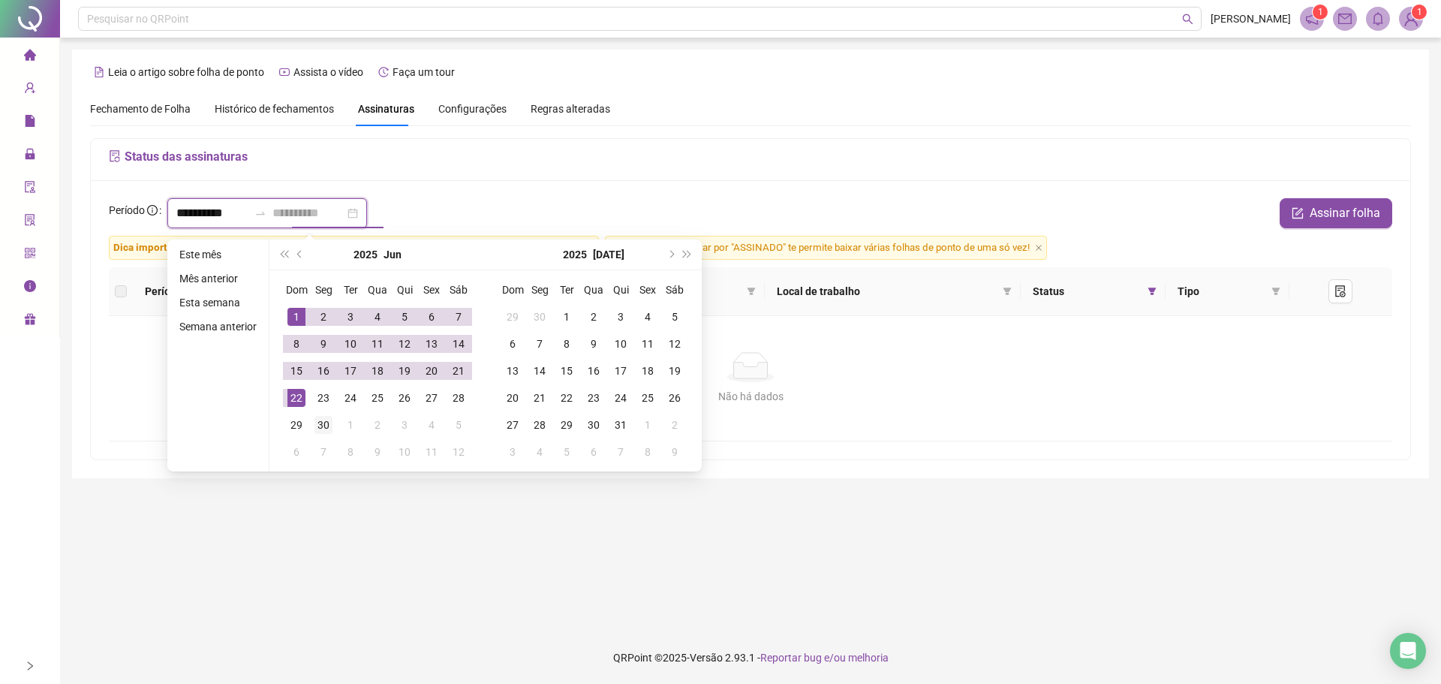
type input "**********"
click at [320, 428] on div "30" at bounding box center [323, 425] width 18 height 18
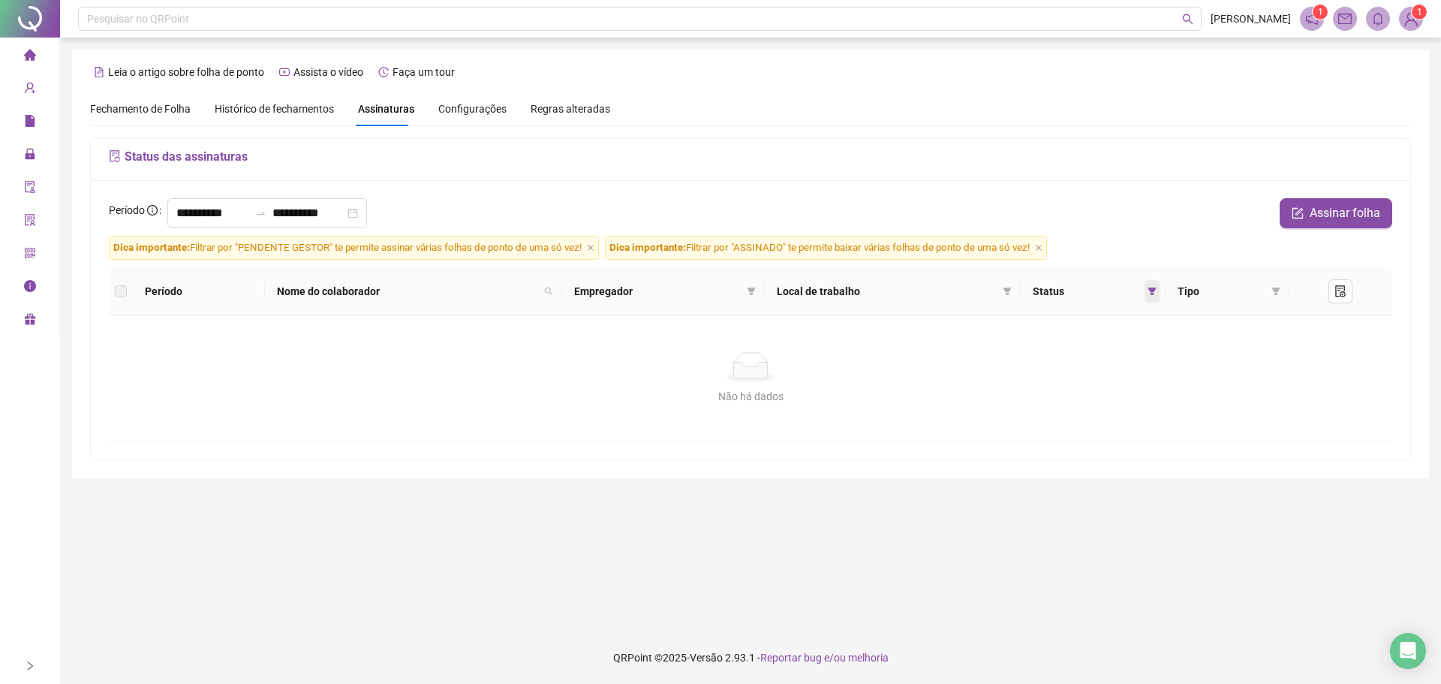
click at [1155, 288] on icon "filter" at bounding box center [1151, 291] width 8 height 8
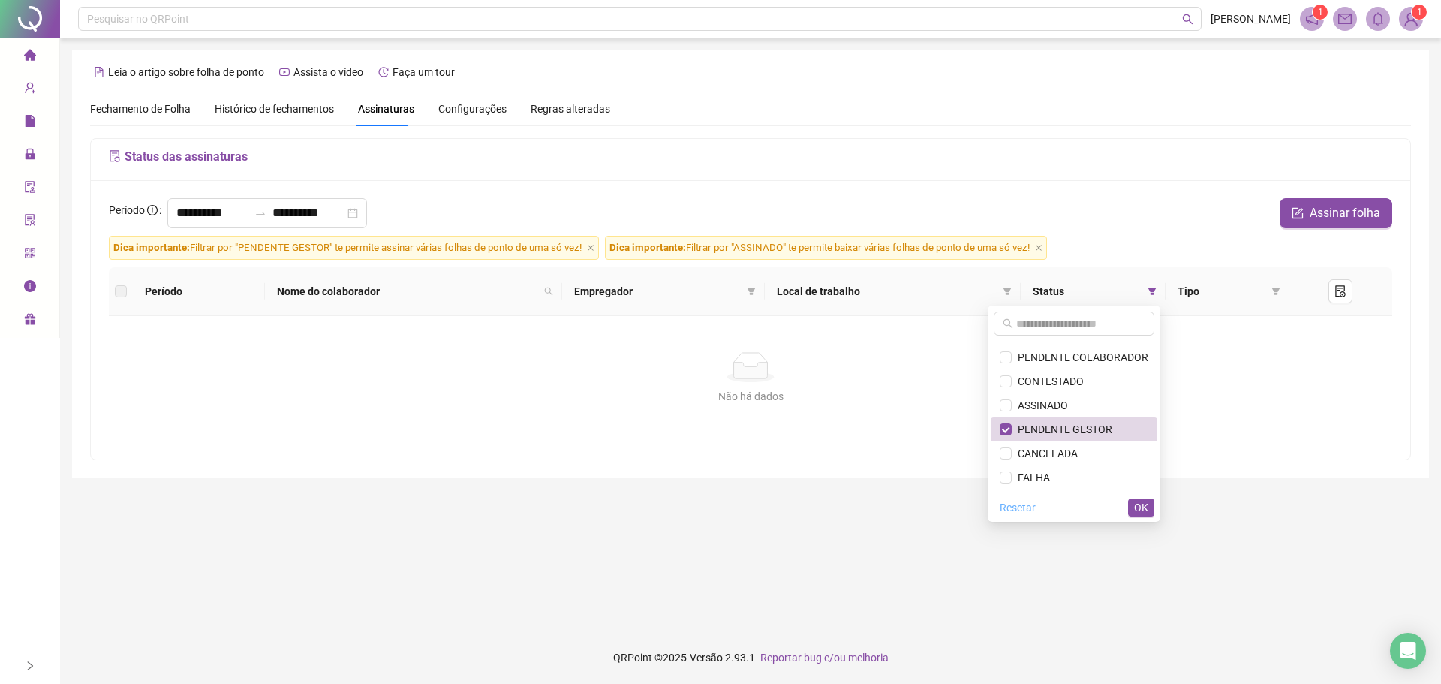
click at [1023, 510] on span "Resetar" at bounding box center [1018, 507] width 36 height 17
click at [1143, 504] on span "OK" at bounding box center [1141, 507] width 14 height 17
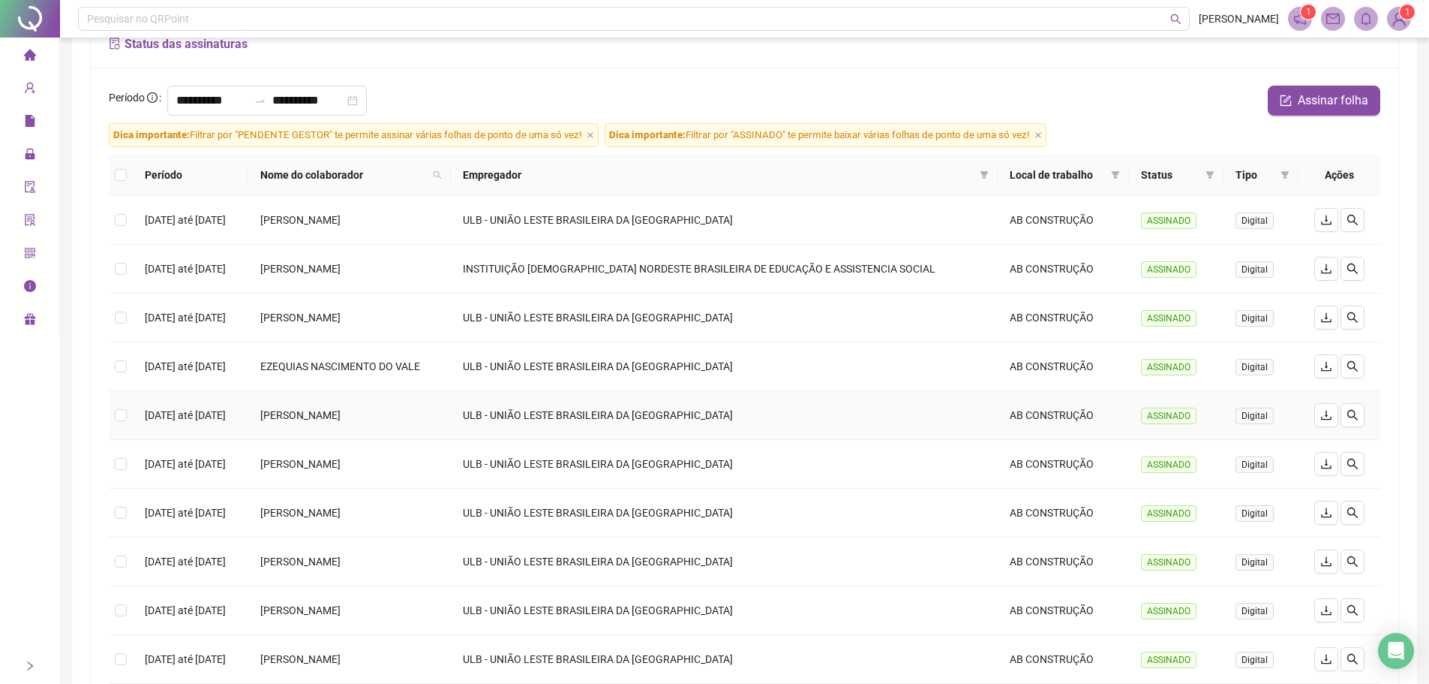
scroll to position [262, 0]
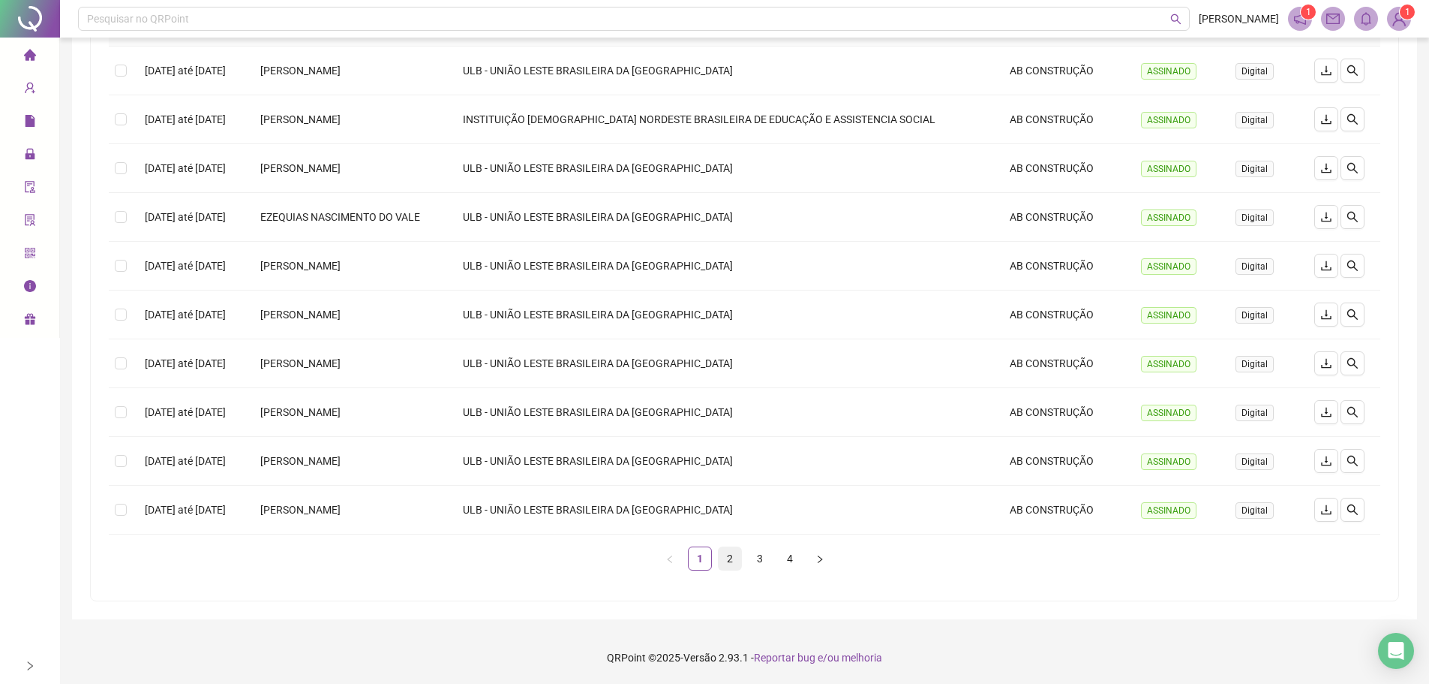
click at [726, 553] on link "2" at bounding box center [730, 558] width 23 height 23
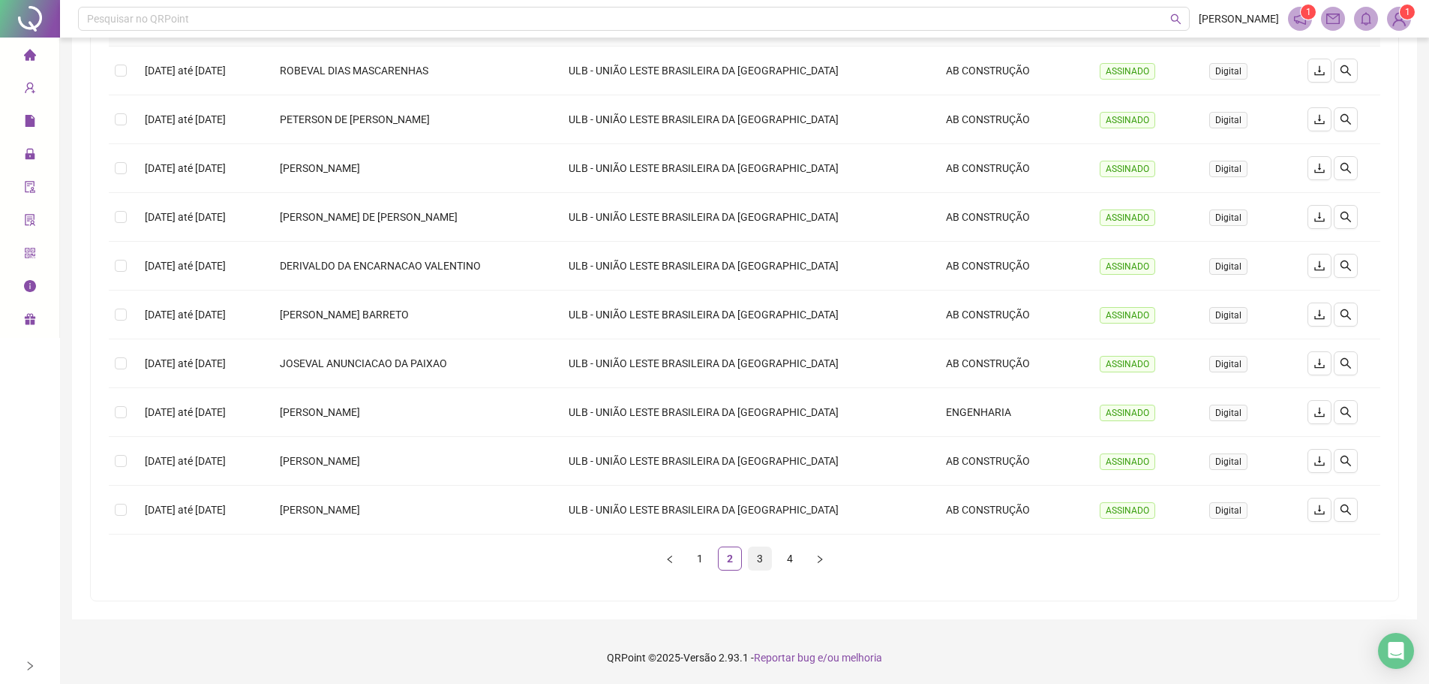
click at [750, 552] on link "3" at bounding box center [760, 558] width 23 height 23
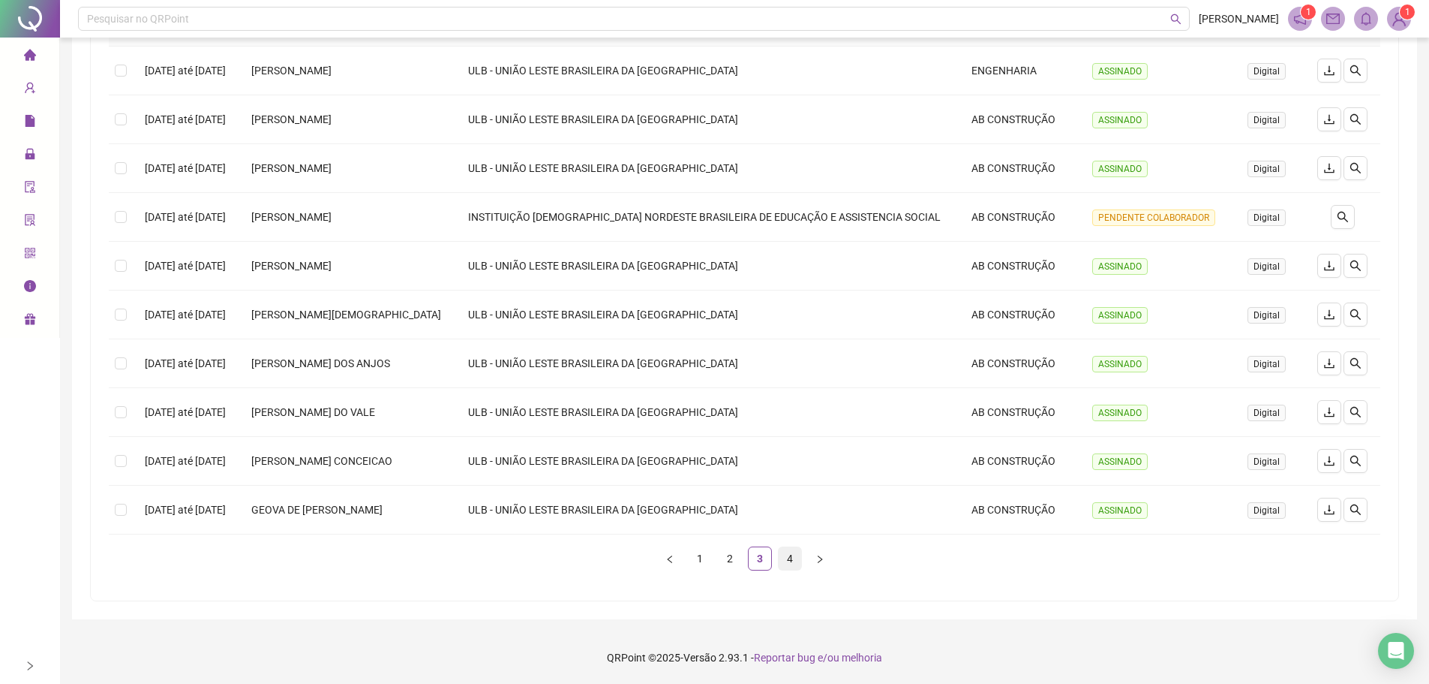
click at [786, 550] on link "4" at bounding box center [790, 558] width 23 height 23
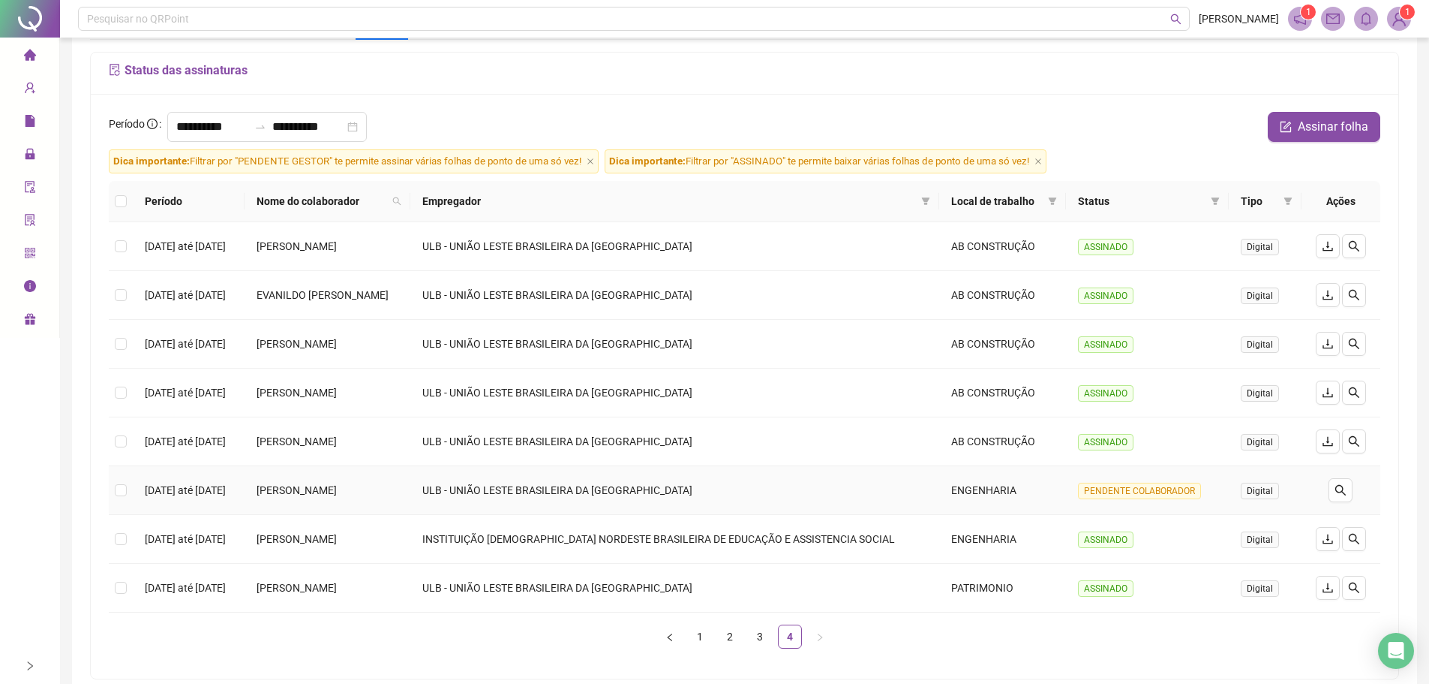
scroll to position [0, 0]
